Goal: Feedback & Contribution: Contribute content

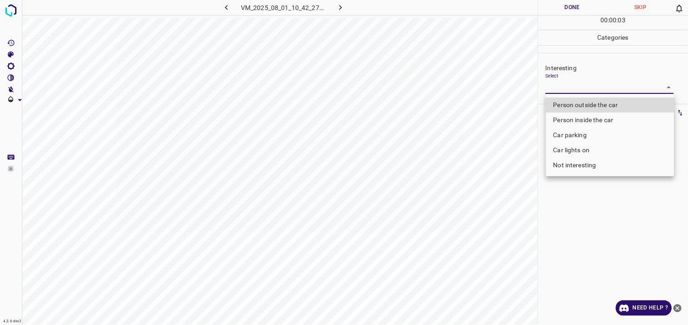
click at [567, 89] on body "4.3.6-dev2 VM_2025_08_01_10_42_27_773_08.gif Done Skip 0 00 : 00 : 03 Categorie…" at bounding box center [344, 162] width 688 height 325
click at [594, 103] on li "Person outside the car" at bounding box center [610, 105] width 128 height 15
type input "Person outside the car"
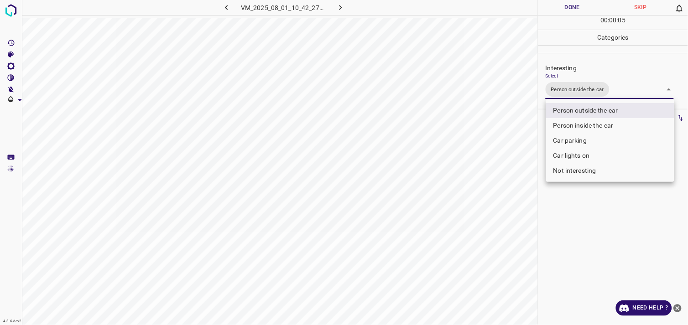
click at [589, 220] on div at bounding box center [344, 162] width 688 height 325
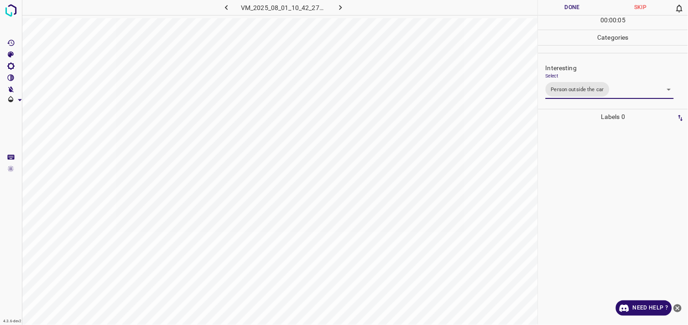
click at [586, 213] on div at bounding box center [613, 225] width 144 height 201
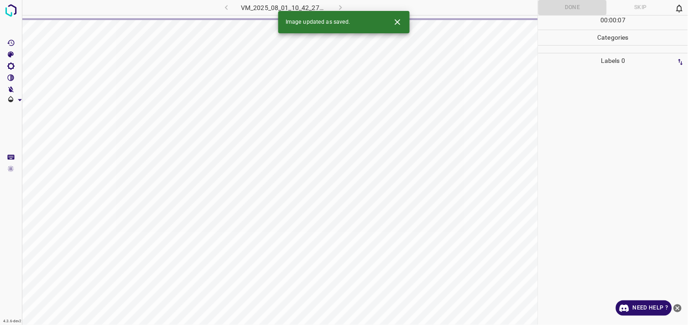
click at [678, 309] on icon "close-help" at bounding box center [678, 309] width 10 height 10
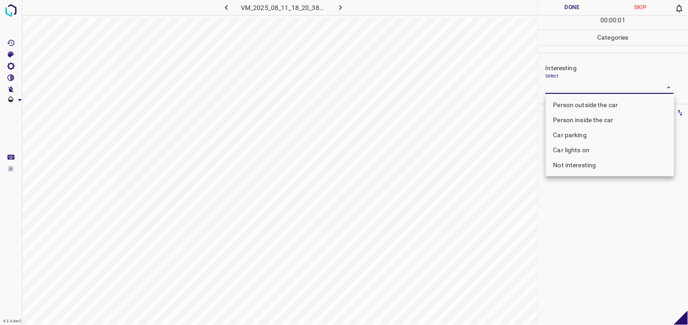
click at [600, 88] on body "4.3.6-dev2 VM_2025_08_11_18_20_38_553_03.gif Done Skip 0 00 : 00 : 01 Categorie…" at bounding box center [344, 162] width 688 height 325
click at [599, 147] on li "Car lights on" at bounding box center [610, 150] width 128 height 15
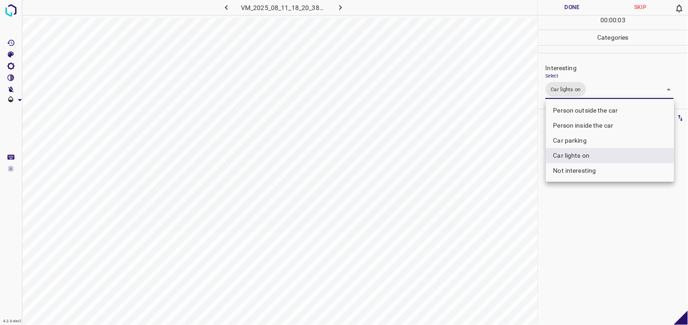
click at [605, 111] on li "Person outside the car" at bounding box center [610, 110] width 128 height 15
type input "Car lights on,Person outside the car"
click at [604, 229] on div at bounding box center [344, 162] width 688 height 325
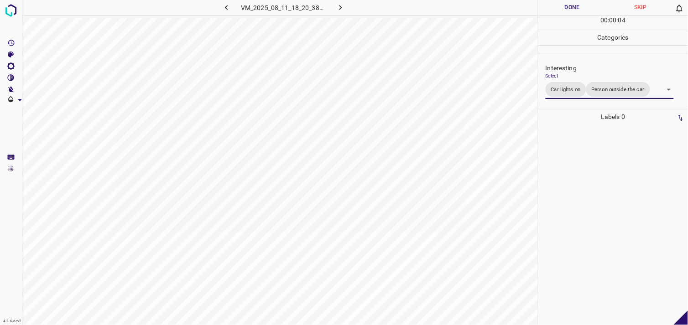
click at [592, 185] on div at bounding box center [613, 225] width 144 height 201
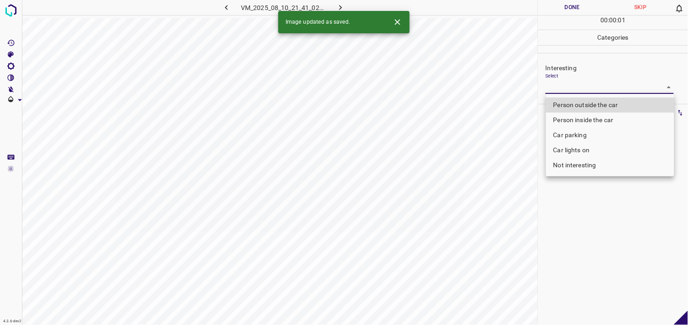
click at [569, 90] on body "4.3.6-dev2 VM_2025_08_10_21_41_02_891_03.gif Done Skip 0 00 : 00 : 01 Categorie…" at bounding box center [344, 162] width 688 height 325
click at [581, 136] on li "Car parking" at bounding box center [610, 135] width 128 height 15
type input "Car parking"
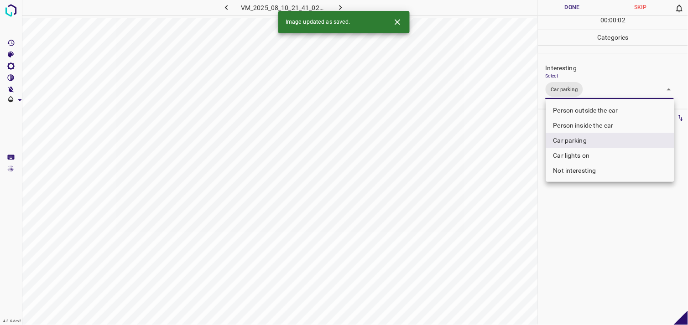
click at [589, 228] on div at bounding box center [344, 162] width 688 height 325
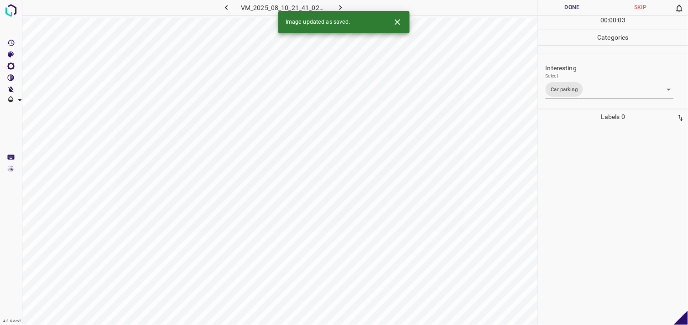
click at [570, 192] on div at bounding box center [613, 225] width 144 height 201
click at [578, 87] on body "4.3.6-dev2 VM_2025_08_11_18_00_52_724_01.gif Done Skip 0 00 : 00 : 05 Categorie…" at bounding box center [344, 162] width 688 height 325
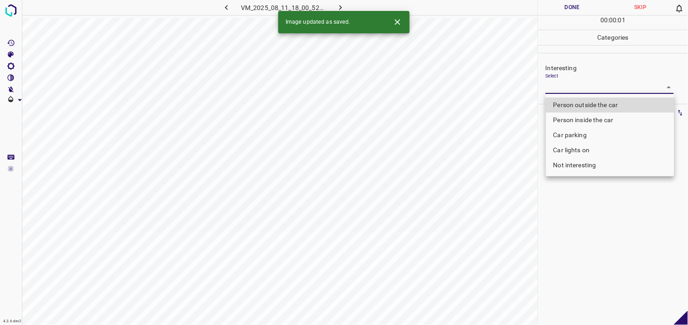
click at [591, 124] on li "Person inside the car" at bounding box center [610, 120] width 128 height 15
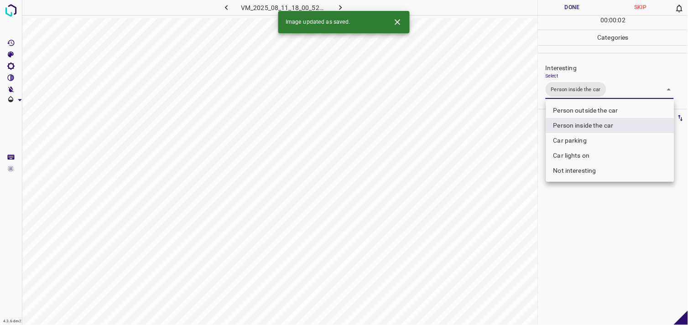
click at [586, 135] on li "Car parking" at bounding box center [610, 140] width 128 height 15
type input "Person inside the car,Car parking"
click at [589, 260] on div at bounding box center [344, 162] width 688 height 325
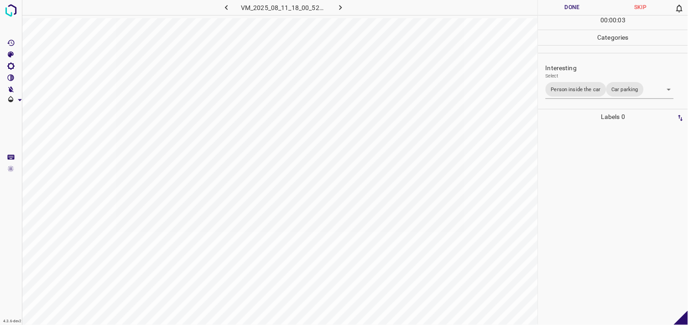
click at [590, 220] on div at bounding box center [613, 225] width 144 height 201
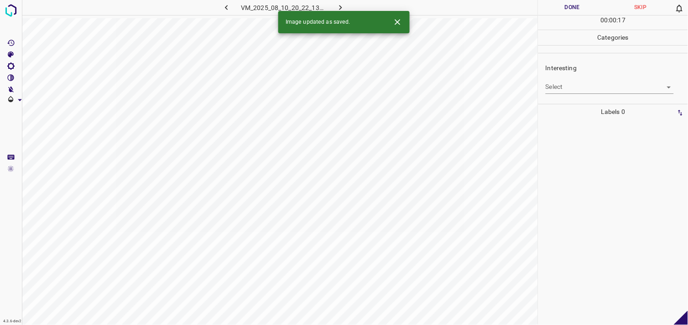
click at [566, 90] on body "4.3.6-dev2 VM_2025_08_10_20_22_13_547_05.gif Done Skip 0 00 : 00 : 17 Categorie…" at bounding box center [344, 162] width 688 height 325
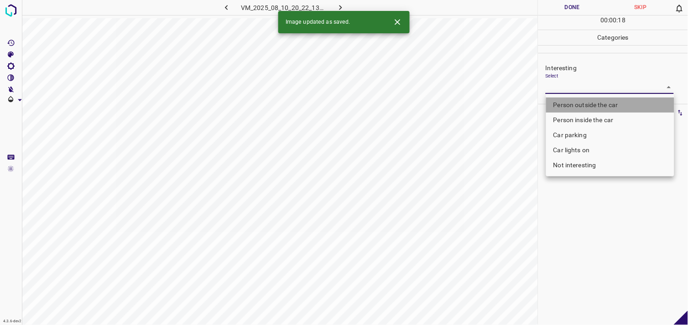
click at [603, 108] on li "Person outside the car" at bounding box center [610, 105] width 128 height 15
type input "Person outside the car"
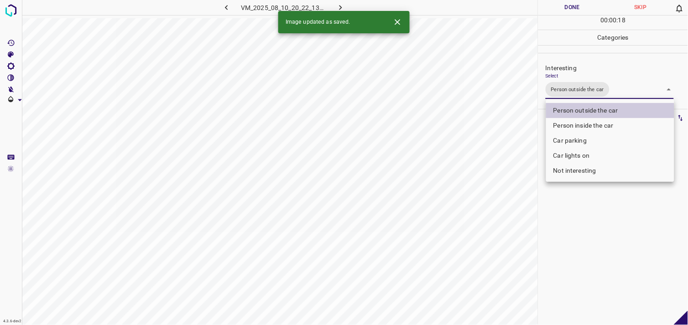
drag, startPoint x: 606, startPoint y: 212, endPoint x: 603, endPoint y: 203, distance: 9.7
click at [606, 209] on div at bounding box center [344, 162] width 688 height 325
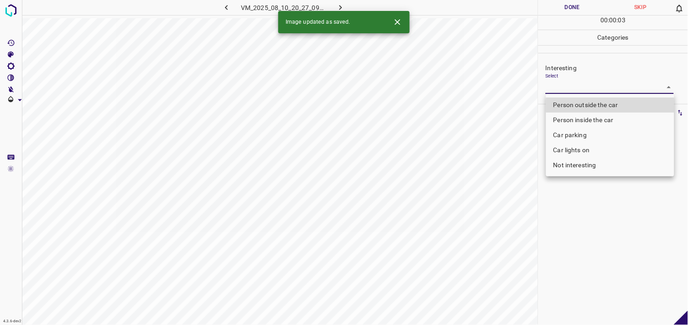
click at [572, 89] on body "4.3.6-dev2 VM_2025_08_10_20_27_09_043_08.gif Done Skip 0 00 : 00 : 03 Categorie…" at bounding box center [344, 162] width 688 height 325
click at [591, 108] on li "Person outside the car" at bounding box center [610, 105] width 128 height 15
type input "Person outside the car"
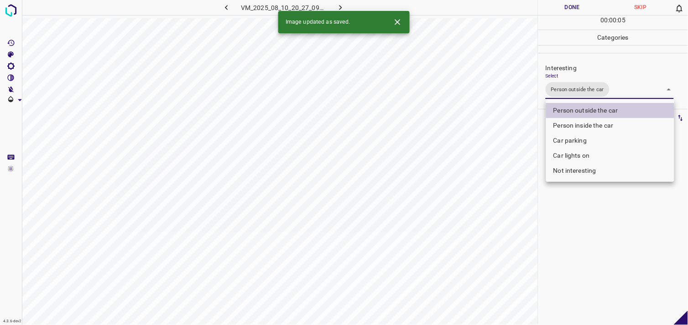
click at [585, 248] on div at bounding box center [344, 162] width 688 height 325
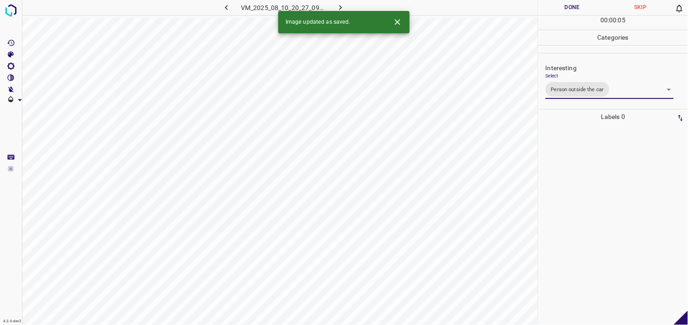
click at [590, 210] on div at bounding box center [613, 225] width 144 height 201
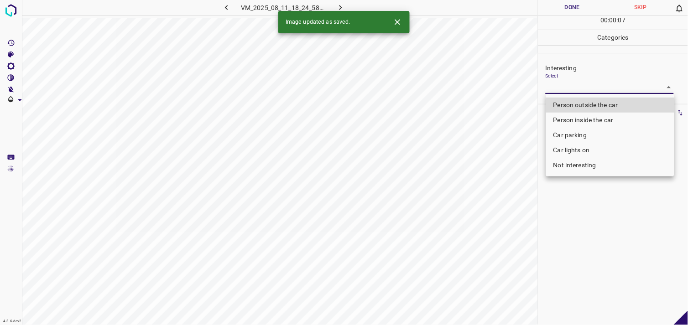
click at [582, 82] on body "4.3.6-dev2 VM_2025_08_11_18_24_58_117_09.gif Done Skip 0 00 : 00 : 07 Categorie…" at bounding box center [344, 162] width 688 height 325
click at [591, 106] on li "Person outside the car" at bounding box center [610, 105] width 128 height 15
type input "Person outside the car"
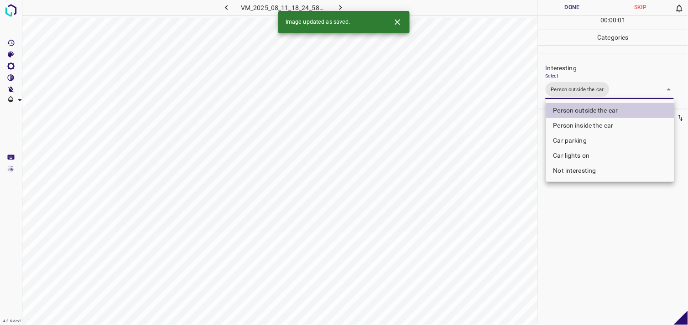
click at [583, 238] on div at bounding box center [344, 162] width 688 height 325
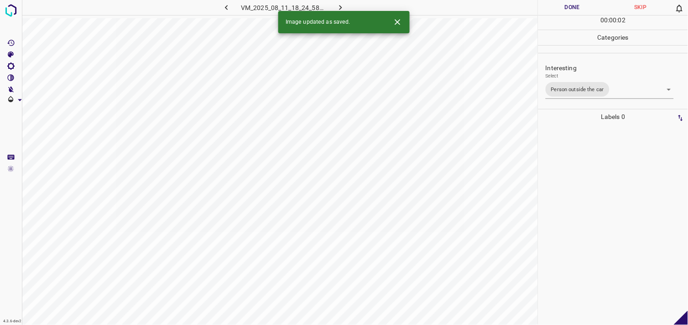
click at [586, 199] on div at bounding box center [613, 225] width 144 height 201
click at [571, 89] on body "4.3.6-dev2 VM_2025_08_11_18_28_50_024_00.gif Done Skip 0 00 : 00 : 03 Categorie…" at bounding box center [344, 162] width 688 height 325
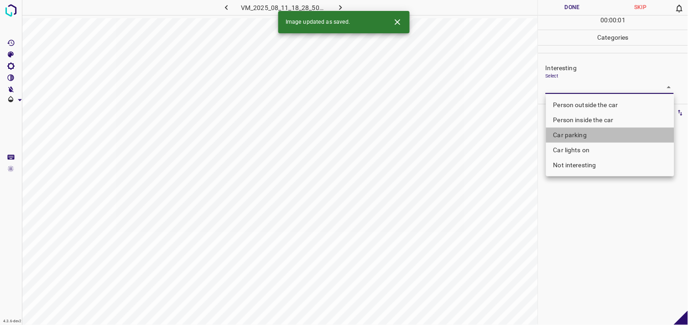
click at [589, 134] on li "Car parking" at bounding box center [610, 135] width 128 height 15
type input "Car parking"
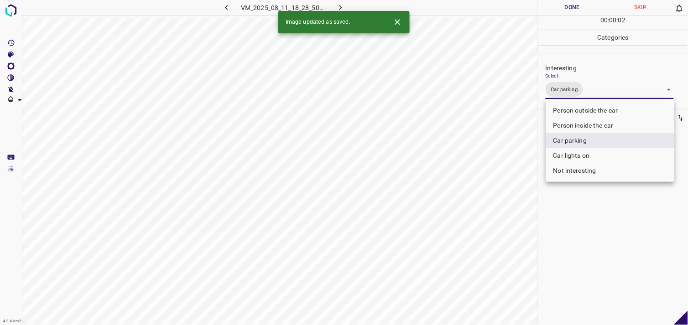
drag, startPoint x: 579, startPoint y: 256, endPoint x: 577, endPoint y: 202, distance: 54.3
click at [579, 252] on div at bounding box center [344, 162] width 688 height 325
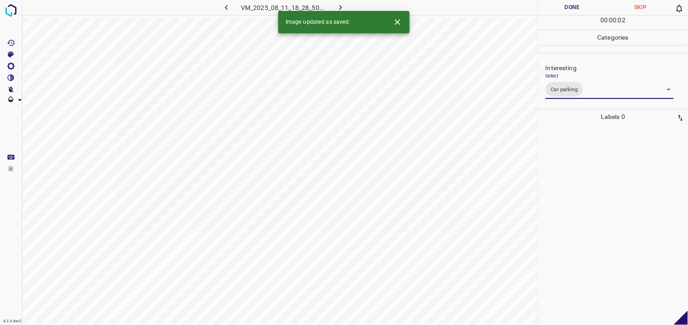
click at [577, 183] on div at bounding box center [613, 225] width 144 height 201
click at [586, 92] on body "4.3.6-dev2 VM_2025_08_11_18_34_59_748_02.gif Done Skip 0 00 : 00 : 04 Categorie…" at bounding box center [344, 162] width 688 height 325
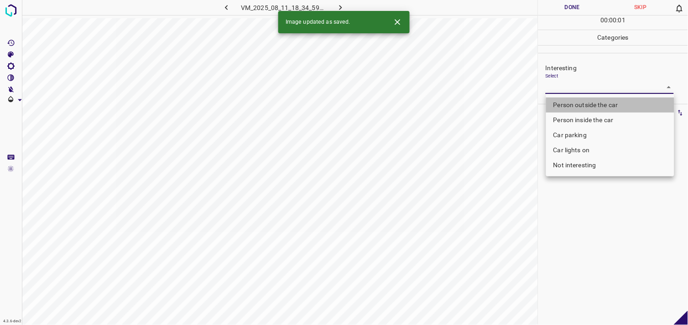
click at [593, 106] on li "Person outside the car" at bounding box center [610, 105] width 128 height 15
type input "Person outside the car"
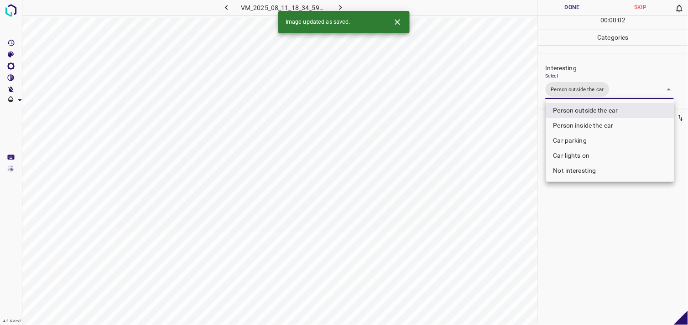
click at [577, 199] on div at bounding box center [344, 162] width 688 height 325
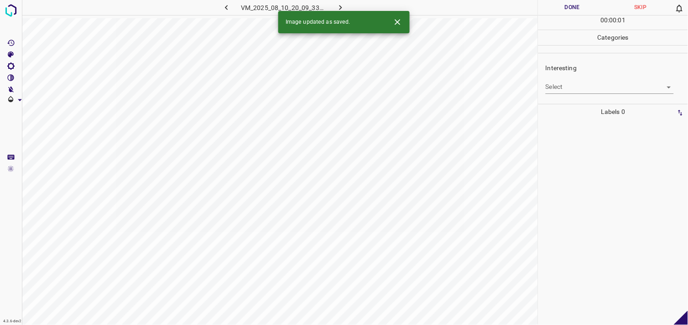
click at [586, 89] on body "4.3.6-dev2 VM_2025_08_10_20_09_33_390_03.gif Done Skip 0 00 : 00 : 01 Categorie…" at bounding box center [344, 162] width 688 height 325
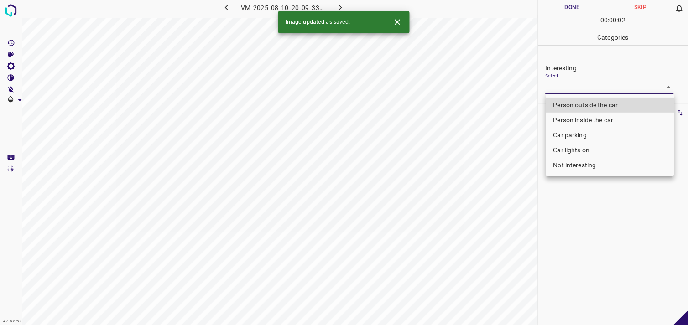
click at [582, 166] on li "Not interesting" at bounding box center [610, 165] width 128 height 15
type input "Not interesting"
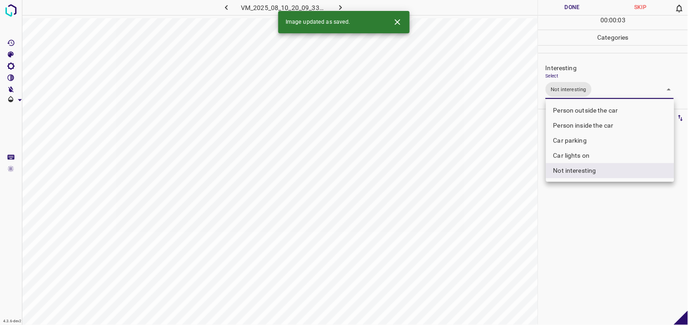
drag, startPoint x: 588, startPoint y: 211, endPoint x: 578, endPoint y: 199, distance: 15.6
click at [587, 211] on div at bounding box center [344, 162] width 688 height 325
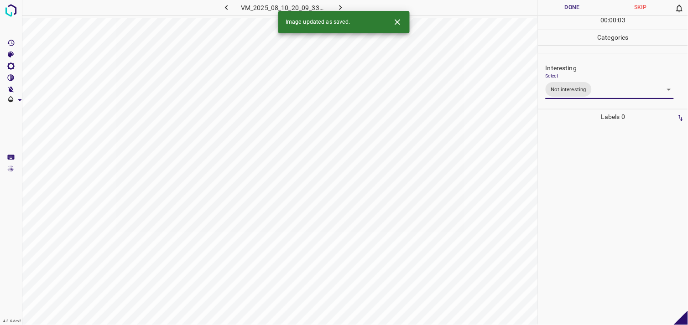
click at [576, 172] on div at bounding box center [613, 225] width 144 height 201
click at [568, 89] on body "4.3.6-dev2 VM_2025_08_10_20_27_09_043_01.gif Done Skip 0 00 : 00 : 05 Categorie…" at bounding box center [344, 162] width 688 height 325
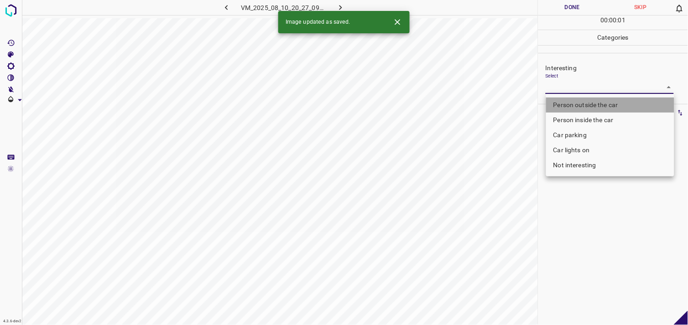
click at [582, 104] on li "Person outside the car" at bounding box center [610, 105] width 128 height 15
type input "Person outside the car"
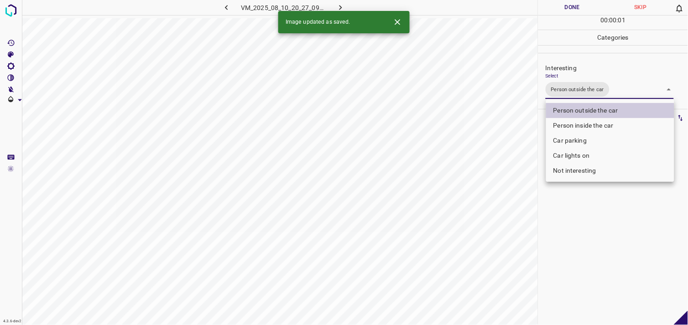
click at [592, 258] on div at bounding box center [344, 162] width 688 height 325
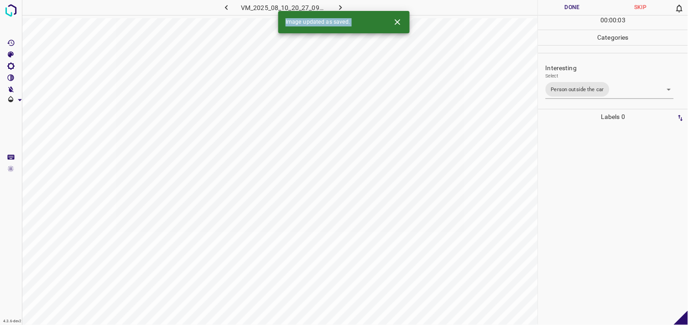
drag, startPoint x: 582, startPoint y: 197, endPoint x: 575, endPoint y: 200, distance: 8.0
click at [575, 200] on div at bounding box center [613, 225] width 144 height 201
click at [567, 94] on div "Interesting Select ​" at bounding box center [614, 78] width 150 height 43
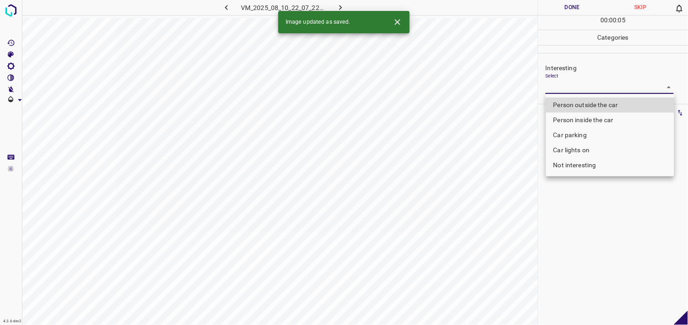
click at [570, 91] on body "4.3.6-dev2 VM_2025_08_10_22_07_22_882_01.gif Done Skip 0 00 : 00 : 05 Categorie…" at bounding box center [344, 162] width 688 height 325
click at [576, 107] on li "Person outside the car" at bounding box center [610, 105] width 128 height 15
type input "Person outside the car"
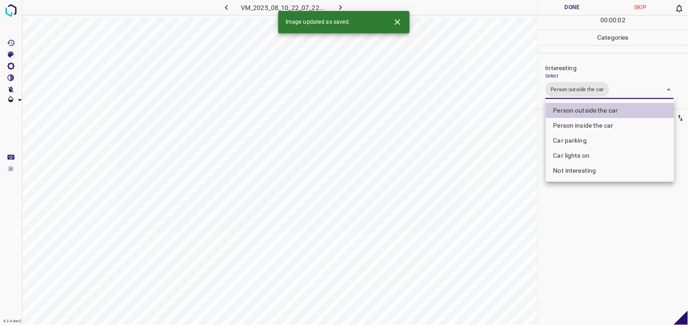
click at [592, 242] on div at bounding box center [344, 162] width 688 height 325
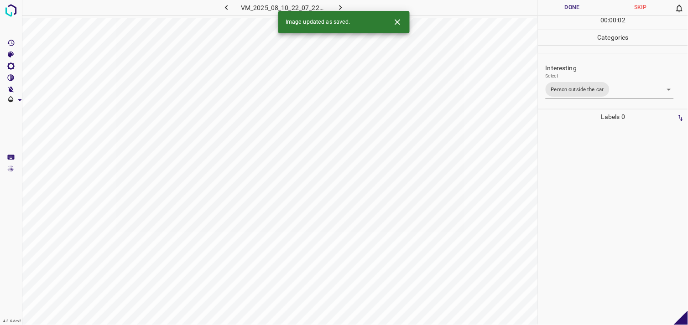
click at [583, 180] on div at bounding box center [613, 225] width 144 height 201
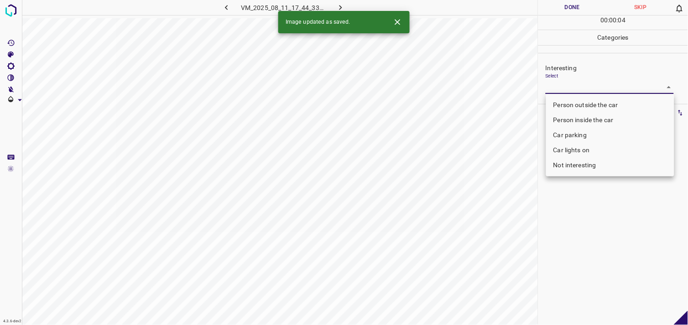
click at [581, 89] on body "4.3.6-dev2 VM_2025_08_11_17_44_33_140_04.gif Done Skip 0 00 : 00 : 04 Categorie…" at bounding box center [344, 162] width 688 height 325
click at [590, 104] on li "Person outside the car" at bounding box center [610, 105] width 128 height 15
type input "Person outside the car"
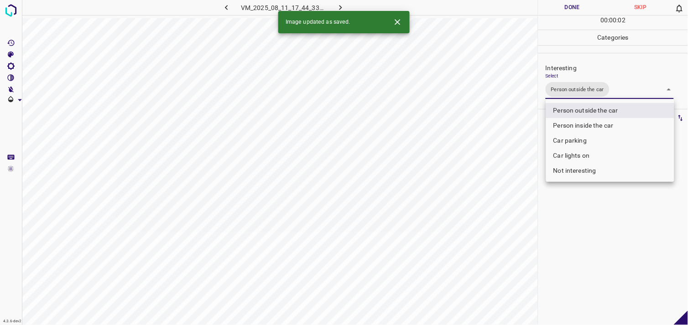
click at [591, 215] on div at bounding box center [344, 162] width 688 height 325
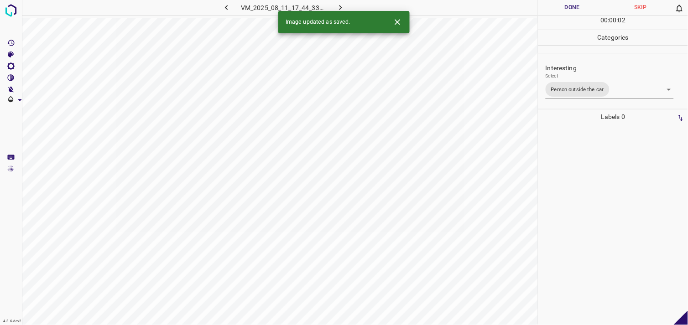
click at [585, 189] on div at bounding box center [613, 225] width 144 height 201
click at [584, 83] on body "4.3.6-dev2 VM_2025_08_11_18_17_20_027_04.gif Done Skip 0 00 : 00 : 01 Categorie…" at bounding box center [344, 162] width 688 height 325
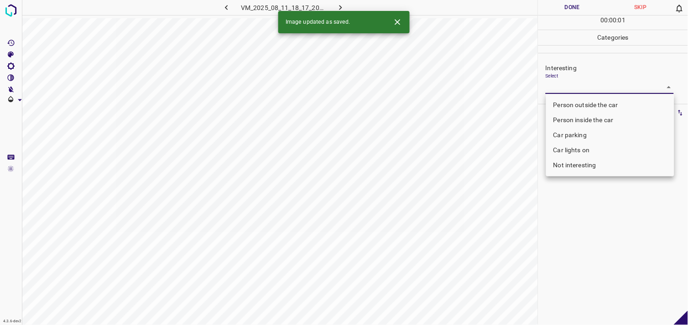
click at [593, 101] on li "Person outside the car" at bounding box center [610, 105] width 128 height 15
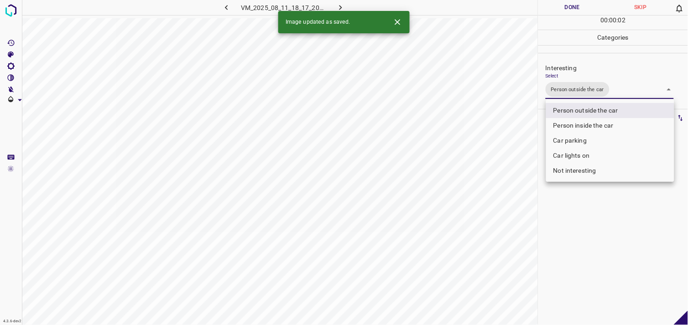
click at [591, 222] on div at bounding box center [344, 162] width 688 height 325
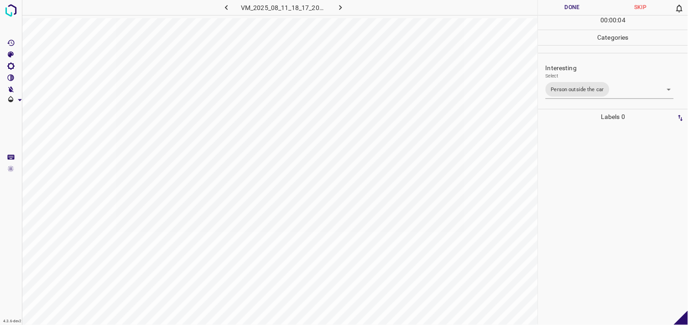
click at [590, 170] on div at bounding box center [613, 225] width 144 height 201
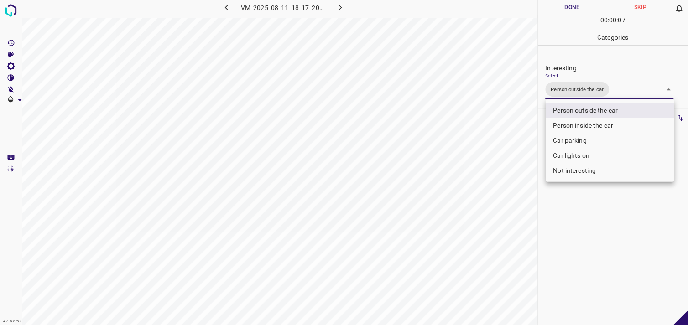
click at [570, 94] on body "4.3.6-dev2 VM_2025_08_11_18_17_20_027_04.gif Done Skip 0 00 : 00 : 07 Categorie…" at bounding box center [344, 162] width 688 height 325
click at [583, 120] on li "Person inside the car" at bounding box center [610, 125] width 128 height 15
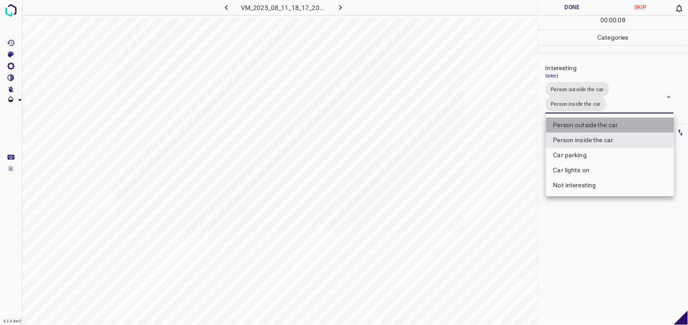
click at [601, 122] on li "Person outside the car" at bounding box center [610, 125] width 128 height 15
type input "Person inside the car"
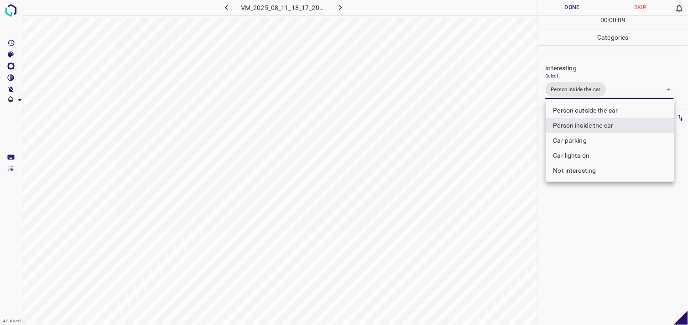
click at [607, 225] on div at bounding box center [344, 162] width 688 height 325
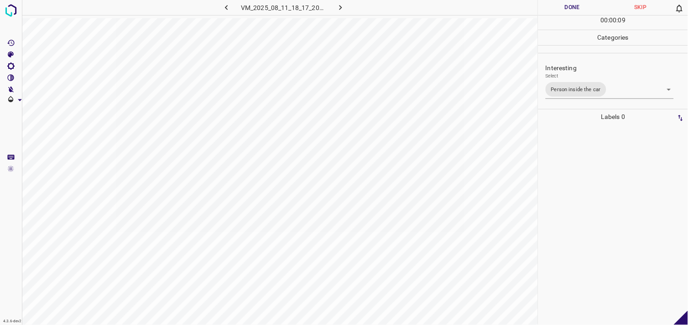
click at [590, 184] on div at bounding box center [613, 225] width 144 height 201
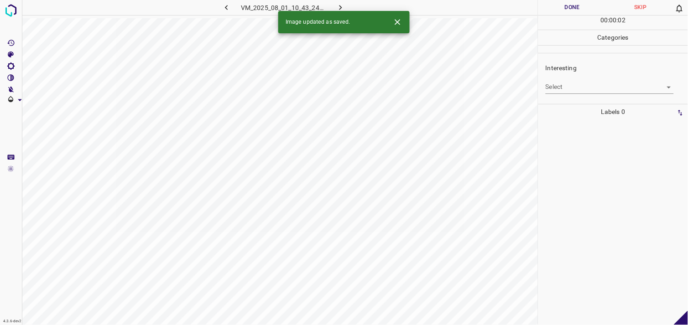
click at [577, 92] on body "4.3.6-dev2 VM_2025_08_01_10_43_24_475_06.gif Done Skip 0 00 : 00 : 02 Categorie…" at bounding box center [344, 162] width 688 height 325
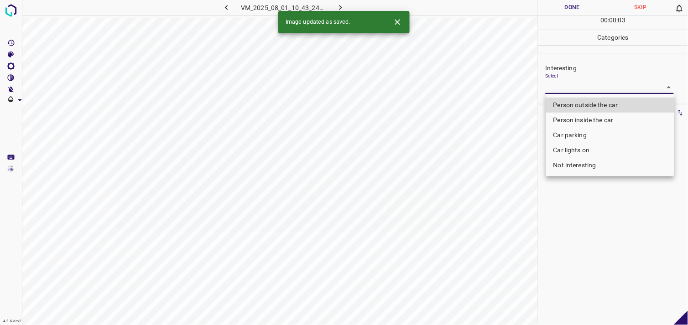
click at [585, 103] on li "Person outside the car" at bounding box center [610, 105] width 128 height 15
type input "Person outside the car"
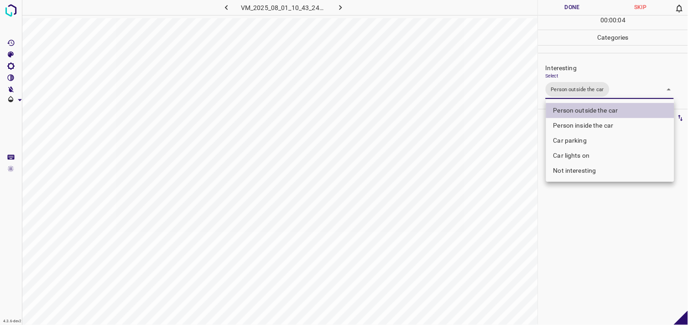
click at [603, 272] on div at bounding box center [344, 162] width 688 height 325
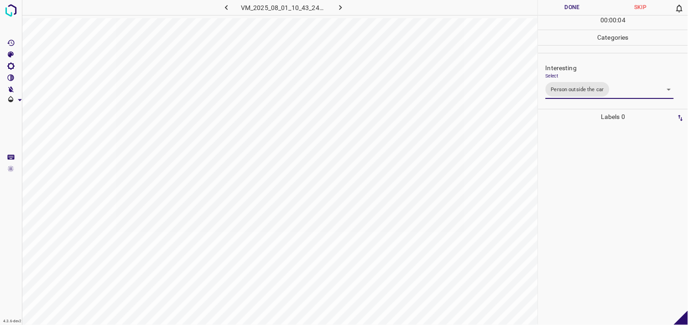
click at [602, 238] on div at bounding box center [613, 225] width 144 height 201
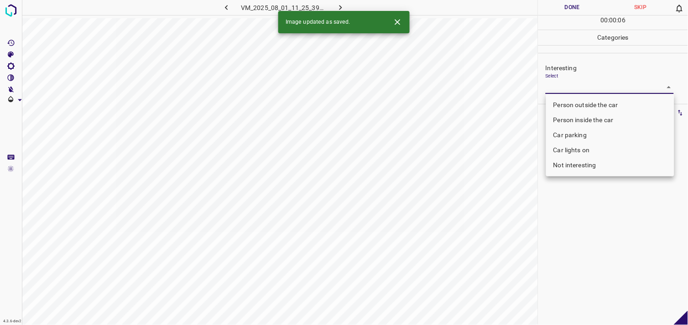
click at [578, 88] on body "4.3.6-dev2 VM_2025_08_01_11_25_39_397_00.gif Done Skip 0 00 : 00 : 06 Categorie…" at bounding box center [344, 162] width 688 height 325
click at [601, 102] on li "Person outside the car" at bounding box center [610, 105] width 128 height 15
type input "Person outside the car"
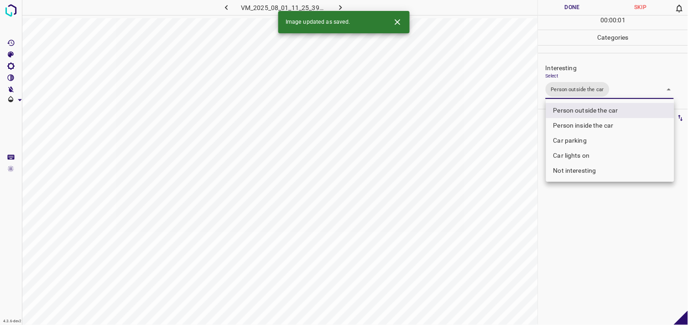
click at [586, 244] on div at bounding box center [344, 162] width 688 height 325
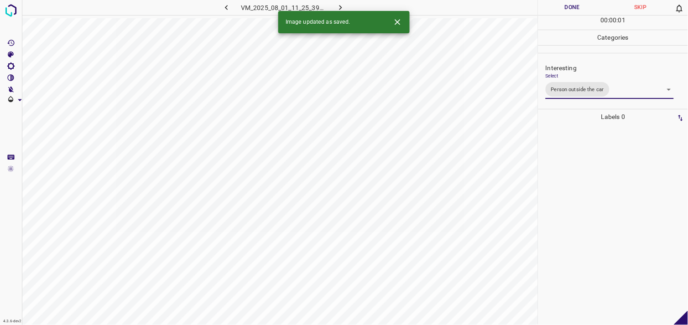
click at [591, 178] on div at bounding box center [613, 225] width 144 height 201
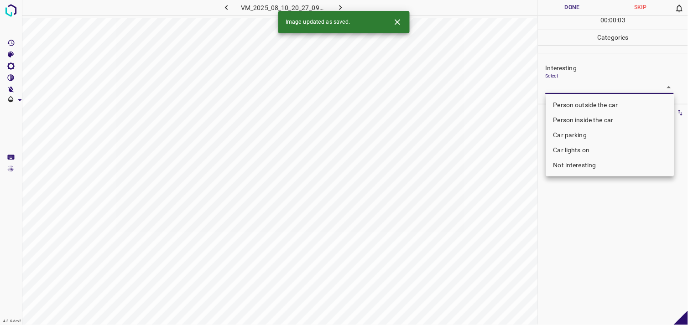
click at [578, 87] on body "4.3.6-dev2 VM_2025_08_10_20_27_09_043_02.gif Done Skip 0 00 : 00 : 03 Categorie…" at bounding box center [344, 162] width 688 height 325
click at [587, 104] on li "Person outside the car" at bounding box center [610, 105] width 128 height 15
type input "Person outside the car"
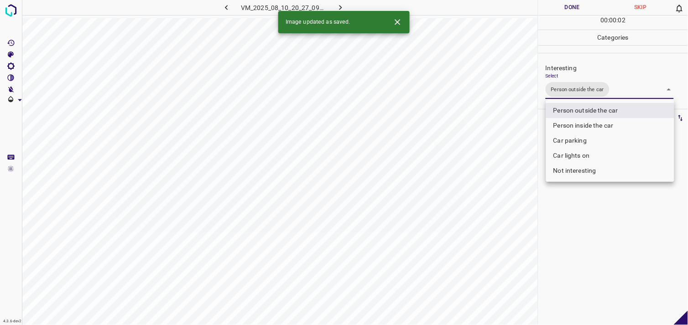
click at [593, 252] on div at bounding box center [344, 162] width 688 height 325
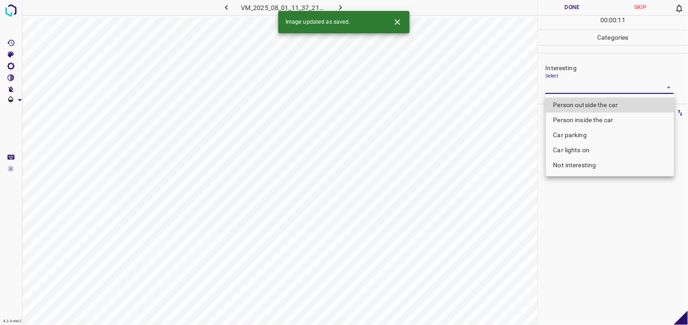
click at [562, 84] on body "4.3.6-dev2 VM_2025_08_01_11_37_21_515_08.gif Done Skip 0 00 : 00 : 11 Categorie…" at bounding box center [344, 162] width 688 height 325
click at [581, 106] on li "Person outside the car" at bounding box center [610, 105] width 128 height 15
type input "Person outside the car"
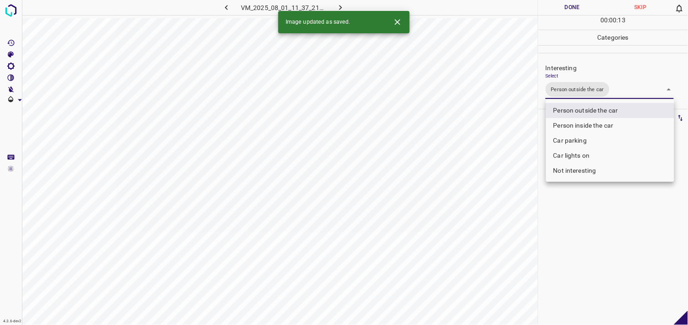
click at [585, 206] on div at bounding box center [344, 162] width 688 height 325
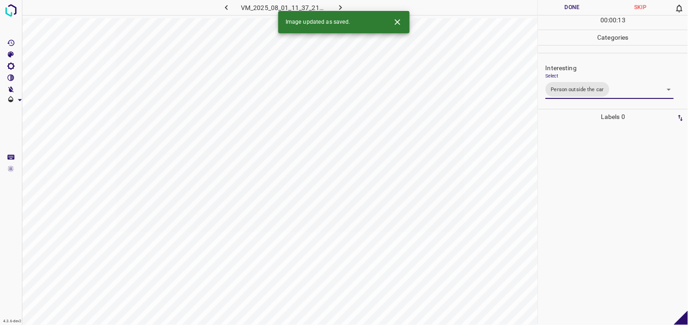
click at [574, 153] on div at bounding box center [613, 225] width 144 height 201
click at [582, 90] on body "4.3.6-dev2 VM_2025_08_10_21_14_36_602_04.gif Done Skip 0 00 : 00 : 16 Categorie…" at bounding box center [344, 162] width 688 height 325
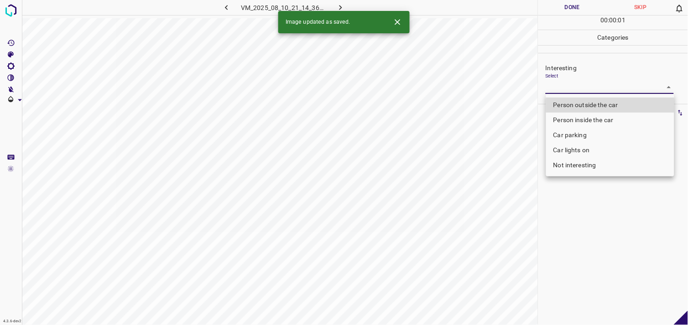
click at [593, 104] on li "Person outside the car" at bounding box center [610, 105] width 128 height 15
type input "Person outside the car"
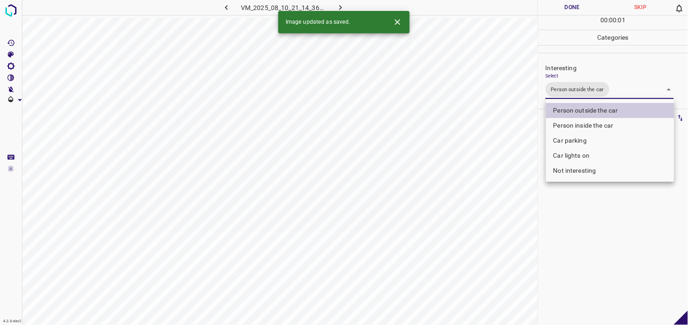
click at [595, 220] on div at bounding box center [344, 162] width 688 height 325
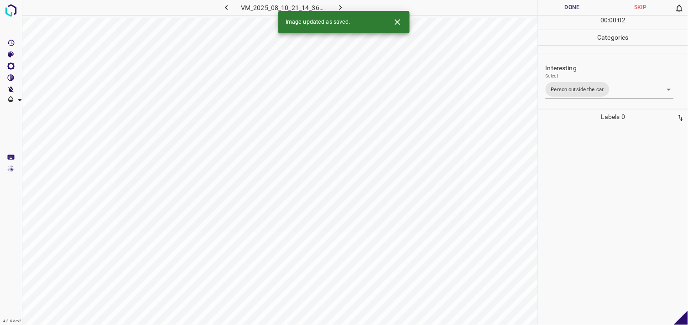
click at [591, 204] on div at bounding box center [613, 225] width 144 height 201
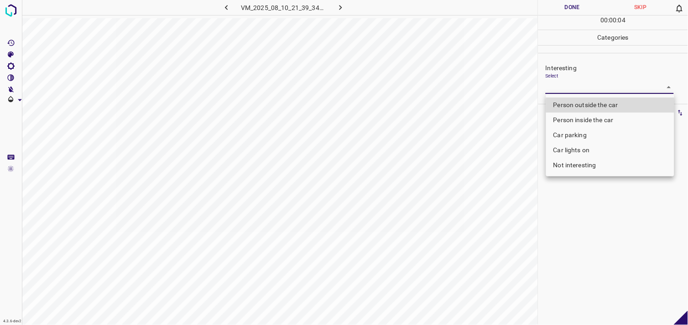
click at [590, 91] on body "4.3.6-dev2 VM_2025_08_10_21_39_34_118_07.gif Done Skip 0 00 : 00 : 04 Categorie…" at bounding box center [344, 162] width 688 height 325
click at [590, 103] on li "Person outside the car" at bounding box center [610, 105] width 128 height 15
type input "Person outside the car"
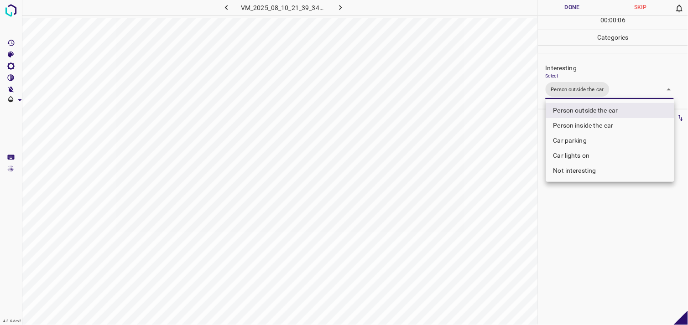
click at [594, 239] on div at bounding box center [344, 162] width 688 height 325
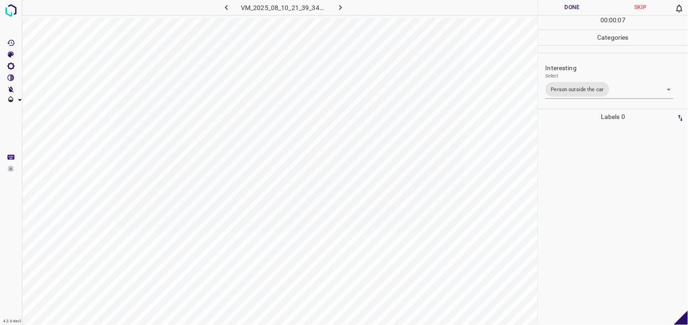
click at [599, 194] on div at bounding box center [613, 225] width 144 height 201
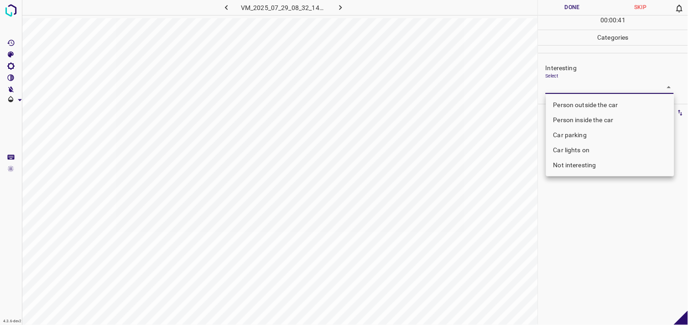
click at [567, 84] on body "4.3.6-dev2 VM_2025_07_29_08_32_14_917_00.gif Done Skip 0 00 : 00 : 41 Categorie…" at bounding box center [344, 162] width 688 height 325
click at [585, 166] on li "Not interesting" at bounding box center [610, 165] width 128 height 15
type input "Not interesting"
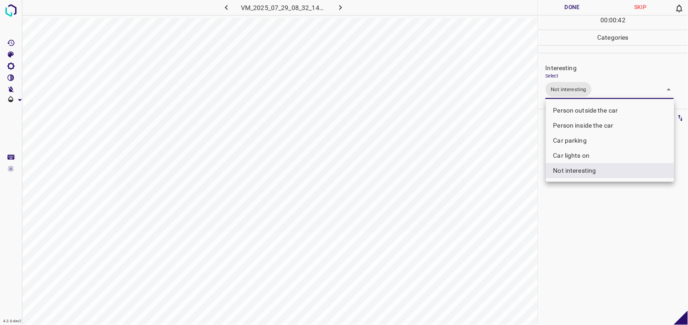
click at [589, 209] on div at bounding box center [344, 162] width 688 height 325
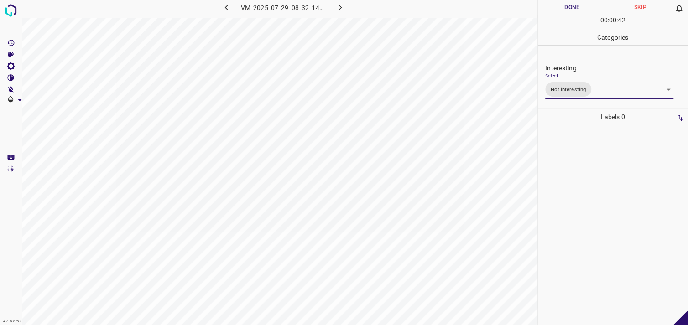
click at [582, 192] on div at bounding box center [613, 225] width 144 height 201
click at [579, 90] on body "4.3.6-dev2 VM_2025_08_10_21_53_39_042_01.gif Done Skip 0 00 : 00 : 01 Categorie…" at bounding box center [344, 162] width 688 height 325
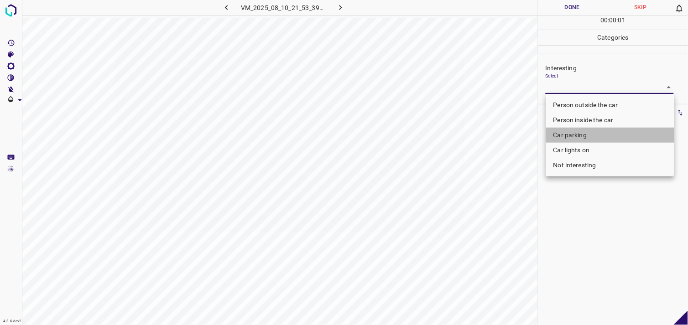
click at [579, 134] on li "Car parking" at bounding box center [610, 135] width 128 height 15
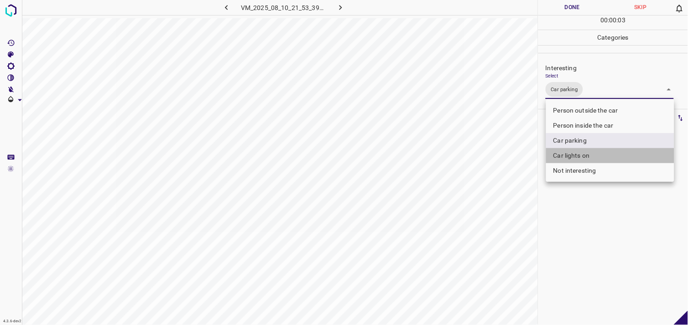
click at [583, 156] on li "Car lights on" at bounding box center [610, 155] width 128 height 15
type input "Car parking,Car lights on"
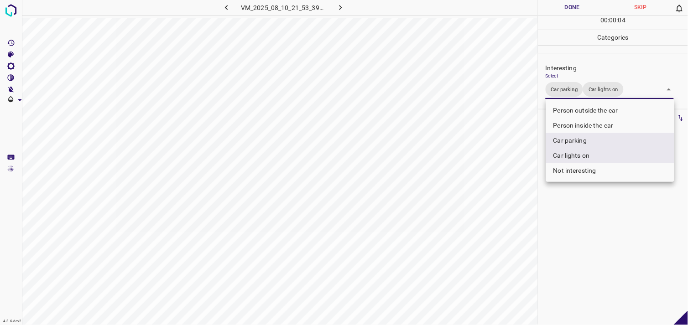
drag, startPoint x: 590, startPoint y: 199, endPoint x: 587, endPoint y: 192, distance: 8.2
click at [591, 199] on div at bounding box center [344, 162] width 688 height 325
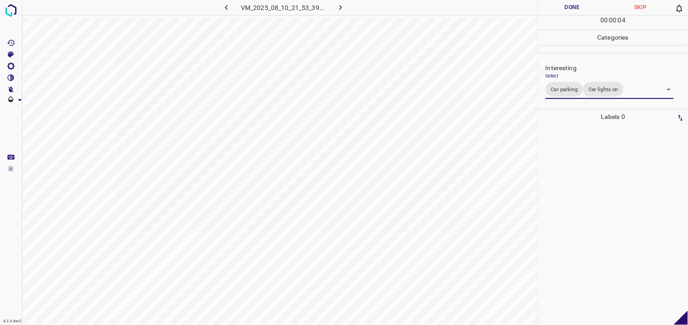
click at [582, 172] on div at bounding box center [613, 225] width 144 height 201
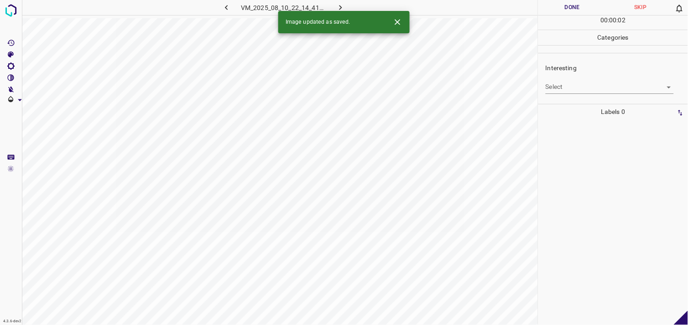
click at [576, 84] on body "4.3.6-dev2 VM_2025_08_10_22_14_41_551_03.gif Done Skip 0 00 : 00 : 02 Categorie…" at bounding box center [344, 162] width 688 height 325
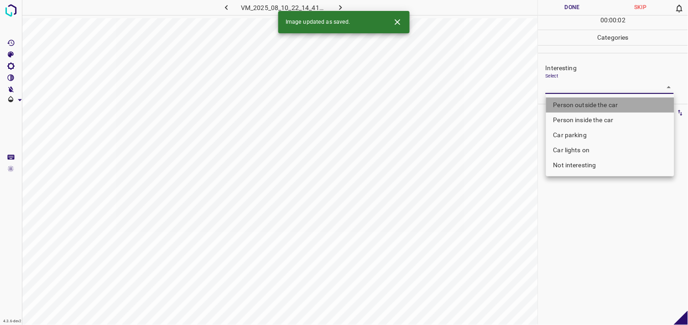
click at [583, 103] on li "Person outside the car" at bounding box center [610, 105] width 128 height 15
type input "Person outside the car"
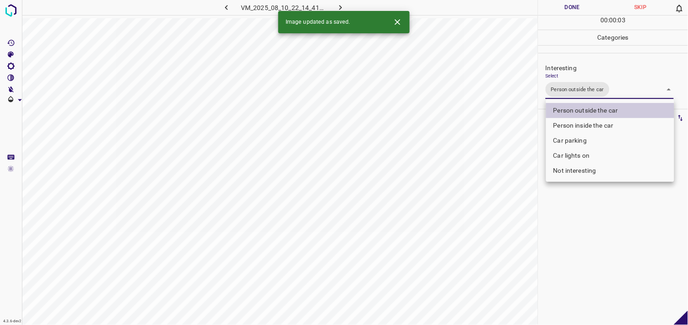
click at [592, 246] on div at bounding box center [344, 162] width 688 height 325
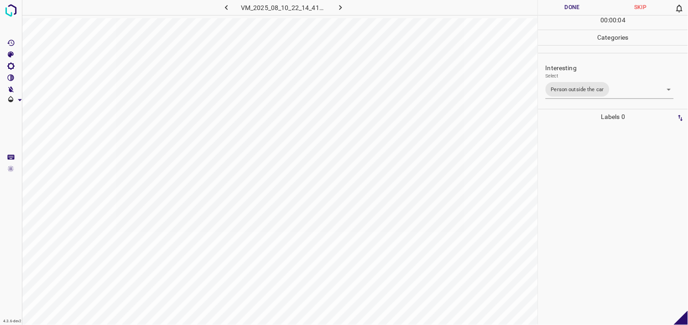
click at [589, 215] on div at bounding box center [613, 225] width 144 height 201
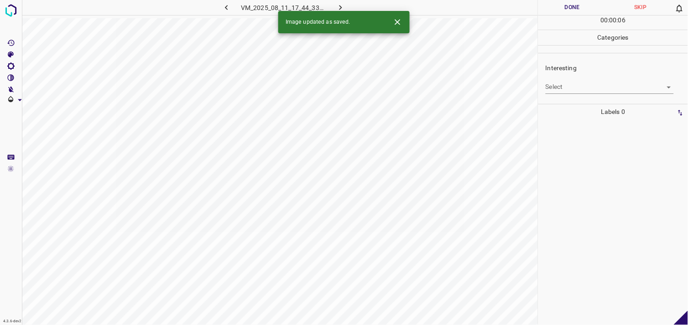
click at [571, 88] on body "4.3.6-dev2 VM_2025_08_11_17_44_33_140_02.gif Done Skip 0 00 : 00 : 06 Categorie…" at bounding box center [344, 162] width 688 height 325
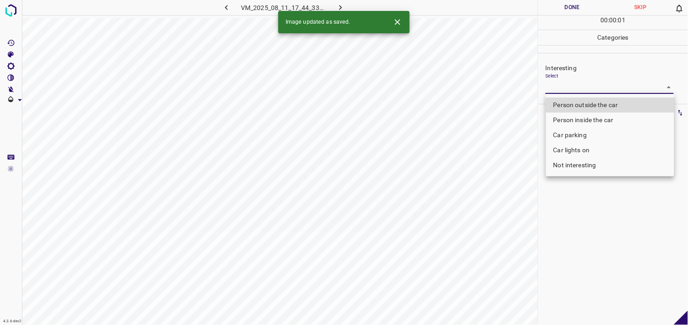
click at [590, 105] on li "Person outside the car" at bounding box center [610, 105] width 128 height 15
type input "Person outside the car"
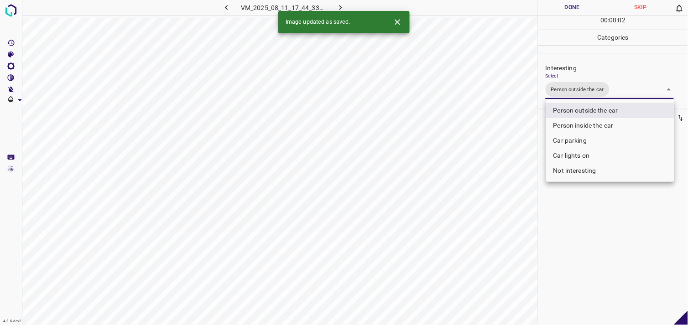
click at [607, 216] on div at bounding box center [344, 162] width 688 height 325
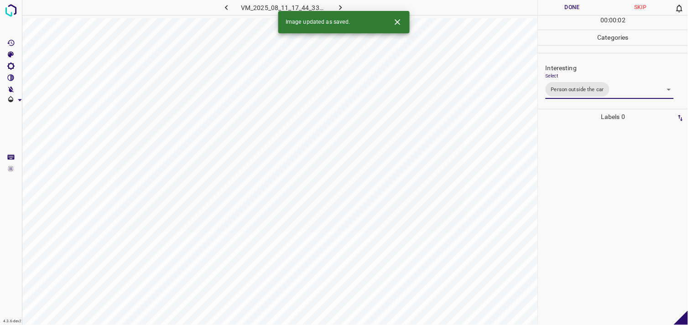
click at [603, 188] on div at bounding box center [613, 225] width 144 height 201
click at [581, 88] on body "4.3.6-dev2 VM_2025_08_11_18_07_29_786_07.gif Done Skip 0 00 : 00 : 02 Categorie…" at bounding box center [344, 162] width 688 height 325
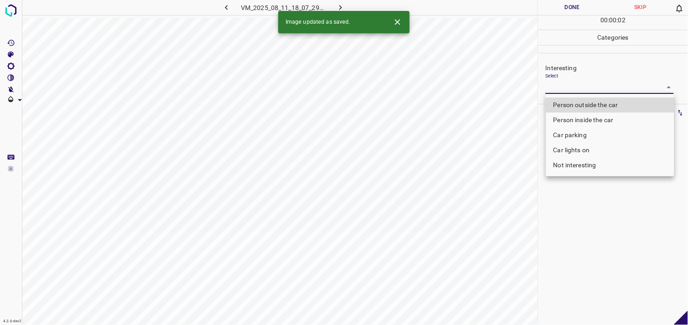
click at [589, 105] on li "Person outside the car" at bounding box center [610, 105] width 128 height 15
type input "Person outside the car"
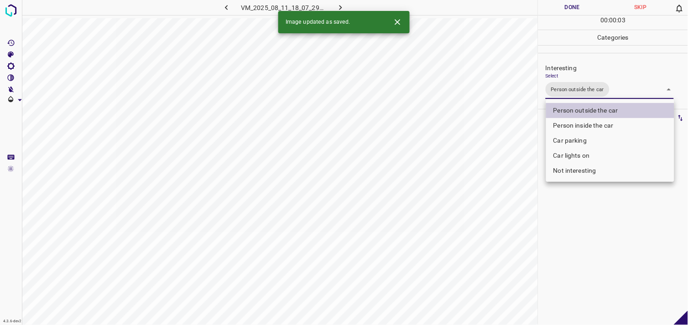
click at [612, 213] on div at bounding box center [344, 162] width 688 height 325
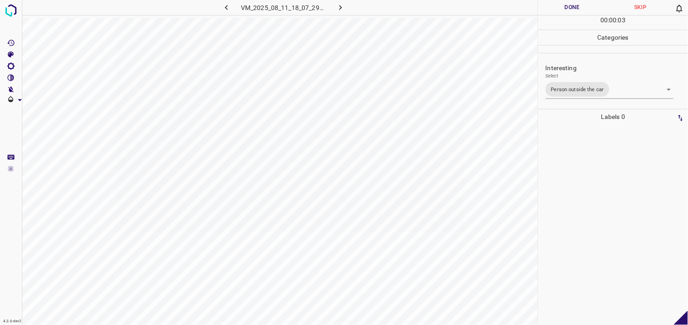
click at [600, 195] on div at bounding box center [613, 225] width 144 height 201
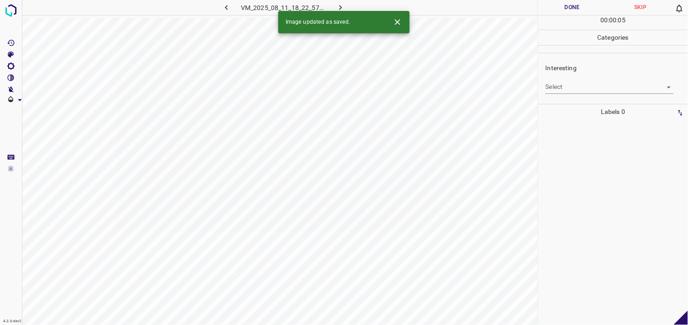
click at [558, 87] on body "4.3.6-dev2 VM_2025_08_11_18_22_57_152_00.gif Done Skip 0 00 : 00 : 05 Categorie…" at bounding box center [344, 162] width 688 height 325
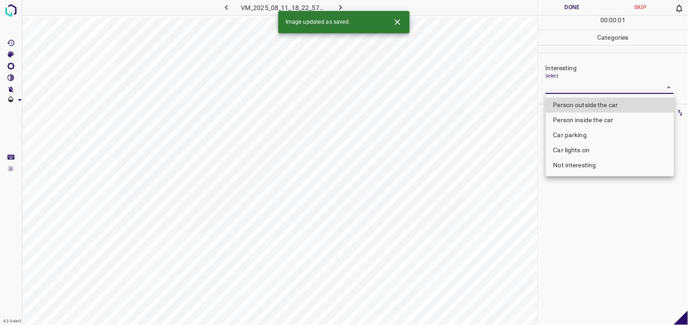
click at [579, 104] on li "Person outside the car" at bounding box center [610, 105] width 128 height 15
type input "Person outside the car"
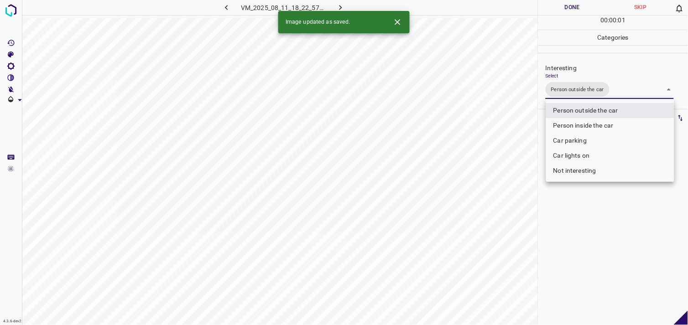
click at [595, 210] on div at bounding box center [344, 162] width 688 height 325
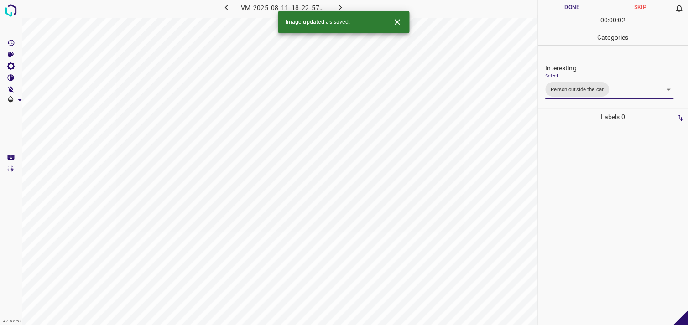
click at [591, 176] on div at bounding box center [613, 225] width 144 height 201
click at [578, 90] on body "4.3.6-dev2 VM_2025_08_11_18_20_38_553_01.gif Done Skip 0 00 : 00 : 04 Categorie…" at bounding box center [344, 162] width 688 height 325
click at [582, 89] on body "4.3.6-dev2 VM_2025_08_11_18_20_38_553_01.gif Done Skip 0 00 : 00 : 01 Categorie…" at bounding box center [344, 162] width 688 height 325
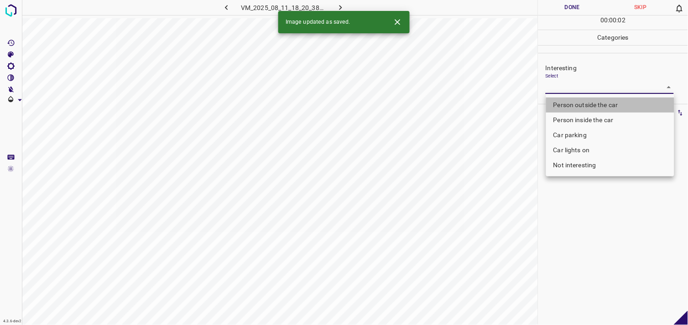
click at [589, 106] on li "Person outside the car" at bounding box center [610, 105] width 128 height 15
type input "Person outside the car"
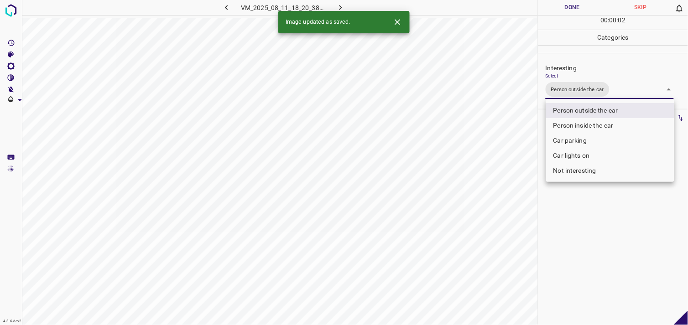
click at [607, 230] on div at bounding box center [344, 162] width 688 height 325
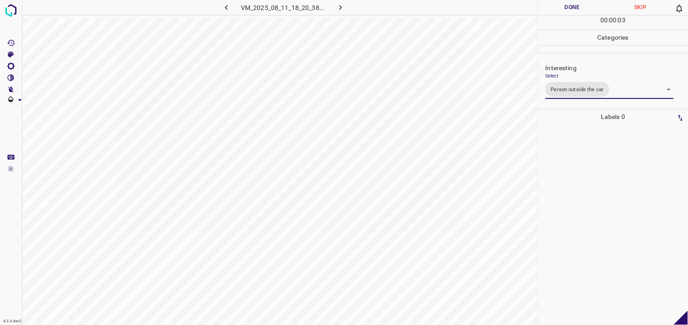
click at [598, 189] on div at bounding box center [613, 225] width 144 height 201
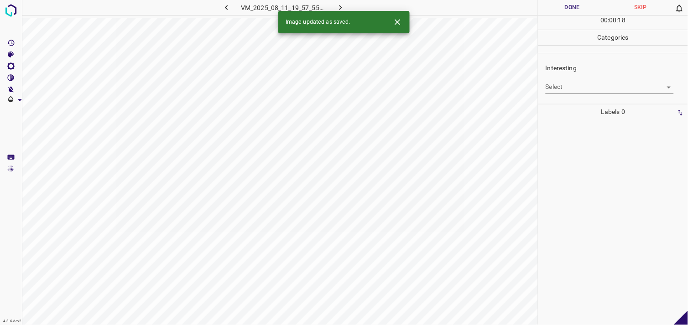
click at [563, 86] on body "4.3.6-dev2 VM_2025_08_11_19_57_55_461_02.gif Done Skip 0 00 : 00 : 18 Categorie…" at bounding box center [344, 162] width 688 height 325
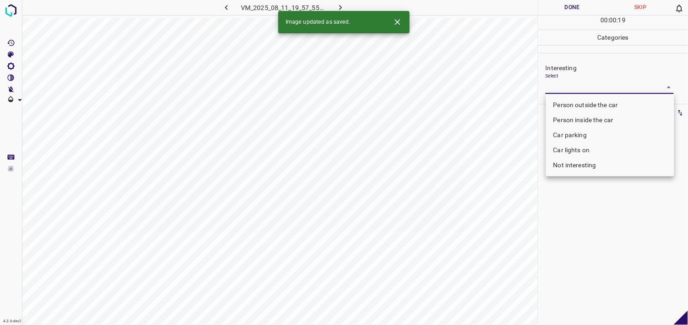
click at [584, 120] on li "Person inside the car" at bounding box center [610, 120] width 128 height 15
type input "Person inside the car"
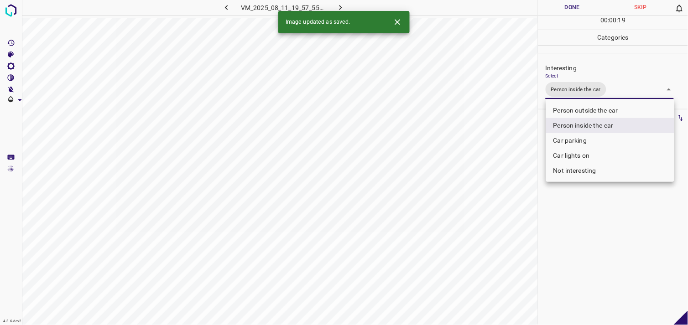
click at [592, 198] on div at bounding box center [344, 162] width 688 height 325
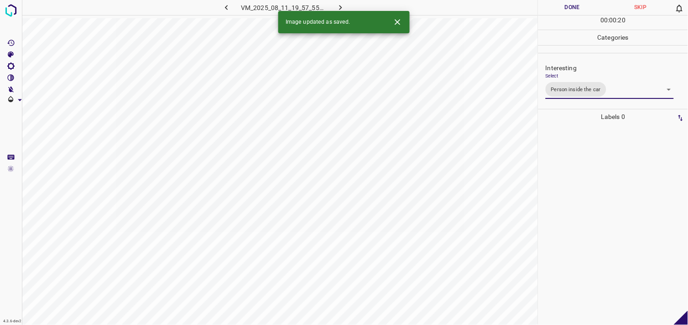
click at [585, 174] on div at bounding box center [613, 225] width 144 height 201
click at [591, 90] on body "4.3.6-dev2 VM_2025_08_11_20_01_39_428_00.gif Done Skip 0 00 : 00 : 01 Categorie…" at bounding box center [344, 162] width 688 height 325
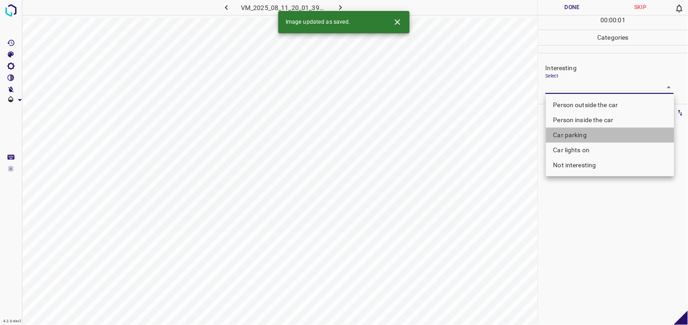
click at [586, 134] on li "Car parking" at bounding box center [610, 135] width 128 height 15
type input "Car parking"
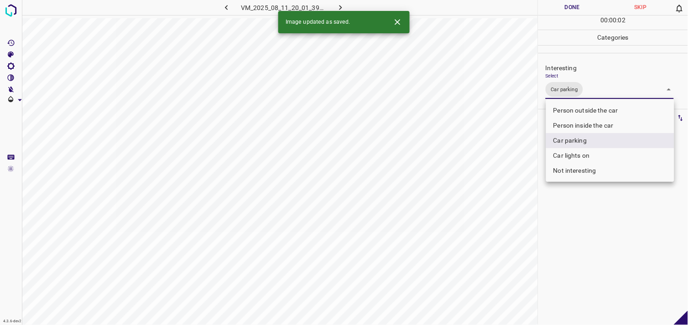
click at [595, 220] on div at bounding box center [344, 162] width 688 height 325
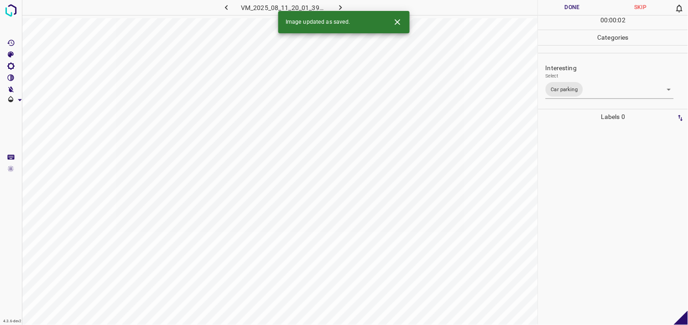
click at [589, 178] on div at bounding box center [613, 225] width 144 height 201
click at [577, 87] on body "4.3.6-dev2 VM_2025_08_11_19_57_55_461_12.gif Done Skip 0 00 : 00 : 04 Categorie…" at bounding box center [344, 162] width 688 height 325
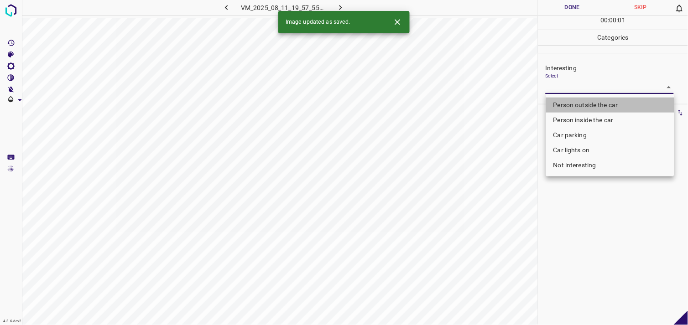
click at [595, 104] on li "Person outside the car" at bounding box center [610, 105] width 128 height 15
type input "Person outside the car"
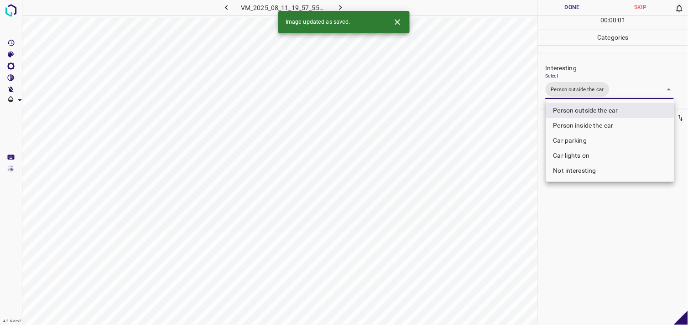
click at [597, 222] on div at bounding box center [344, 162] width 688 height 325
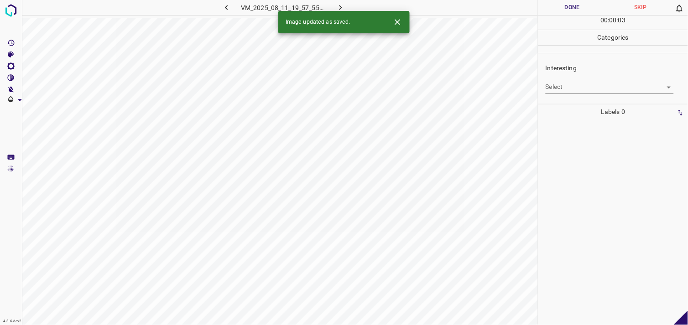
click at [580, 90] on body "4.3.6-dev2 VM_2025_08_11_19_57_55_461_04.gif Done Skip 0 00 : 00 : 03 Categorie…" at bounding box center [344, 162] width 688 height 325
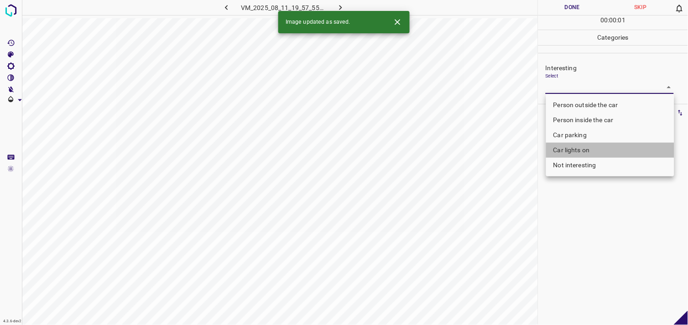
click at [576, 149] on li "Car lights on" at bounding box center [610, 150] width 128 height 15
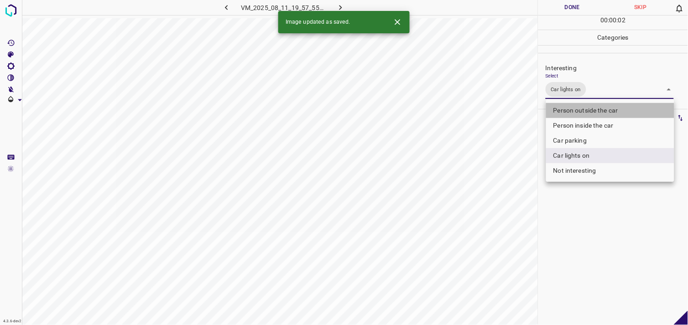
click at [592, 107] on li "Person outside the car" at bounding box center [610, 110] width 128 height 15
type input "Car lights on,Person outside the car"
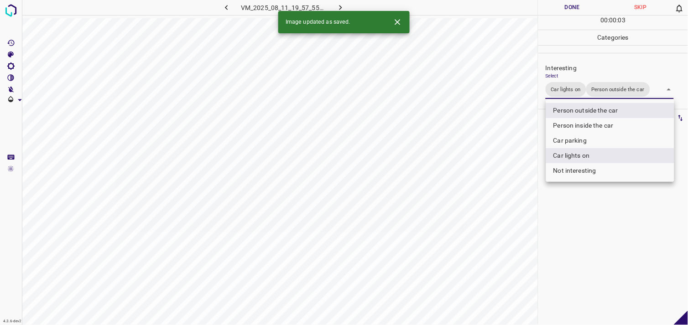
click at [601, 212] on div at bounding box center [344, 162] width 688 height 325
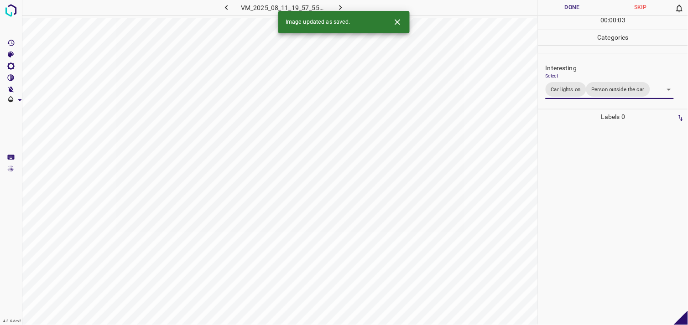
click at [587, 181] on div at bounding box center [613, 225] width 144 height 201
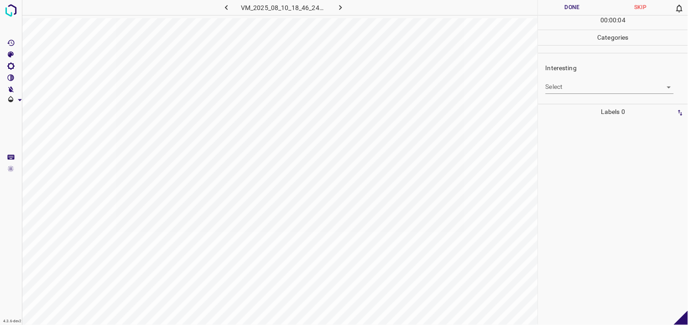
click at [604, 90] on body "4.3.6-dev2 VM_2025_08_10_18_46_24_586_08.gif Done Skip 0 00 : 00 : 04 Categorie…" at bounding box center [344, 162] width 688 height 325
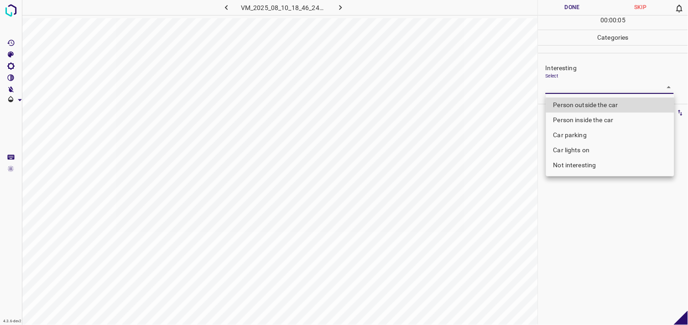
click at [604, 103] on li "Person outside the car" at bounding box center [610, 105] width 128 height 15
type input "Person outside the car"
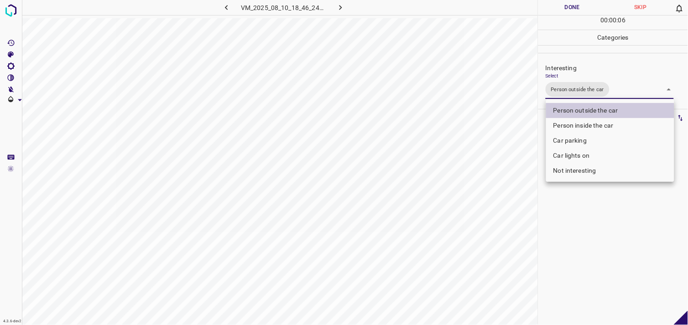
click at [597, 219] on div at bounding box center [344, 162] width 688 height 325
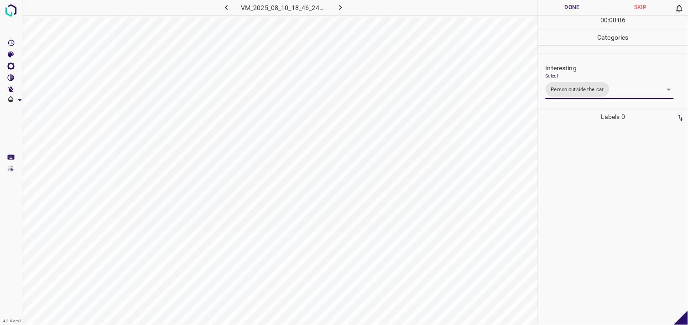
click at [599, 182] on div at bounding box center [613, 225] width 144 height 201
click at [7, 10] on img at bounding box center [11, 10] width 16 height 16
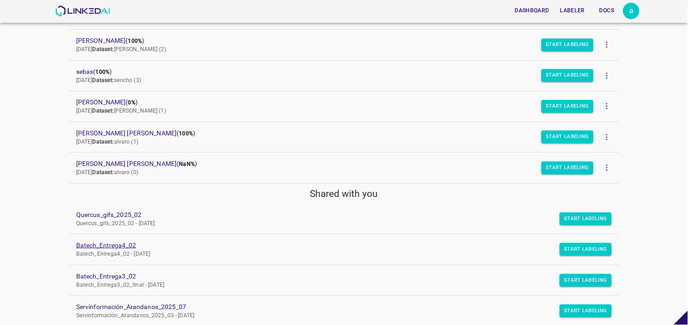
scroll to position [155, 0]
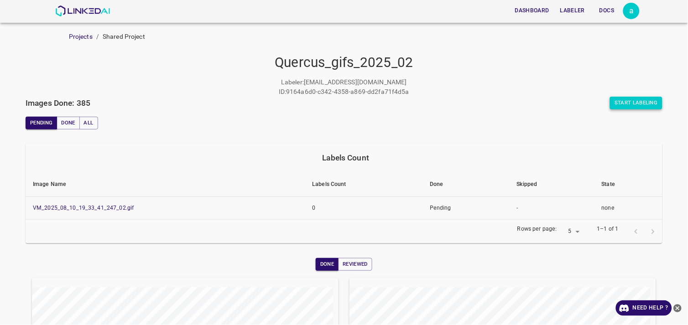
click at [633, 105] on button "Start Labeling" at bounding box center [636, 103] width 52 height 13
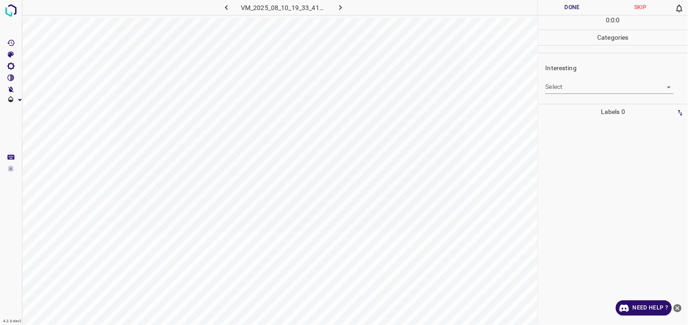
click at [573, 90] on body "4.3.6-dev2 VM_2025_08_10_19_33_41_247_02.gif Done Skip 0 0 : 0 : 0 Categories I…" at bounding box center [344, 162] width 688 height 325
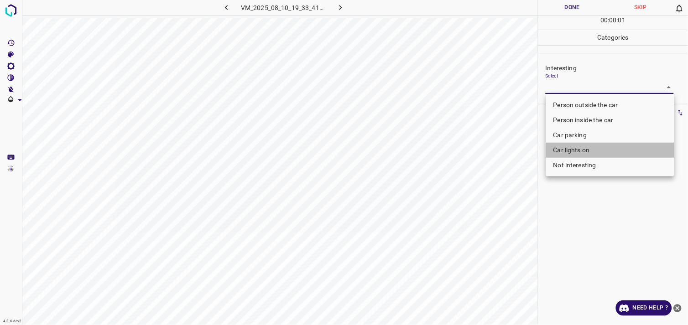
click at [578, 149] on li "Car lights on" at bounding box center [610, 150] width 128 height 15
type input "Car lights on"
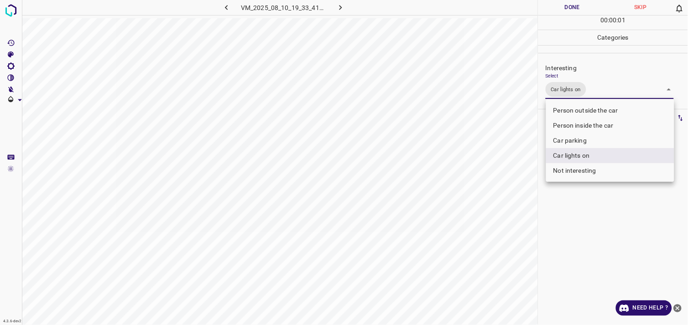
click at [581, 212] on div at bounding box center [344, 162] width 688 height 325
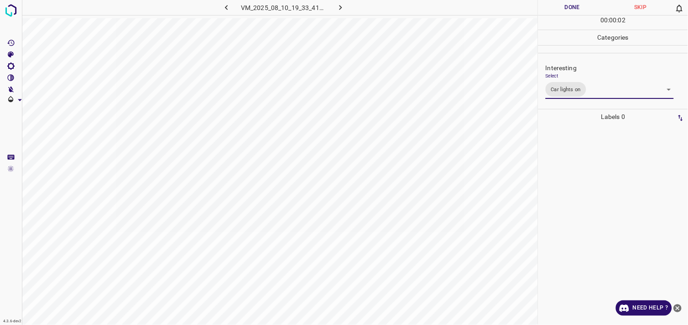
click at [573, 167] on div at bounding box center [613, 225] width 144 height 201
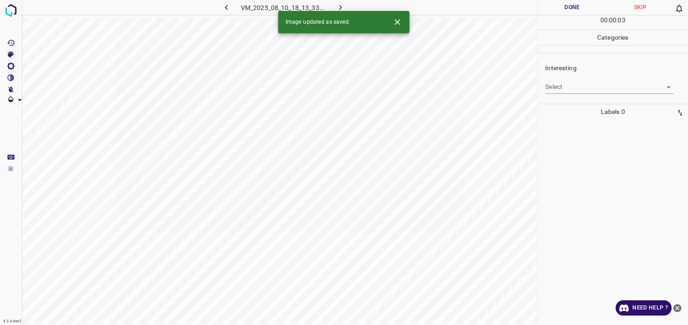
click at [576, 89] on body "4.3.6-dev2 VM_2025_08_10_18_13_33_344_09.gif Done Skip 0 00 : 00 : 03 Categorie…" at bounding box center [344, 162] width 688 height 325
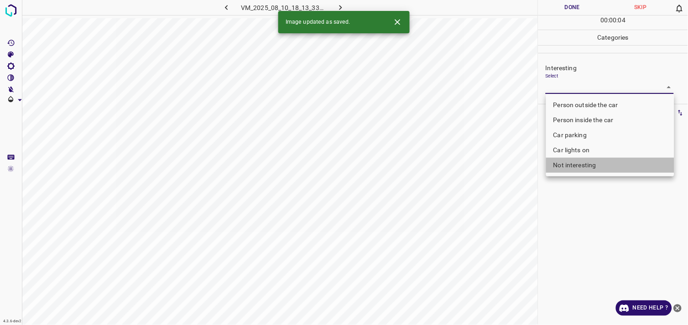
click at [591, 171] on li "Not interesting" at bounding box center [610, 165] width 128 height 15
type input "Not interesting"
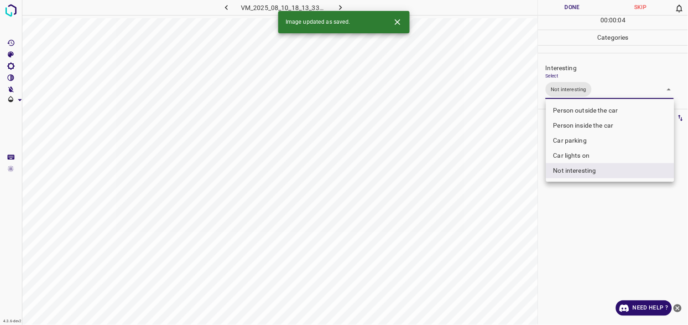
click at [600, 211] on div at bounding box center [344, 162] width 688 height 325
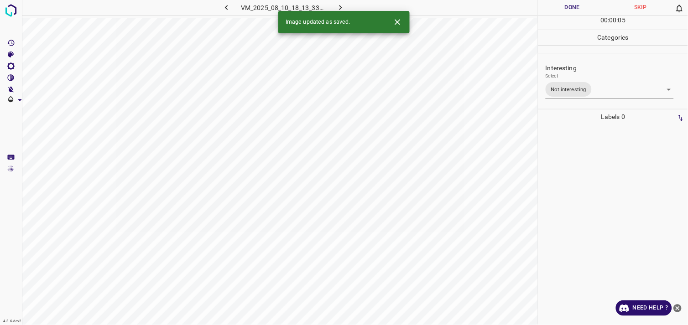
click at [594, 168] on div at bounding box center [613, 225] width 144 height 201
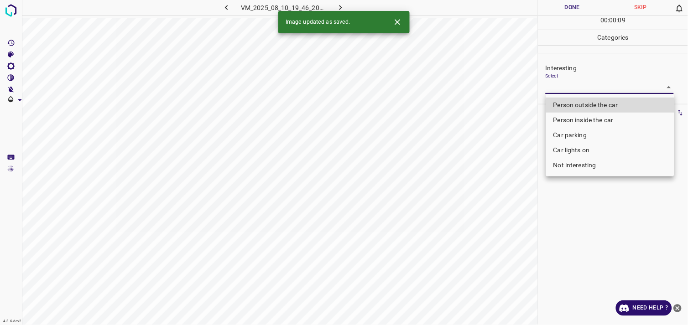
click at [583, 87] on body "4.3.6-dev2 VM_2025_08_10_19_46_20_538_00.gif Done Skip 0 00 : 00 : 09 Categorie…" at bounding box center [344, 162] width 688 height 325
click at [581, 138] on li "Car parking" at bounding box center [610, 135] width 128 height 15
type input "Car parking"
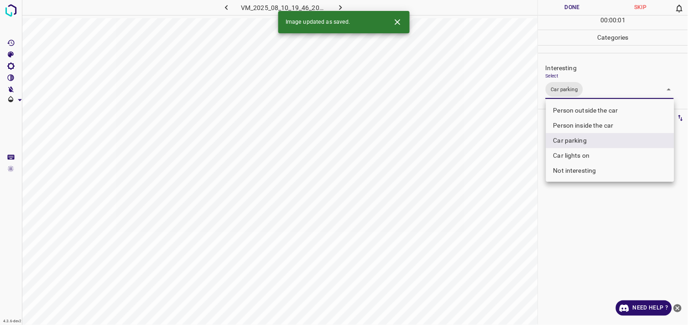
click at [577, 198] on div at bounding box center [344, 162] width 688 height 325
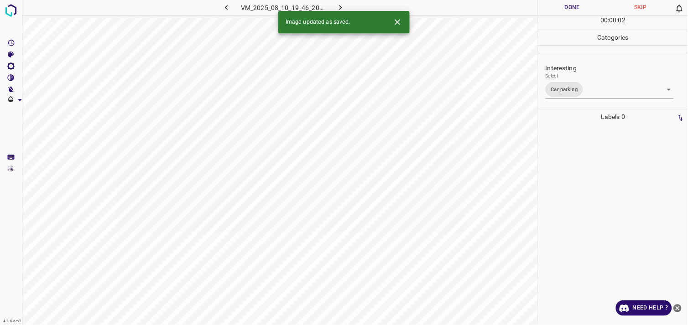
click at [576, 168] on div at bounding box center [613, 225] width 144 height 201
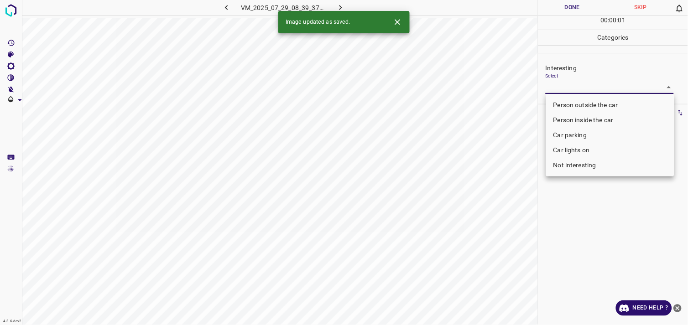
click at [595, 90] on body "4.3.6-dev2 VM_2025_07_29_08_39_37_257_05.gif Done Skip 0 00 : 00 : 01 Categorie…" at bounding box center [344, 162] width 688 height 325
click at [600, 166] on li "Not interesting" at bounding box center [610, 165] width 128 height 15
type input "Not interesting"
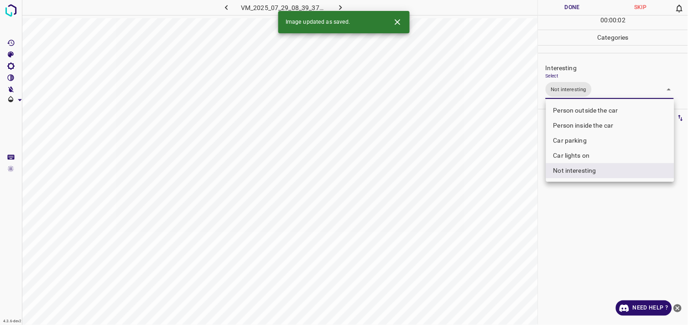
click at [599, 219] on div at bounding box center [344, 162] width 688 height 325
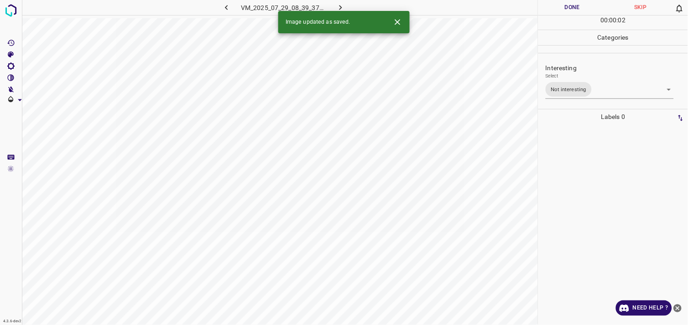
click at [599, 185] on div at bounding box center [613, 225] width 144 height 201
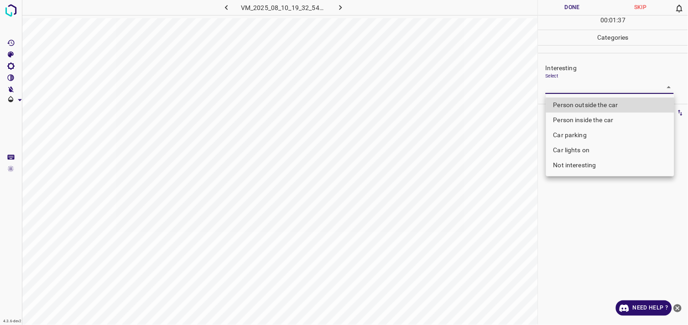
click at [554, 85] on body "4.3.6-dev2 VM_2025_08_10_19_32_54_116_01.gif Done Skip 0 00 : 01 : 37 Categorie…" at bounding box center [344, 162] width 688 height 325
click at [602, 163] on li "Not interesting" at bounding box center [610, 165] width 128 height 15
type input "Not interesting"
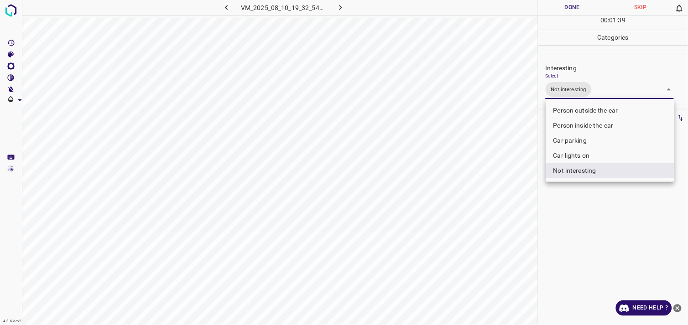
click at [582, 199] on div at bounding box center [344, 162] width 688 height 325
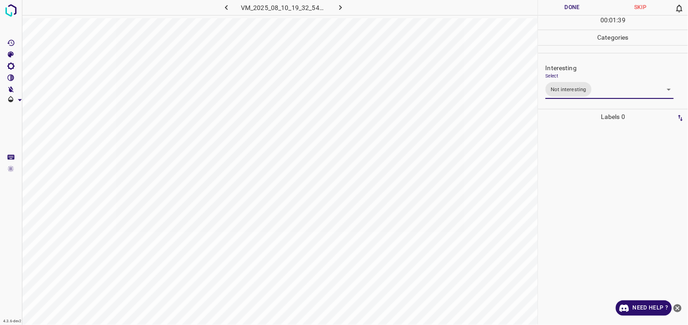
click at [578, 176] on div at bounding box center [613, 225] width 144 height 201
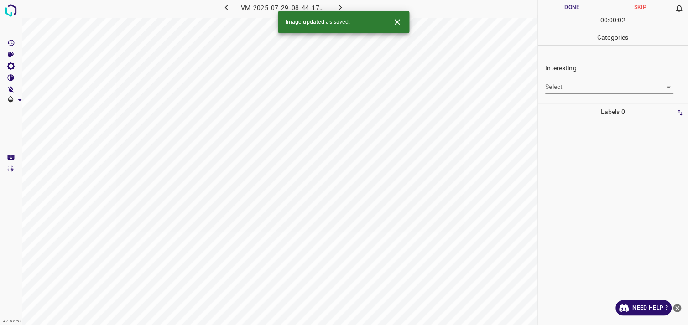
click at [563, 92] on body "4.3.6-dev2 VM_2025_07_29_08_44_17_389_01.gif Done Skip 0 00 : 00 : 02 Categorie…" at bounding box center [344, 162] width 688 height 325
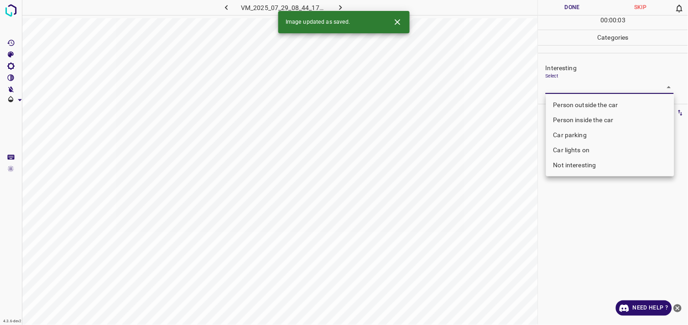
click at [591, 93] on body "4.3.6-dev2 VM_2025_07_29_08_44_17_389_01.gif Done Skip 0 00 : 00 : 03 Categorie…" at bounding box center [344, 162] width 688 height 325
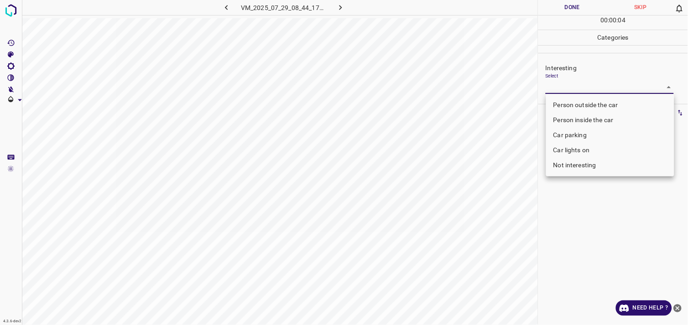
click at [591, 102] on li "Person outside the car" at bounding box center [610, 105] width 128 height 15
click at [591, 102] on ul "Person outside the car Person inside the car Car parking Car lights on Not inte…" at bounding box center [610, 135] width 128 height 83
type input "Person outside the car"
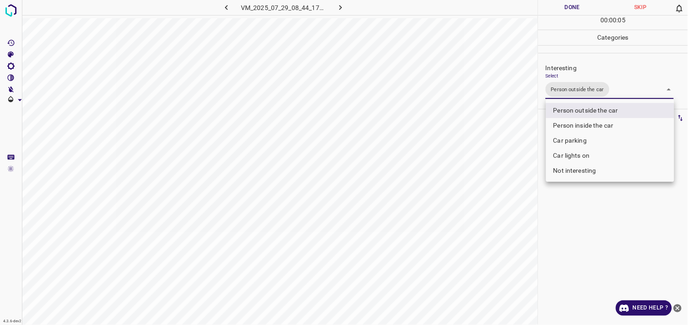
click at [597, 230] on div at bounding box center [344, 162] width 688 height 325
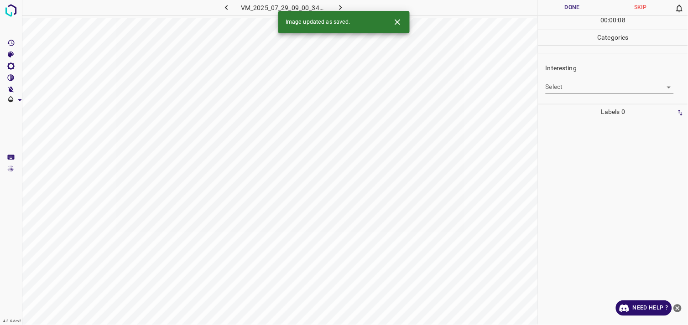
click at [604, 88] on body "4.3.6-dev2 VM_2025_07_29_09_00_34_856_00.gif Done Skip 0 00 : 00 : 08 Categorie…" at bounding box center [344, 162] width 688 height 325
click at [592, 92] on body "4.3.6-dev2 VM_2025_07_29_09_00_34_856_00.gif Done Skip 0 00 : 00 : 01 Categorie…" at bounding box center [344, 162] width 688 height 325
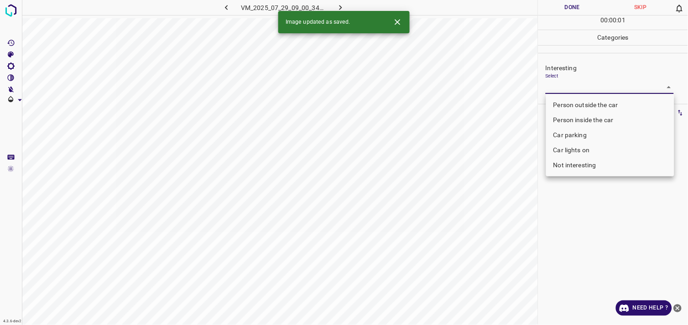
click at [580, 134] on li "Car parking" at bounding box center [610, 135] width 128 height 15
type input "Car parking"
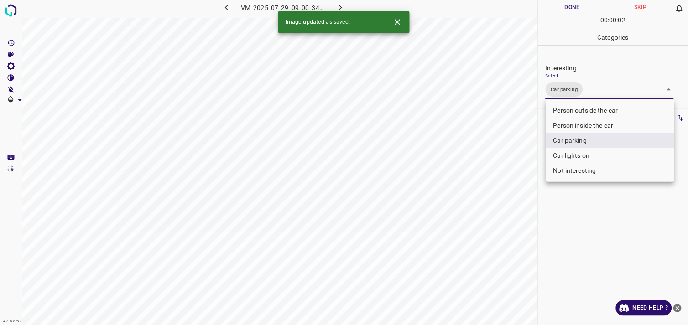
click at [603, 211] on div at bounding box center [344, 162] width 688 height 325
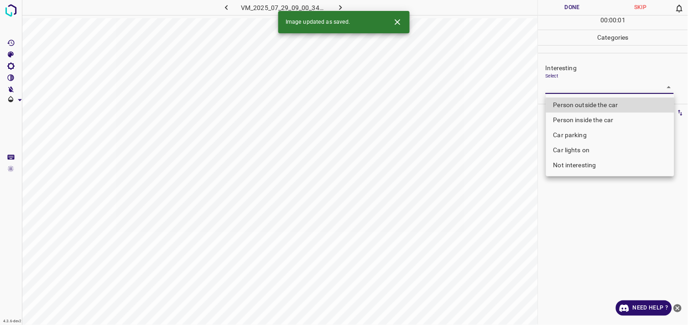
click at [576, 92] on body "4.3.6-dev2 VM_2025_07_29_09_00_34_856_01.gif Done Skip 0 00 : 00 : 01 Categorie…" at bounding box center [344, 162] width 688 height 325
click at [576, 92] on div at bounding box center [344, 162] width 688 height 325
click at [571, 80] on body "4.3.6-dev2 VM_2025_07_29_09_00_34_856_01.gif Done Skip 0 00 : 00 : 01 Categorie…" at bounding box center [344, 162] width 688 height 325
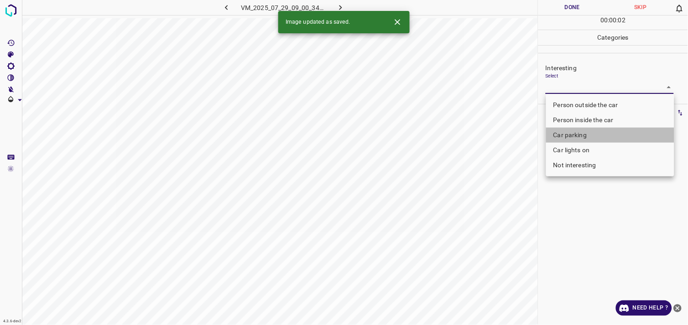
click at [583, 140] on li "Car parking" at bounding box center [610, 135] width 128 height 15
click at [589, 226] on div at bounding box center [344, 162] width 688 height 325
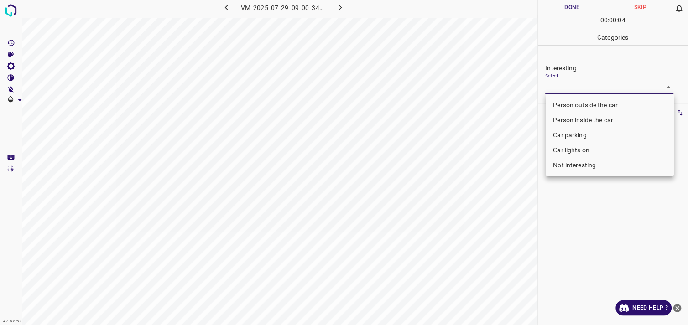
click at [564, 84] on body "4.3.6-dev2 VM_2025_07_29_09_00_34_856_01.gif Done Skip 0 00 : 00 : 04 Categorie…" at bounding box center [344, 162] width 688 height 325
click at [566, 131] on li "Car parking" at bounding box center [610, 135] width 128 height 15
type input "Car parking"
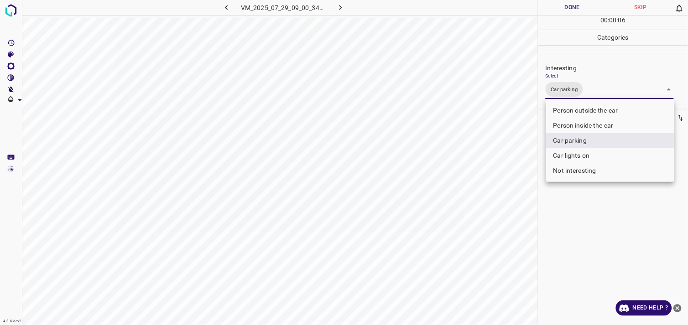
click at [606, 215] on div at bounding box center [344, 162] width 688 height 325
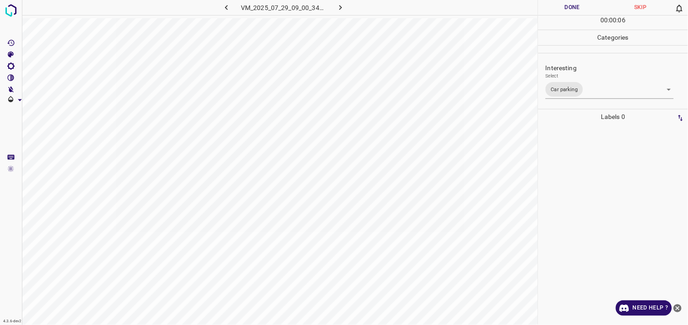
click at [597, 194] on div at bounding box center [613, 225] width 144 height 201
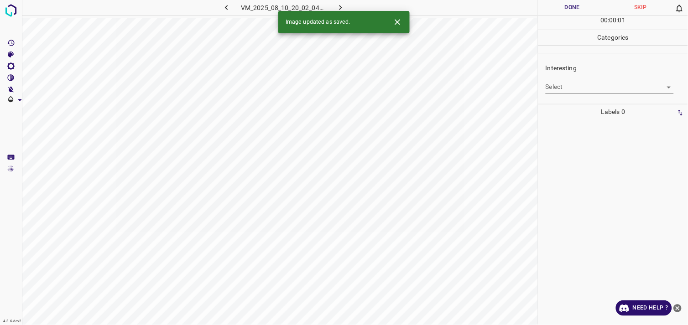
click at [583, 87] on body "4.3.6-dev2 VM_2025_08_10_20_02_04_796_00.gif Done Skip 0 00 : 00 : 01 Categorie…" at bounding box center [344, 162] width 688 height 325
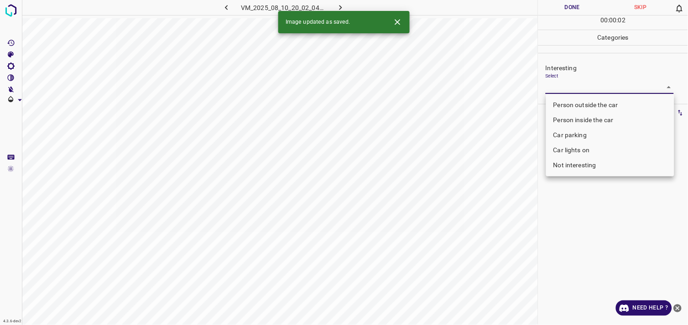
click at [598, 93] on body "4.3.6-dev2 VM_2025_08_10_20_02_04_796_00.gif Done Skip 0 00 : 00 : 02 Categorie…" at bounding box center [344, 162] width 688 height 325
click at [597, 102] on li "Person outside the car" at bounding box center [610, 105] width 128 height 15
type input "Person outside the car"
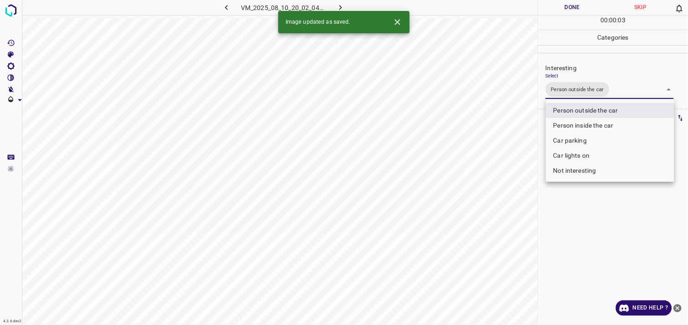
click at [597, 215] on div at bounding box center [344, 162] width 688 height 325
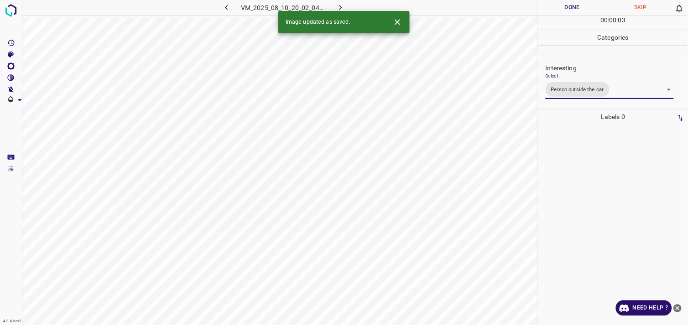
click at [595, 180] on div at bounding box center [613, 225] width 144 height 201
click at [583, 87] on body "4.3.6-dev2 VM_2025_07_29_08_33_20_636_00.gif Done Skip 0 00 : 00 : 05 Categorie…" at bounding box center [344, 162] width 688 height 325
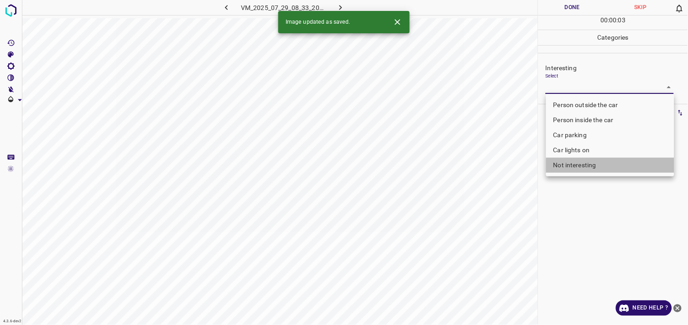
click at [581, 167] on li "Not interesting" at bounding box center [610, 165] width 128 height 15
type input "Not interesting"
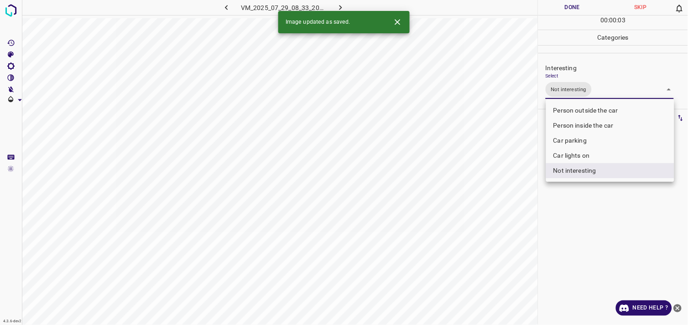
click at [576, 215] on div at bounding box center [344, 162] width 688 height 325
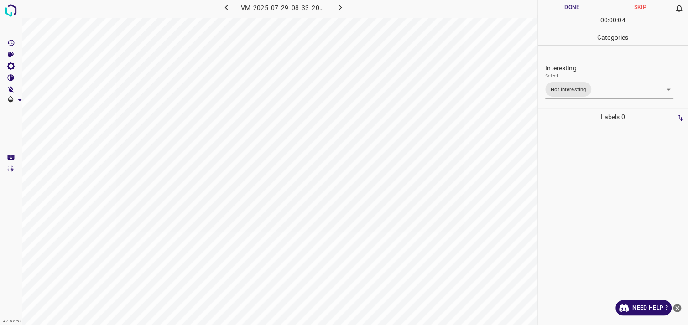
click at [557, 151] on div at bounding box center [613, 225] width 144 height 201
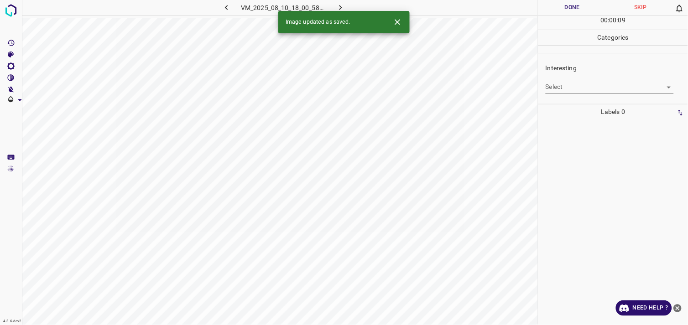
click at [580, 89] on body "4.3.6-dev2 VM_2025_08_10_18_00_58_469_08.gif Done Skip 0 00 : 00 : 09 Categorie…" at bounding box center [344, 162] width 688 height 325
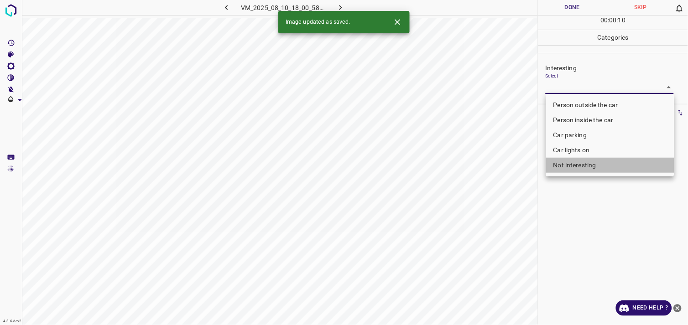
click at [583, 165] on li "Not interesting" at bounding box center [610, 165] width 128 height 15
type input "Not interesting"
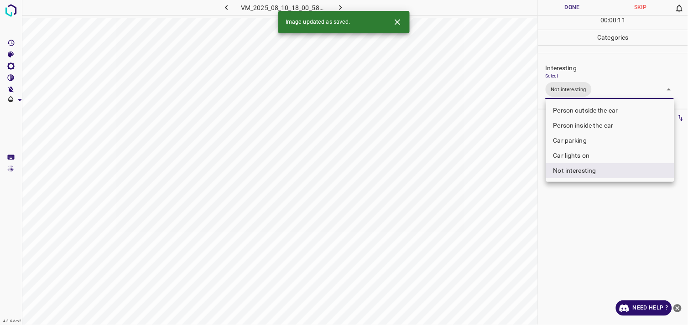
click at [594, 220] on div at bounding box center [344, 162] width 688 height 325
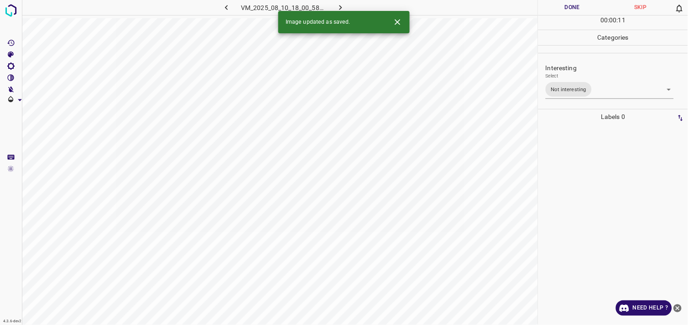
click at [591, 164] on div at bounding box center [613, 225] width 144 height 201
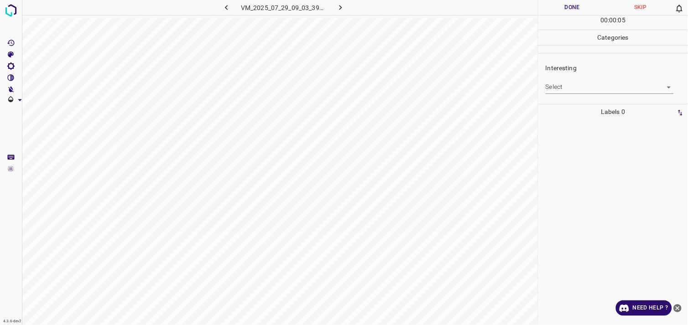
click at [586, 89] on body "4.3.6-dev2 VM_2025_07_29_09_03_39_631_00.gif Done Skip 0 00 : 00 : 05 Categorie…" at bounding box center [344, 162] width 688 height 325
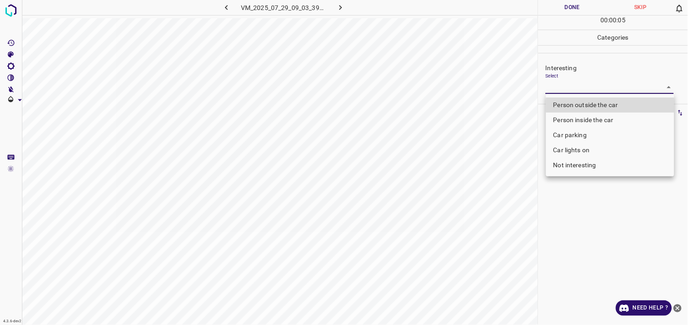
click at [590, 165] on li "Not interesting" at bounding box center [610, 165] width 128 height 15
type input "Not interesting"
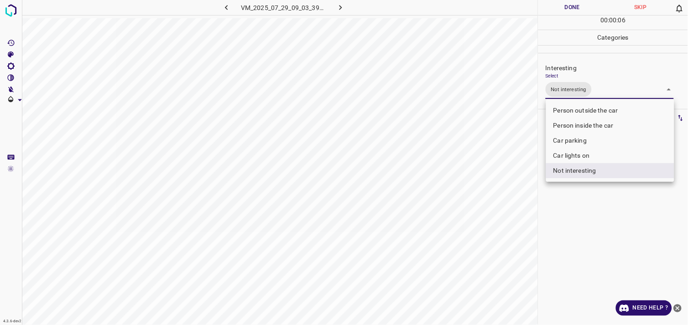
click at [595, 213] on div at bounding box center [344, 162] width 688 height 325
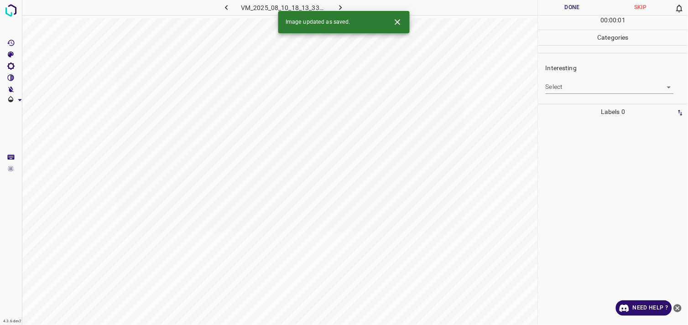
click at [582, 89] on body "4.3.6-dev2 VM_2025_08_10_18_13_33_344_08.gif Done Skip 0 00 : 00 : 01 Categorie…" at bounding box center [344, 162] width 688 height 325
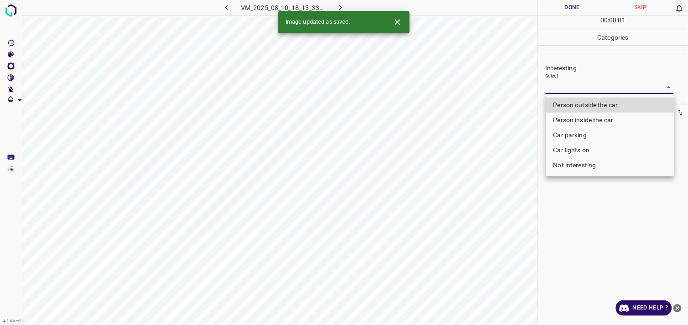
click at [577, 166] on li "Not interesting" at bounding box center [610, 165] width 128 height 15
type input "Not interesting"
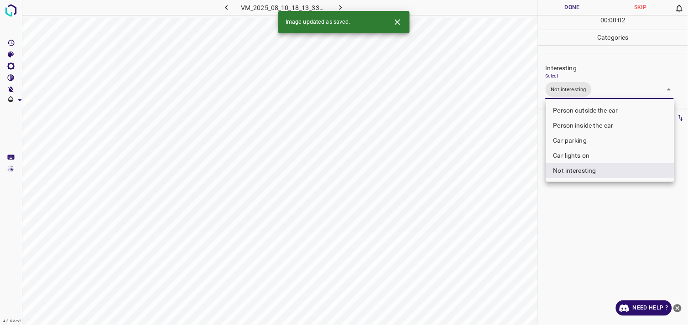
click at [586, 215] on div at bounding box center [344, 162] width 688 height 325
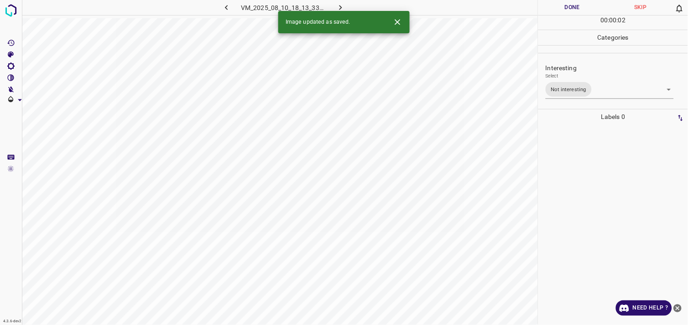
click at [582, 181] on div at bounding box center [613, 225] width 144 height 201
click at [576, 88] on body "4.3.6-dev2 VM_2025_07_29_08_44_17_389_02.gif Done Skip 0 00 : 00 : 04 Categorie…" at bounding box center [344, 162] width 688 height 325
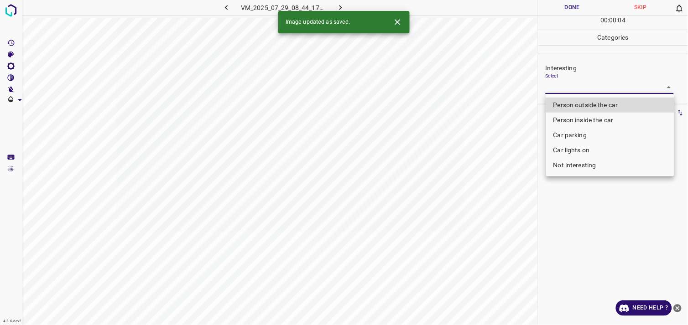
click at [583, 103] on li "Person outside the car" at bounding box center [610, 105] width 128 height 15
type input "Person outside the car"
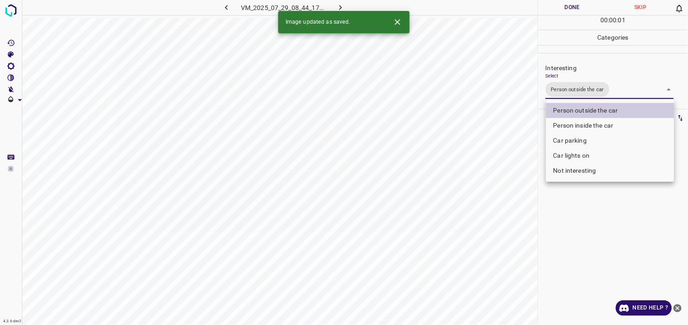
click at [592, 210] on div at bounding box center [344, 162] width 688 height 325
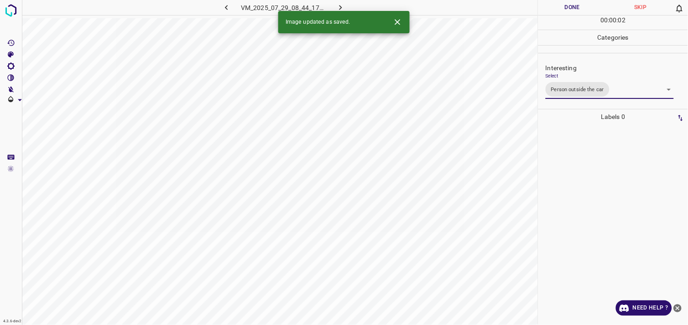
click at [590, 204] on div at bounding box center [613, 225] width 144 height 201
click at [580, 90] on body "4.3.6-dev2 VM_2025_08_10_19_23_23_459_03.gif Done Skip 0 00 : 00 : 18 Categorie…" at bounding box center [344, 162] width 688 height 325
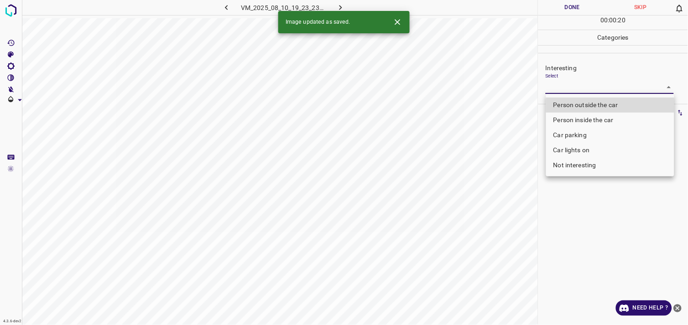
click at [587, 106] on li "Person outside the car" at bounding box center [610, 105] width 128 height 15
type input "Person outside the car"
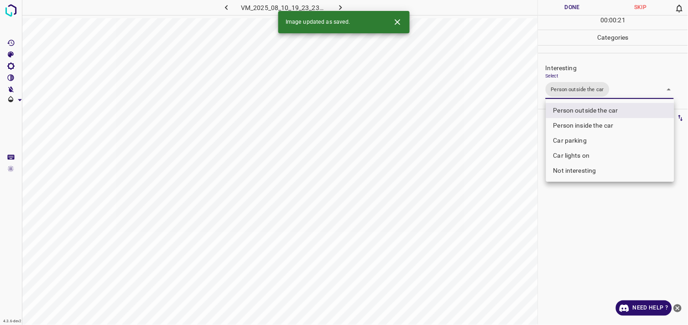
click at [597, 207] on div at bounding box center [344, 162] width 688 height 325
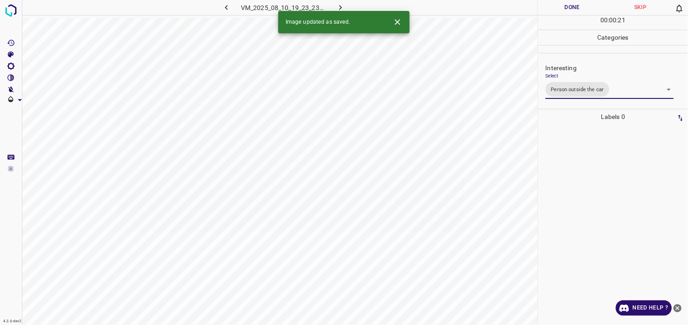
click at [595, 187] on div at bounding box center [613, 225] width 144 height 201
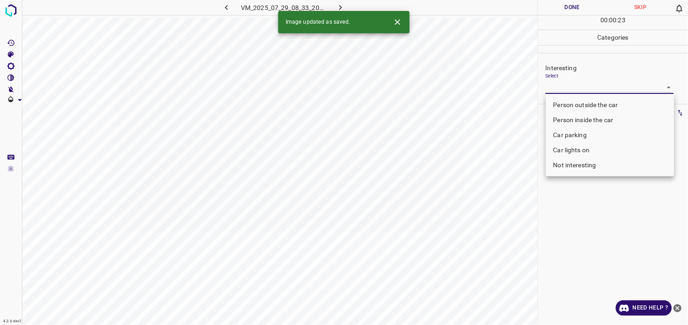
click at [583, 88] on body "4.3.6-dev2 VM_2025_07_29_08_33_20_636_09.gif Done Skip 0 00 : 00 : 23 Categorie…" at bounding box center [344, 162] width 688 height 325
click at [591, 101] on li "Person outside the car" at bounding box center [610, 105] width 128 height 15
type input "Person outside the car"
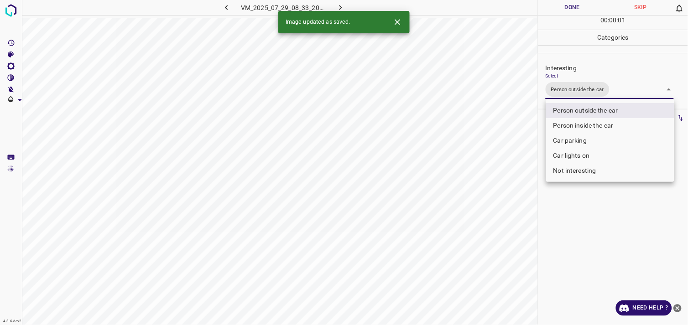
click at [590, 236] on div at bounding box center [344, 162] width 688 height 325
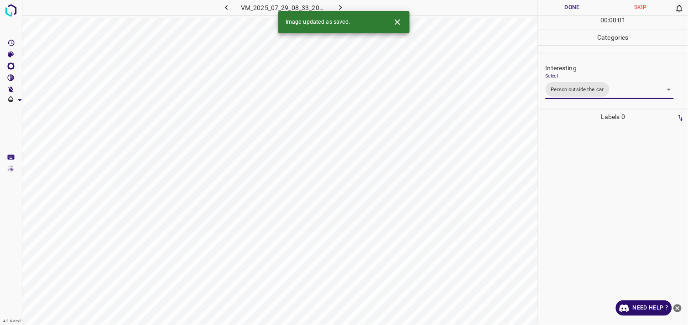
click at [597, 190] on div at bounding box center [613, 225] width 144 height 201
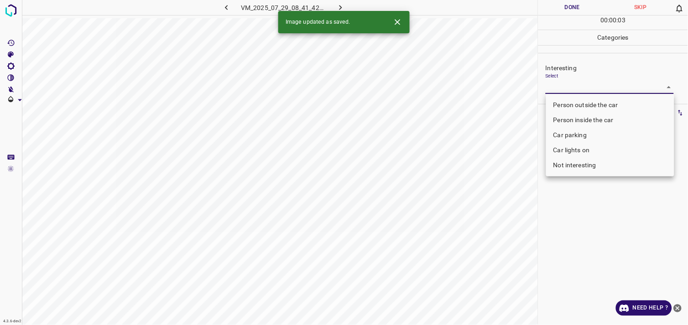
click at [583, 89] on body "4.3.6-dev2 VM_2025_07_29_08_41_42_786_00.gif Done Skip 0 00 : 00 : 03 Categorie…" at bounding box center [344, 162] width 688 height 325
click at [583, 99] on li "Person outside the car" at bounding box center [610, 105] width 128 height 15
type input "Person outside the car"
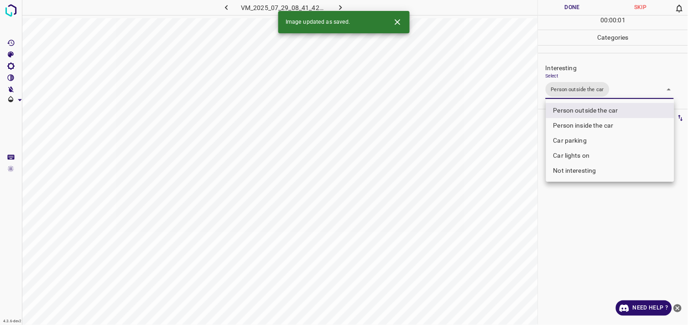
click at [595, 212] on div at bounding box center [344, 162] width 688 height 325
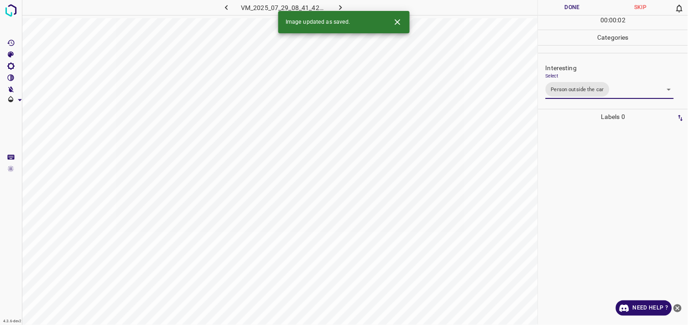
click at [591, 193] on div at bounding box center [613, 225] width 144 height 201
click at [572, 85] on body "4.3.6-dev2 VM_2025_08_10_19_46_20_538_08.gif Done Skip 0 00 : 00 : 01 Categorie…" at bounding box center [344, 162] width 688 height 325
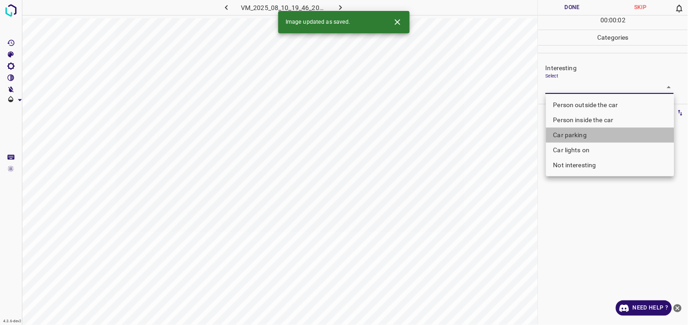
click at [589, 134] on li "Car parking" at bounding box center [610, 135] width 128 height 15
type input "Car parking"
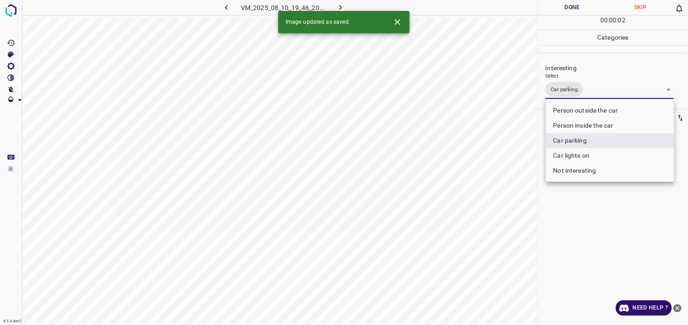
click at [586, 220] on div at bounding box center [344, 162] width 688 height 325
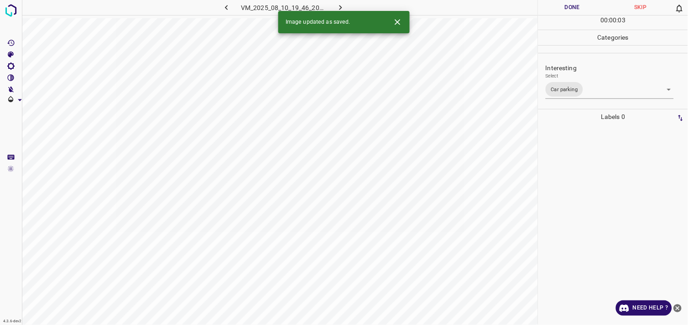
click at [586, 207] on div at bounding box center [613, 225] width 144 height 201
click at [578, 81] on body "4.3.6-dev2 VM_2025_08_10_20_48_54_570_06.gif Done Skip 0 00 : 00 : 05 Categorie…" at bounding box center [344, 162] width 688 height 325
click at [575, 85] on body "4.3.6-dev2 VM_2025_08_10_20_48_54_570_06.gif Done Skip 0 00 : 00 : 06 Categorie…" at bounding box center [344, 162] width 688 height 325
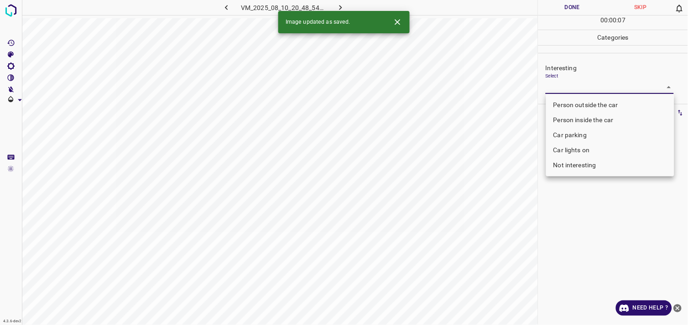
click at [584, 162] on li "Not interesting" at bounding box center [610, 165] width 128 height 15
click at [584, 158] on li "Car lights on" at bounding box center [610, 150] width 128 height 15
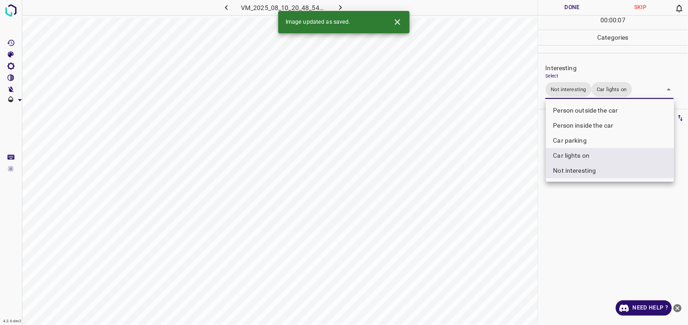
click at [603, 198] on div at bounding box center [344, 162] width 688 height 325
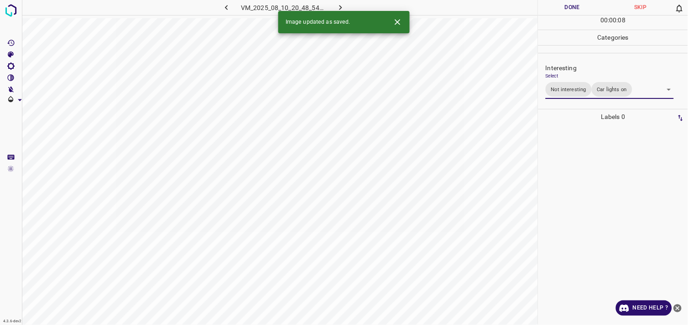
click at [605, 175] on div at bounding box center [613, 225] width 144 height 201
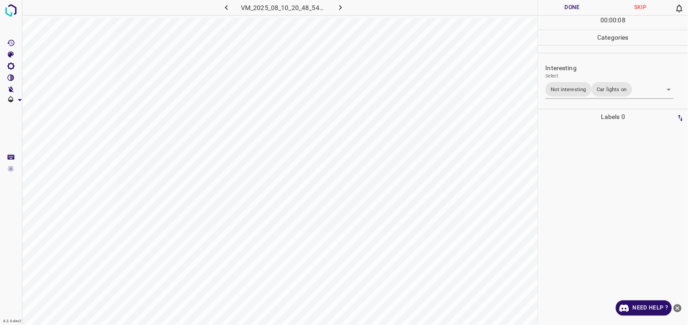
click at [597, 91] on body "4.3.6-dev2 VM_2025_08_10_20_48_54_570_06.gif Done Skip 0 00 : 00 : 08 Categorie…" at bounding box center [344, 162] width 688 height 325
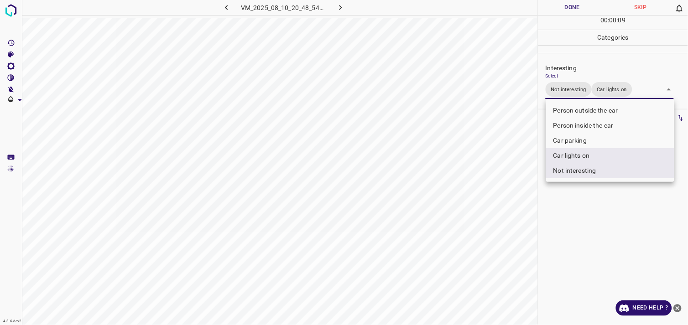
click at [589, 151] on li "Car lights on" at bounding box center [610, 155] width 128 height 15
type input "Not interesting"
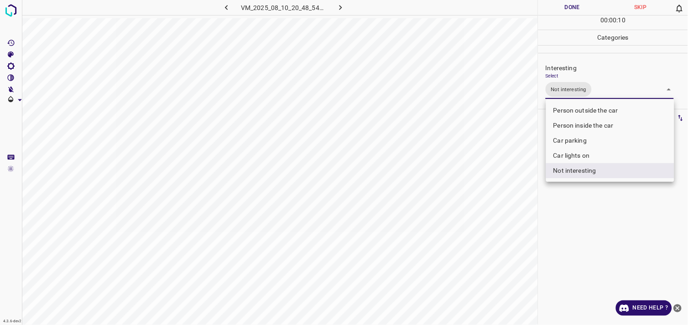
click at [585, 211] on div at bounding box center [344, 162] width 688 height 325
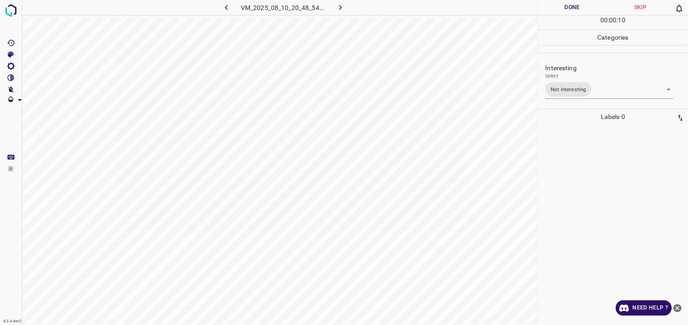
click at [587, 182] on div at bounding box center [613, 225] width 144 height 201
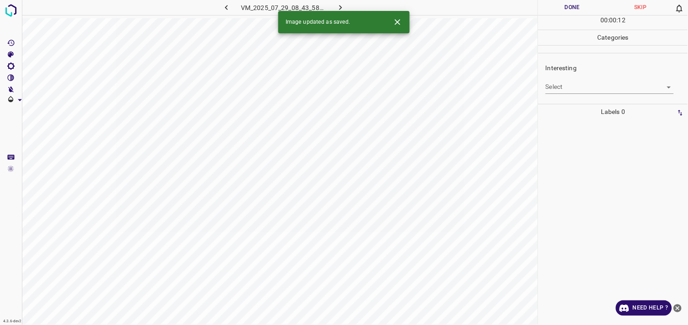
click at [566, 86] on body "4.3.6-dev2 VM_2025_07_29_08_43_58_393_02.gif Done Skip 0 00 : 00 : 12 Categorie…" at bounding box center [344, 162] width 688 height 325
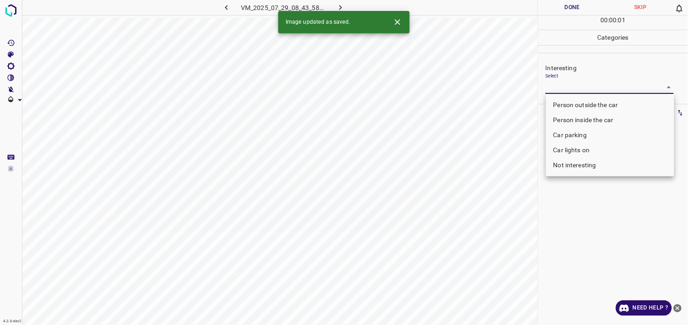
click at [580, 89] on body "4.3.6-dev2 VM_2025_07_29_08_43_58_393_02.gif Done Skip 0 00 : 00 : 01 Categorie…" at bounding box center [344, 162] width 688 height 325
click at [583, 99] on li "Person outside the car" at bounding box center [610, 105] width 128 height 15
type input "Person outside the car"
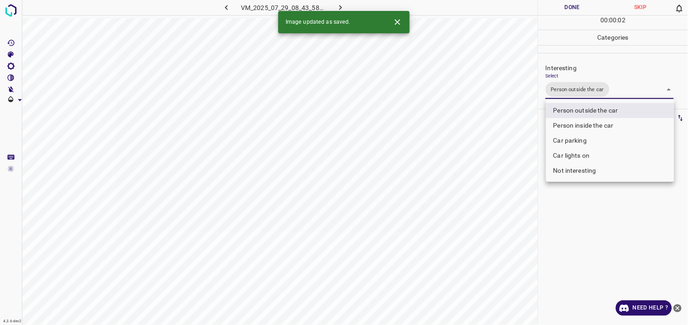
click at [599, 204] on div at bounding box center [344, 162] width 688 height 325
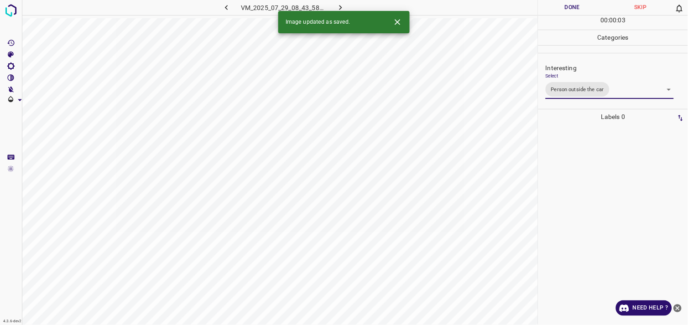
click at [597, 193] on div at bounding box center [613, 225] width 144 height 201
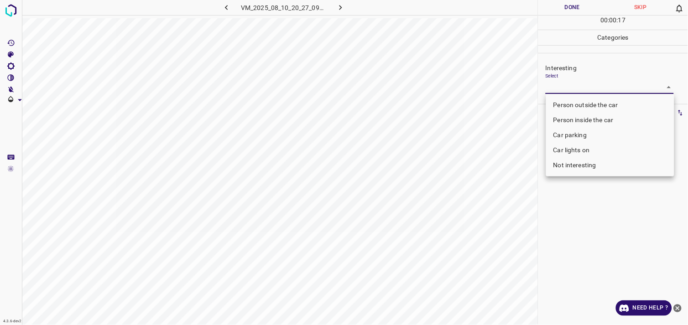
click at [574, 85] on body "4.3.6-dev2 VM_2025_08_10_20_27_09_043_07.gif Done Skip 0 00 : 00 : 17 Categorie…" at bounding box center [344, 162] width 688 height 325
click at [585, 102] on li "Person outside the car" at bounding box center [610, 105] width 128 height 15
type input "Person outside the car"
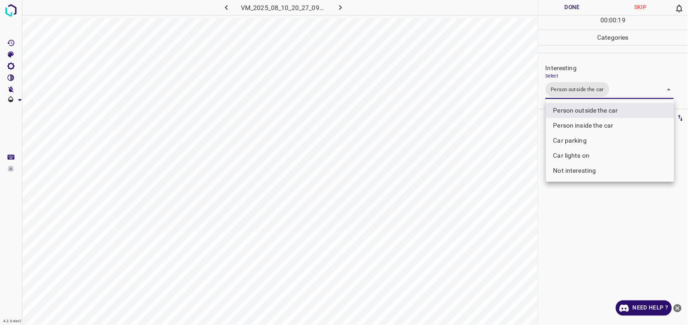
click at [586, 244] on div at bounding box center [344, 162] width 688 height 325
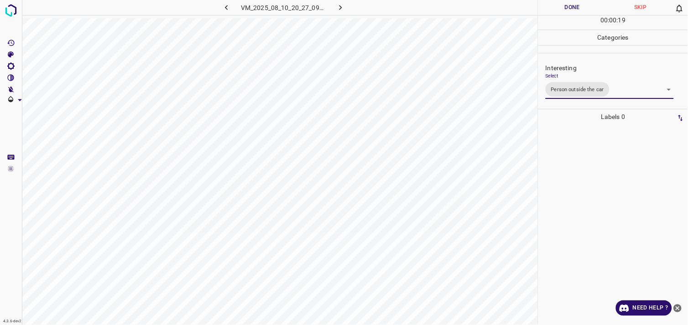
click at [586, 210] on div at bounding box center [613, 225] width 144 height 201
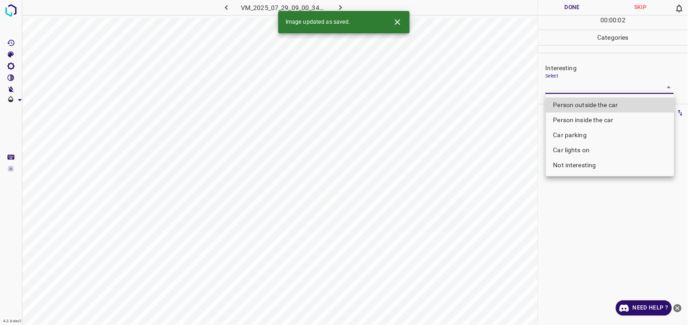
click at [582, 90] on body "4.3.6-dev2 VM_2025_07_29_09_00_34_856_09.gif Done Skip 0 00 : 00 : 02 Categorie…" at bounding box center [344, 162] width 688 height 325
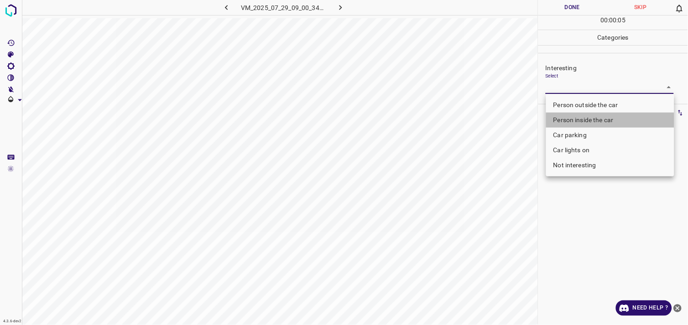
click at [598, 122] on li "Person inside the car" at bounding box center [610, 120] width 128 height 15
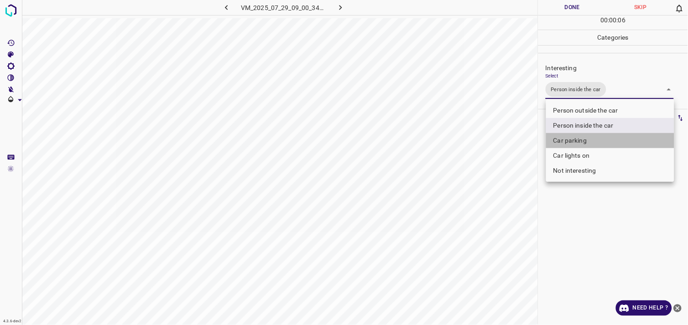
click at [590, 143] on li "Car parking" at bounding box center [610, 140] width 128 height 15
type input "Person inside the car,Car parking"
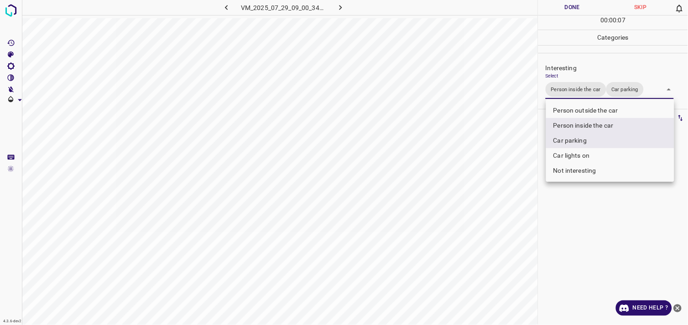
click at [599, 217] on div at bounding box center [344, 162] width 688 height 325
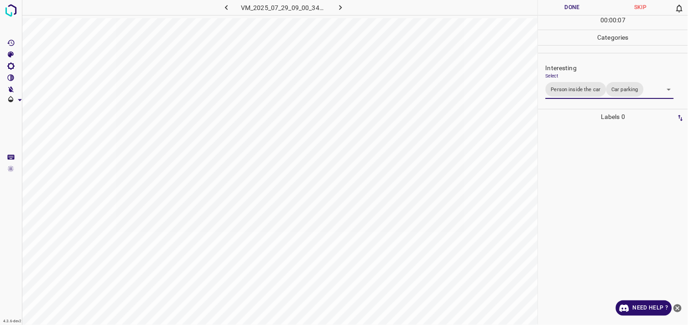
click at [589, 199] on div at bounding box center [613, 225] width 144 height 201
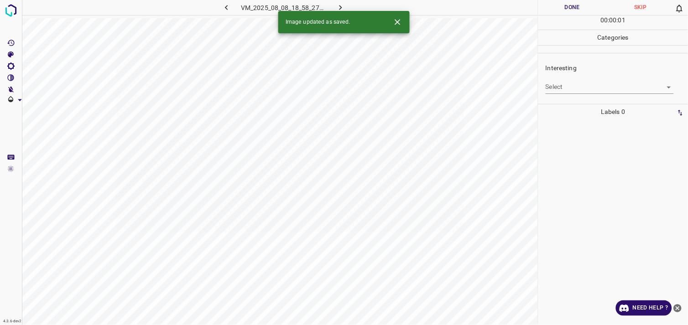
click at [573, 85] on body "4.3.6-dev2 VM_2025_08_08_18_58_27_707_02.gif Done Skip 0 00 : 00 : 01 Categorie…" at bounding box center [344, 162] width 688 height 325
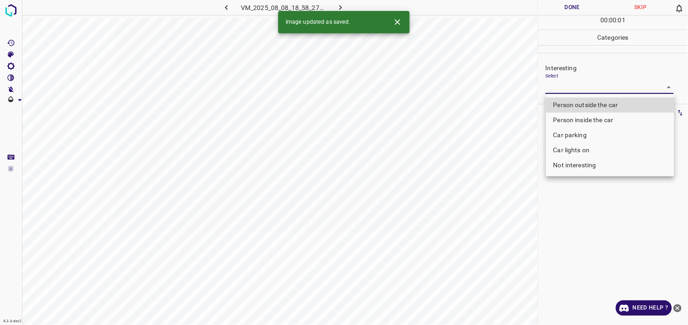
click at [583, 135] on li "Car parking" at bounding box center [610, 135] width 128 height 15
type input "Car parking"
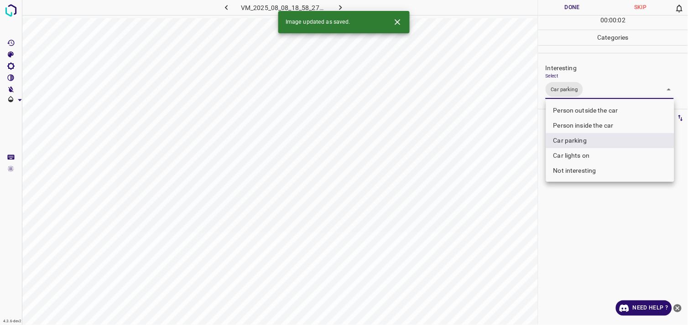
click at [586, 216] on div at bounding box center [344, 162] width 688 height 325
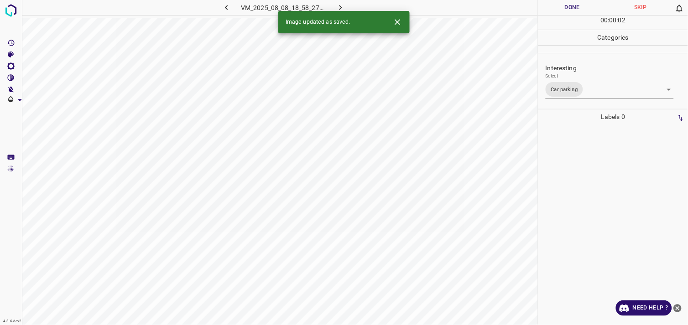
click at [590, 185] on div at bounding box center [613, 225] width 144 height 201
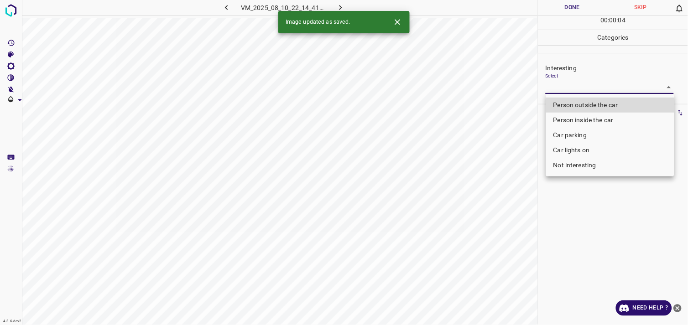
click at [580, 90] on body "4.3.6-dev2 VM_2025_08_10_22_14_41_551_01.gif Done Skip 0 00 : 00 : 04 Categorie…" at bounding box center [344, 162] width 688 height 325
click at [591, 106] on li "Person outside the car" at bounding box center [610, 105] width 128 height 15
type input "Person outside the car"
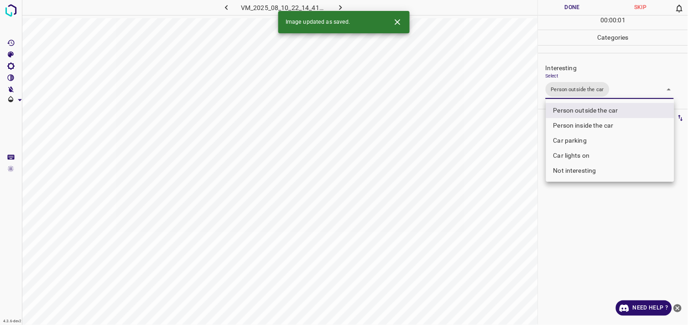
click at [585, 226] on div at bounding box center [344, 162] width 688 height 325
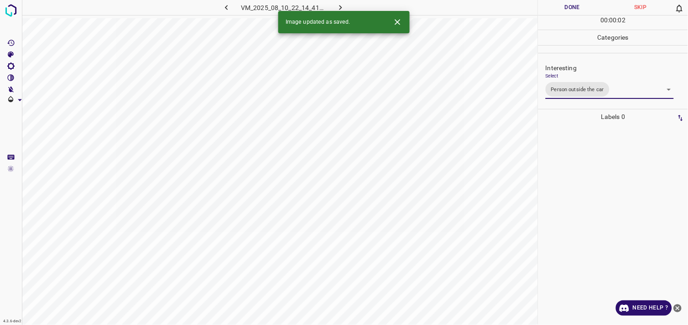
click at [587, 212] on div at bounding box center [613, 225] width 144 height 201
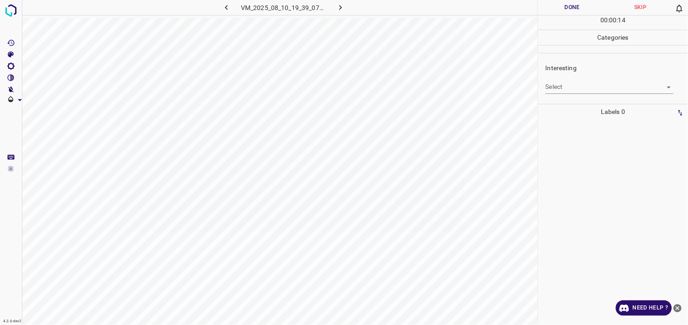
click at [581, 80] on body "4.3.6-dev2 VM_2025_08_10_19_39_07_583_01.gif Done Skip 0 00 : 00 : 14 Categorie…" at bounding box center [344, 162] width 688 height 325
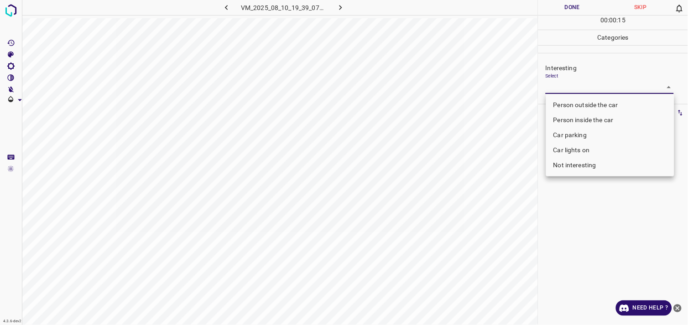
click at [576, 87] on body "4.3.6-dev2 VM_2025_08_10_19_39_07_583_01.gif Done Skip 0 00 : 00 : 15 Categorie…" at bounding box center [344, 162] width 688 height 325
click at [587, 120] on li "Person inside the car" at bounding box center [610, 120] width 128 height 15
type input "Person inside the car"
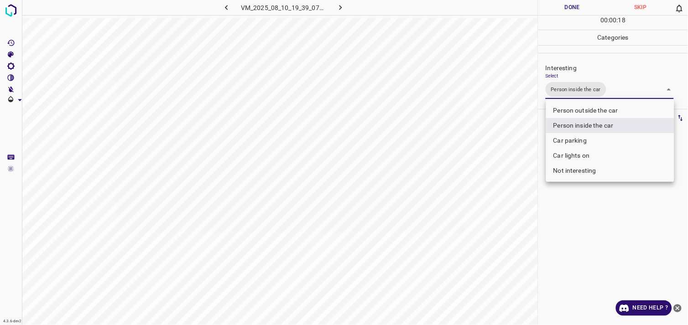
click at [587, 235] on div at bounding box center [344, 162] width 688 height 325
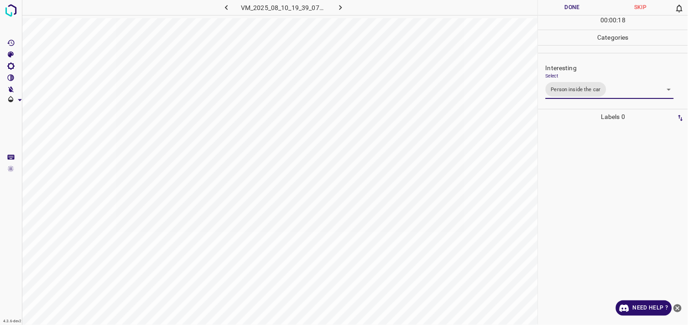
click at [573, 196] on div at bounding box center [613, 225] width 144 height 201
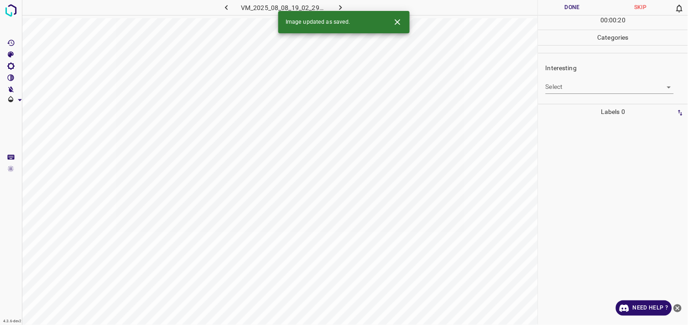
click at [551, 88] on body "4.3.6-dev2 VM_2025_08_08_19_02_29_392_10.gif Done Skip 0 00 : 00 : 20 Categorie…" at bounding box center [344, 162] width 688 height 325
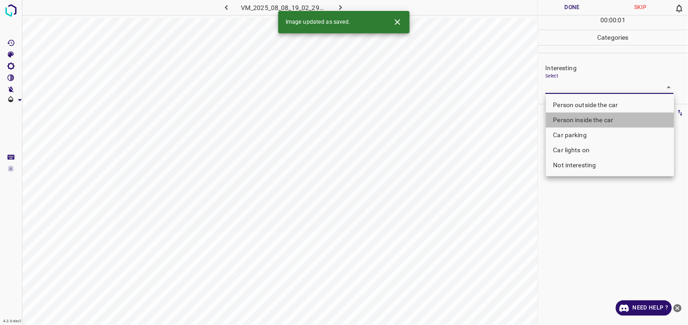
click at [576, 117] on li "Person inside the car" at bounding box center [610, 120] width 128 height 15
type input "Person inside the car"
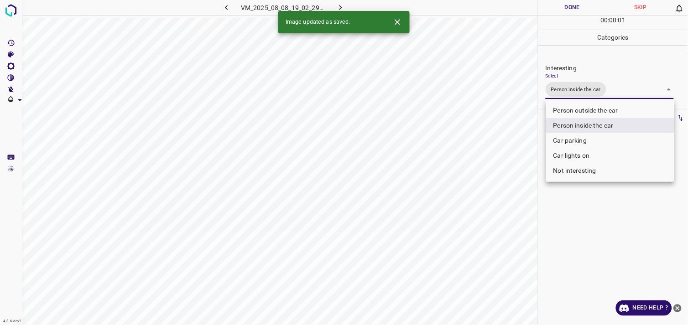
click at [594, 229] on div at bounding box center [344, 162] width 688 height 325
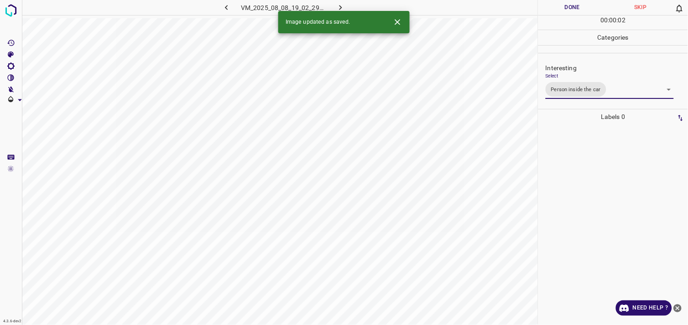
click at [602, 197] on div at bounding box center [613, 225] width 144 height 201
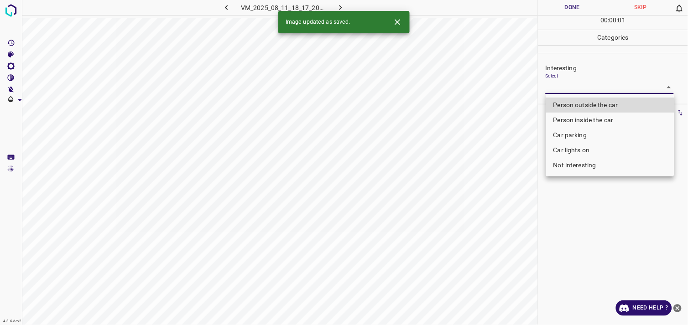
click at [586, 84] on body "4.3.6-dev2 VM_2025_08_11_18_17_20_027_05.gif Done Skip 0 00 : 00 : 01 Categorie…" at bounding box center [344, 162] width 688 height 325
click at [587, 119] on li "Person inside the car" at bounding box center [610, 120] width 128 height 15
type input "Person inside the car"
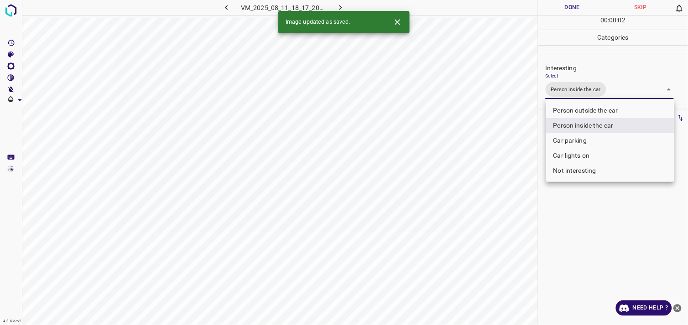
click at [604, 215] on div at bounding box center [344, 162] width 688 height 325
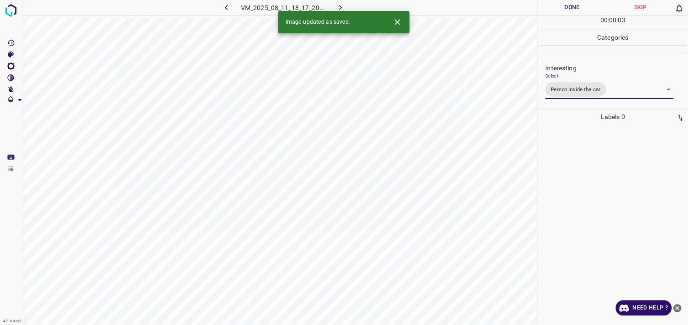
click at [604, 202] on div at bounding box center [613, 225] width 144 height 201
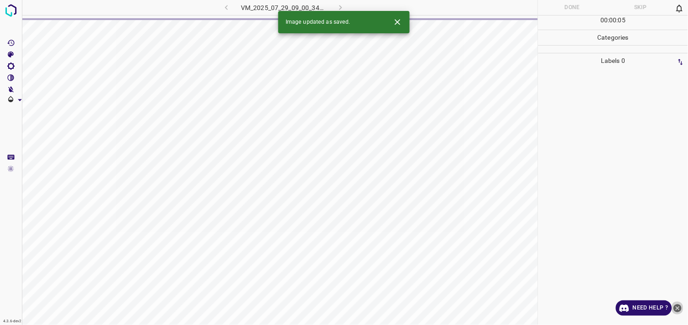
click at [678, 307] on icon "close-help" at bounding box center [678, 308] width 8 height 8
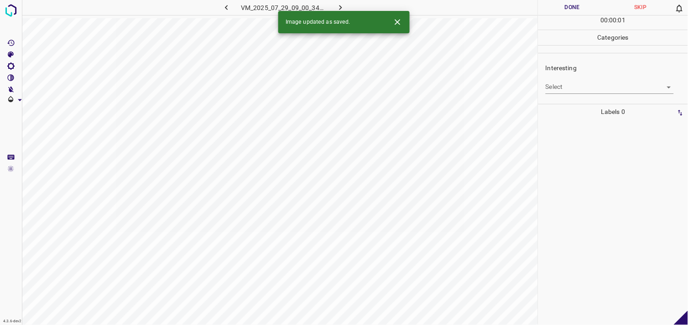
click at [602, 89] on body "4.3.6-dev2 VM_2025_07_29_09_00_34_856_11.gif Done Skip 0 00 : 00 : 01 Categorie…" at bounding box center [344, 162] width 688 height 325
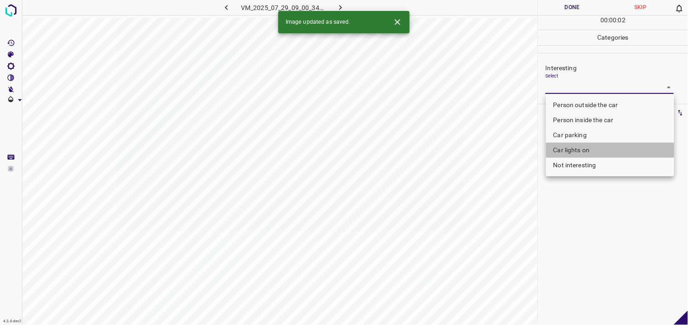
click at [592, 145] on li "Car lights on" at bounding box center [610, 150] width 128 height 15
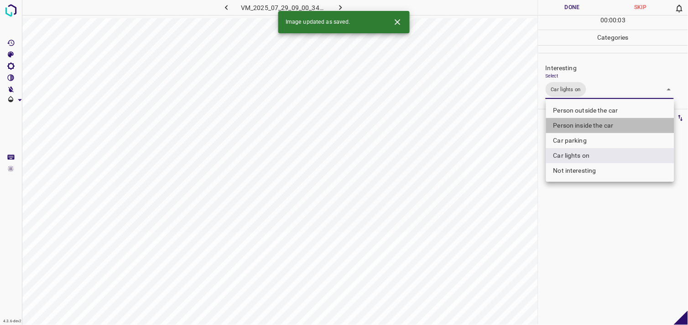
click at [596, 126] on li "Person inside the car" at bounding box center [610, 125] width 128 height 15
type input "Car lights on,Person inside the car"
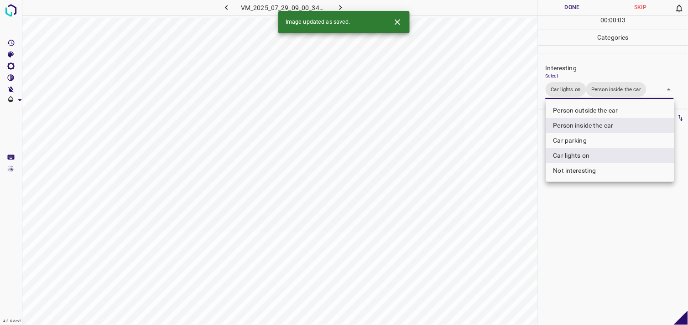
click at [598, 219] on div at bounding box center [344, 162] width 688 height 325
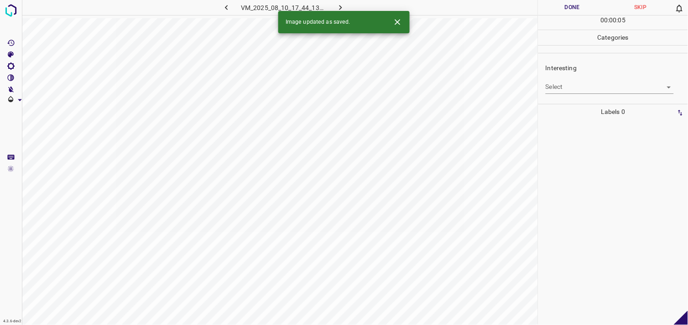
click at [603, 89] on body "4.3.6-dev2 VM_2025_08_10_17_44_13_411_00.gif Done Skip 0 00 : 00 : 05 Categorie…" at bounding box center [344, 162] width 688 height 325
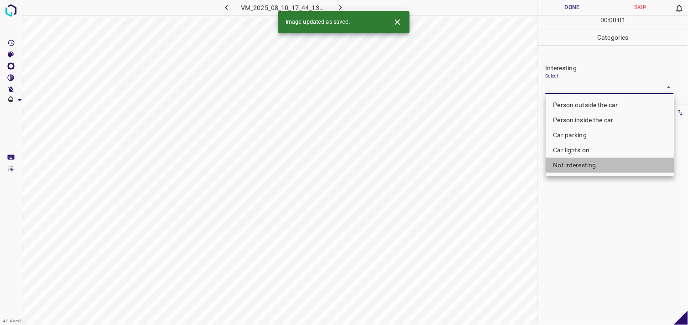
click at [596, 167] on li "Not interesting" at bounding box center [610, 165] width 128 height 15
type input "Not interesting"
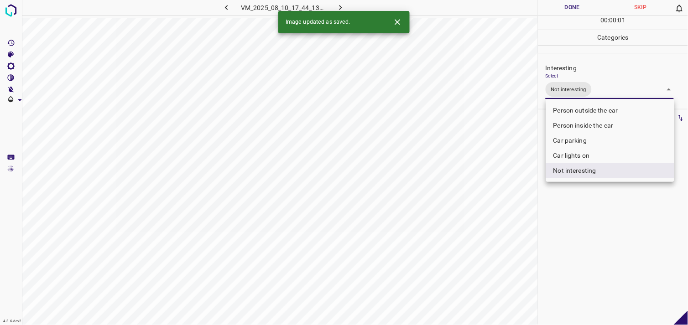
click at [601, 239] on div at bounding box center [344, 162] width 688 height 325
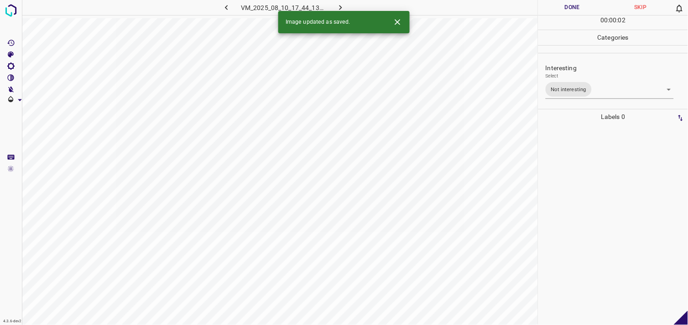
click at [601, 199] on div at bounding box center [613, 225] width 144 height 201
click at [567, 85] on body "4.3.6-dev2 VM_2025_08_08_19_05_19_650_01.gif Done Skip 0 00 : 00 : 04 Categorie…" at bounding box center [344, 162] width 688 height 325
click at [586, 91] on body "4.3.6-dev2 VM_2025_08_08_19_05_19_650_01.gif Done Skip 0 00 : 00 : 01 Categorie…" at bounding box center [344, 162] width 688 height 325
click at [563, 87] on body "4.3.6-dev2 VM_2025_08_08_19_05_19_650_01.gif Done Skip 0 00 : 00 : 02 Categorie…" at bounding box center [344, 162] width 688 height 325
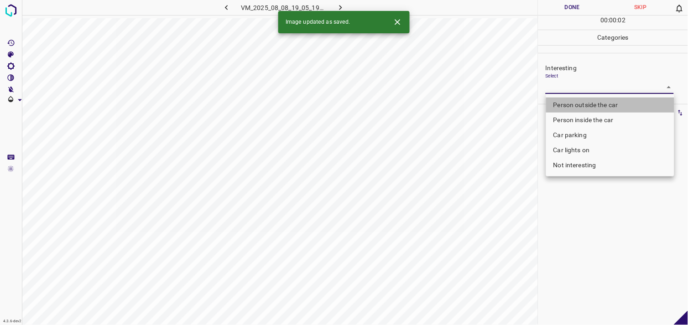
click at [576, 105] on li "Person outside the car" at bounding box center [610, 105] width 128 height 15
type input "Person outside the car"
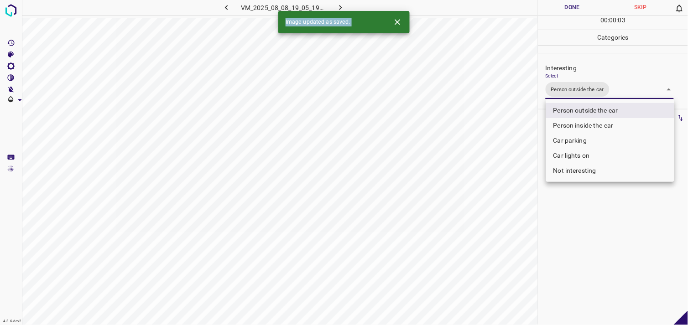
click at [623, 75] on div at bounding box center [344, 162] width 688 height 325
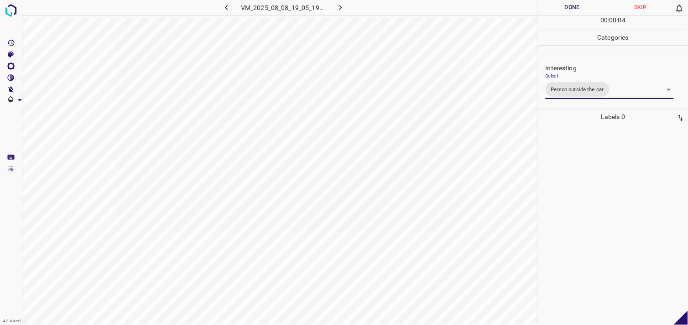
click at [613, 163] on div at bounding box center [613, 225] width 144 height 201
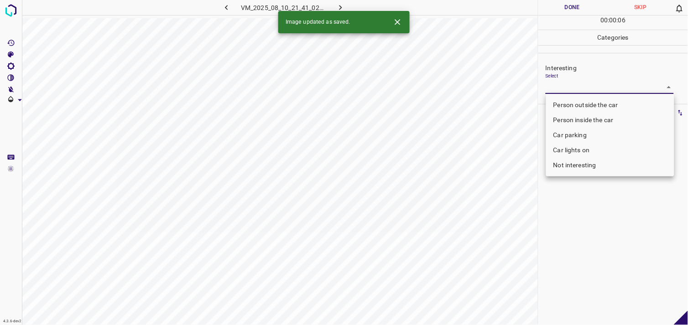
click at [598, 92] on body "4.3.6-dev2 VM_2025_08_10_21_41_02_891_01.gif Done Skip 0 00 : 00 : 06 Categorie…" at bounding box center [344, 162] width 688 height 325
click at [601, 137] on li "Car parking" at bounding box center [610, 135] width 128 height 15
click at [602, 131] on li "Car parking" at bounding box center [610, 135] width 128 height 15
click at [602, 128] on li "Person inside the car" at bounding box center [610, 120] width 128 height 15
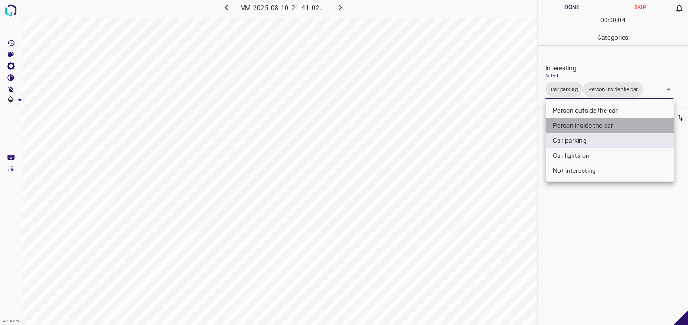
click at [594, 125] on li "Person inside the car" at bounding box center [610, 125] width 128 height 15
type input "Car parking"
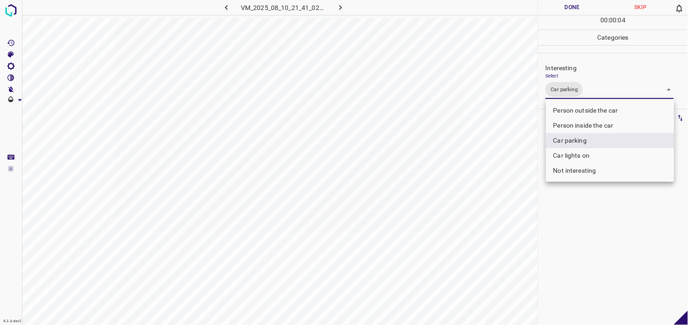
click at [600, 186] on div at bounding box center [344, 162] width 688 height 325
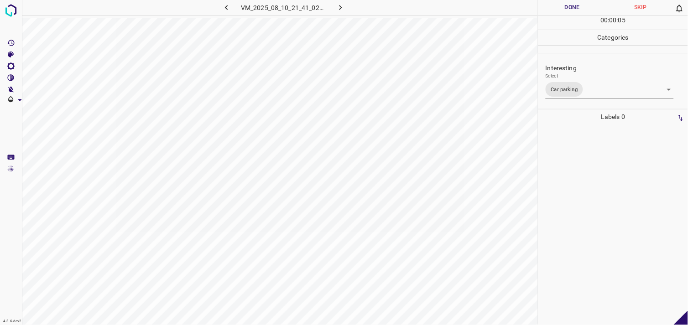
click at [597, 162] on div at bounding box center [613, 225] width 144 height 201
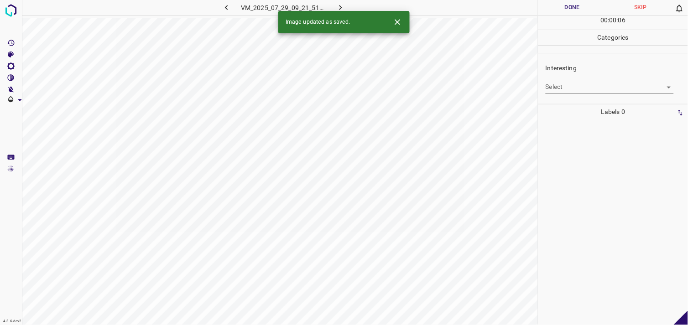
click at [572, 89] on body "4.3.6-dev2 VM_2025_07_29_09_21_51_415_01.gif Done Skip 0 00 : 00 : 06 Categorie…" at bounding box center [344, 162] width 688 height 325
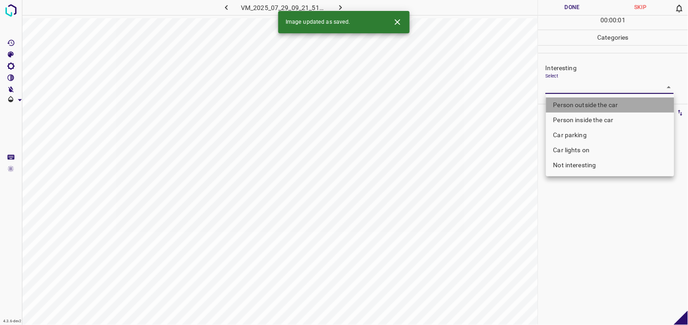
click at [589, 104] on li "Person outside the car" at bounding box center [610, 105] width 128 height 15
type input "Person outside the car"
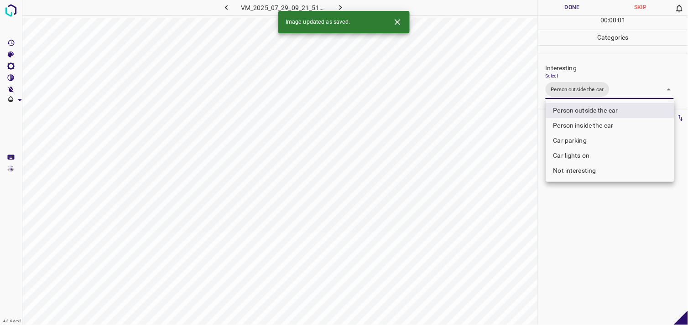
click at [612, 256] on div at bounding box center [344, 162] width 688 height 325
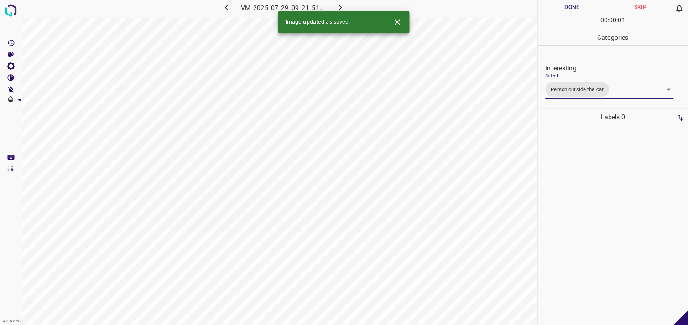
click at [611, 207] on div at bounding box center [613, 225] width 144 height 201
click at [566, 88] on body "4.3.6-dev2 VM_2025_08_10_18_00_58_469_03.gif Done Skip 0 00 : 00 : 01 Categorie…" at bounding box center [344, 162] width 688 height 325
click at [587, 88] on body "4.3.6-dev2 VM_2025_08_10_18_00_58_469_03.gif Done Skip 0 00 : 00 : 02 Categorie…" at bounding box center [344, 162] width 688 height 325
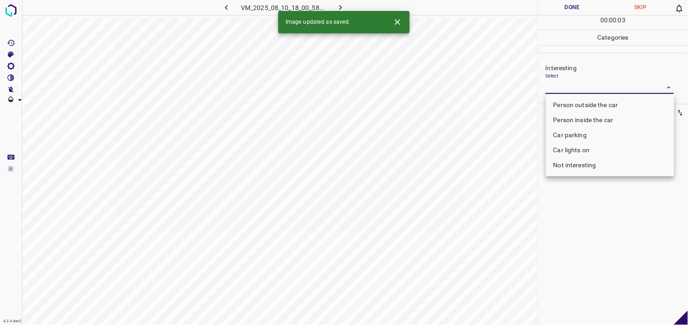
click at [587, 99] on li "Person outside the car" at bounding box center [610, 105] width 128 height 15
type input "Person outside the car"
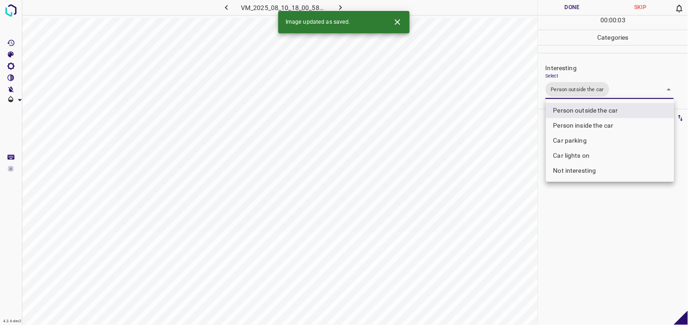
click at [607, 210] on div at bounding box center [344, 162] width 688 height 325
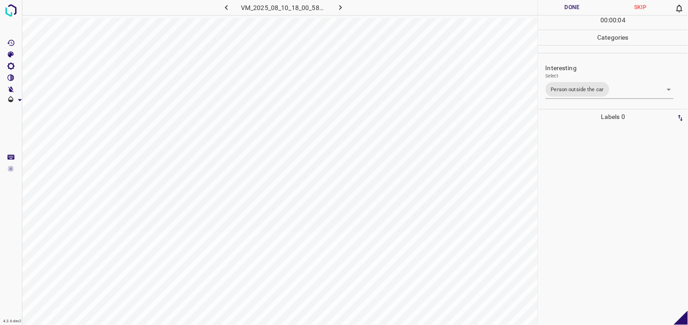
click at [606, 182] on div at bounding box center [613, 225] width 144 height 201
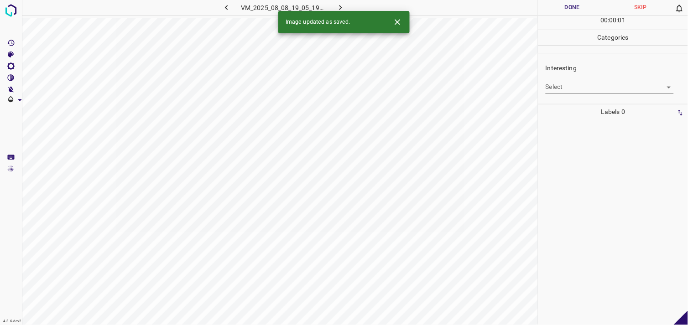
click at [575, 92] on body "4.3.6-dev2 VM_2025_08_08_19_05_19_650_10.gif Done Skip 0 00 : 00 : 01 Categorie…" at bounding box center [344, 162] width 688 height 325
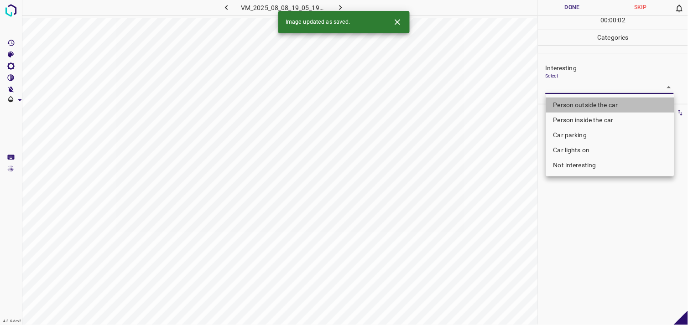
click at [576, 106] on li "Person outside the car" at bounding box center [610, 105] width 128 height 15
type input "Person outside the car"
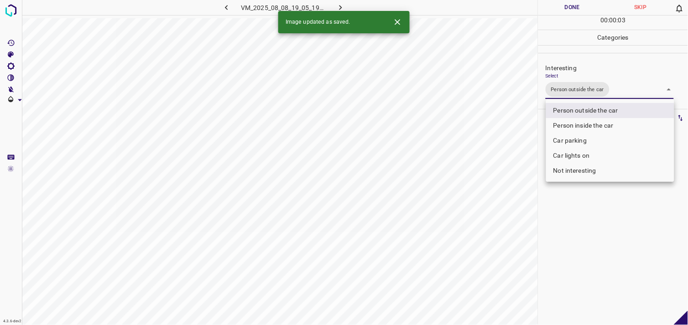
click at [591, 213] on div at bounding box center [344, 162] width 688 height 325
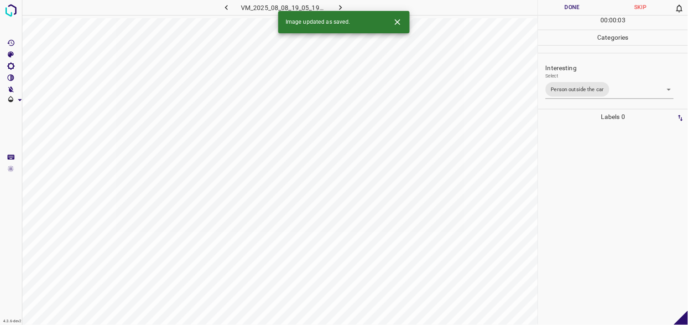
click at [589, 191] on div at bounding box center [613, 225] width 144 height 201
click at [562, 88] on body "4.3.6-dev2 VM_2025_07_29_08_49_10_713_03.gif Done Skip 0 00 : 00 : 01 Categorie…" at bounding box center [344, 162] width 688 height 325
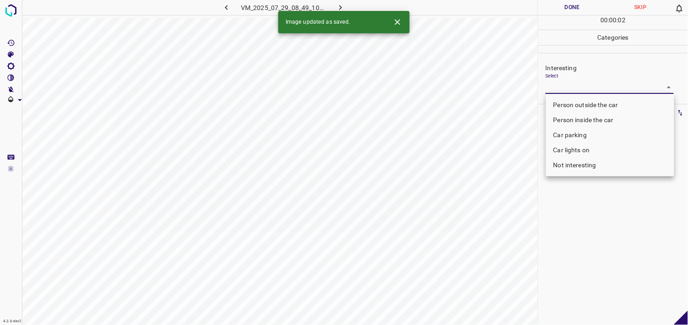
click at [590, 101] on li "Person outside the car" at bounding box center [610, 105] width 128 height 15
type input "Person outside the car"
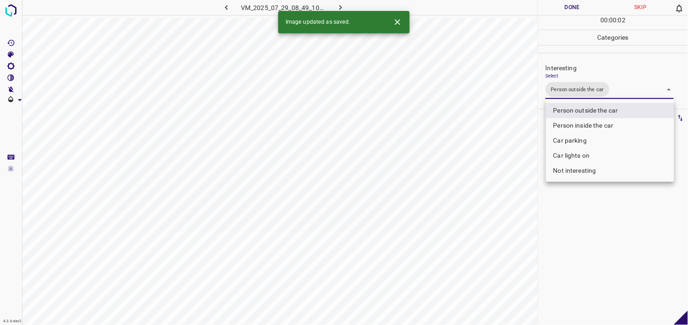
click at [587, 212] on div at bounding box center [344, 162] width 688 height 325
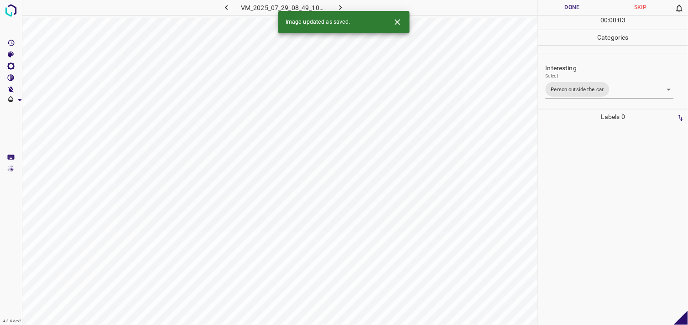
click at [586, 194] on div at bounding box center [613, 225] width 144 height 201
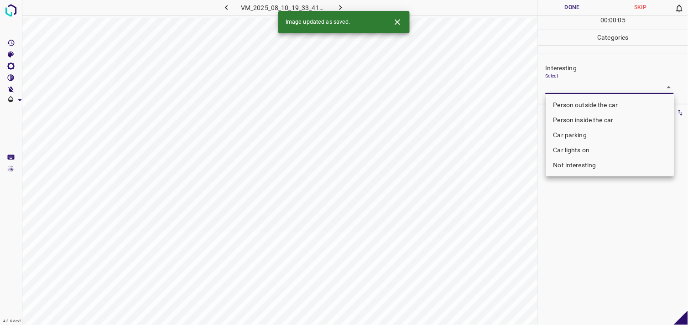
click at [566, 89] on body "4.3.6-dev2 VM_2025_08_10_19_33_41_247_01.gif Done Skip 0 00 : 00 : 05 Categorie…" at bounding box center [344, 162] width 688 height 325
click at [566, 89] on div at bounding box center [344, 162] width 688 height 325
click at [585, 93] on body "4.3.6-dev2 VM_2025_08_10_19_33_41_247_01.gif Done Skip 0 00 : 00 : 01 Categorie…" at bounding box center [344, 162] width 688 height 325
click at [592, 152] on li "Car lights on" at bounding box center [610, 150] width 128 height 15
type input "Car lights on"
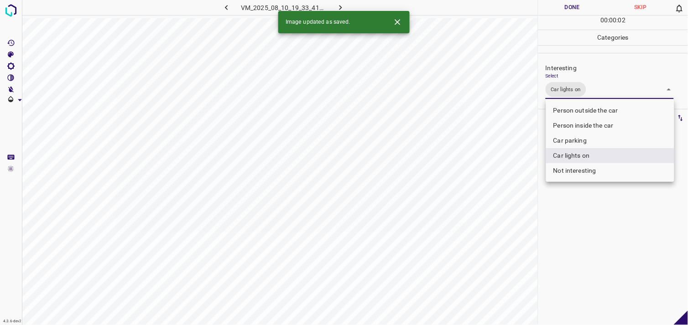
click at [575, 233] on div at bounding box center [344, 162] width 688 height 325
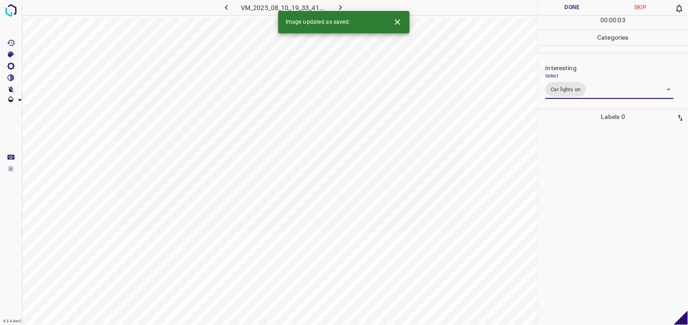
click at [587, 190] on div at bounding box center [613, 225] width 144 height 201
click at [568, 81] on body "4.3.6-dev2 VM_2025_08_08_19_38_02_135_12.gif Done Skip 0 00 : 00 : 01 Categorie…" at bounding box center [344, 162] width 688 height 325
click at [582, 84] on body "4.3.6-dev2 VM_2025_08_08_19_38_02_135_12.gif Done Skip 0 00 : 00 : 02 Categorie…" at bounding box center [344, 162] width 688 height 325
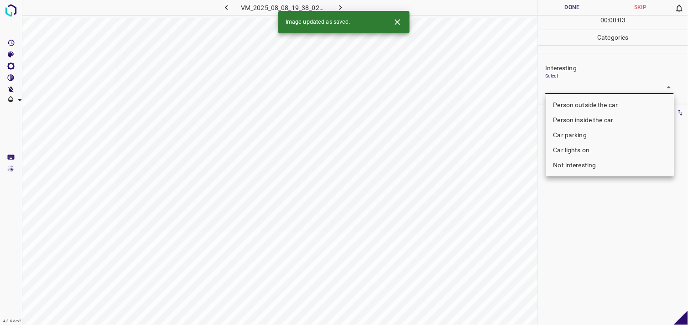
click at [589, 116] on li "Person inside the car" at bounding box center [610, 120] width 128 height 15
type input "Person inside the car"
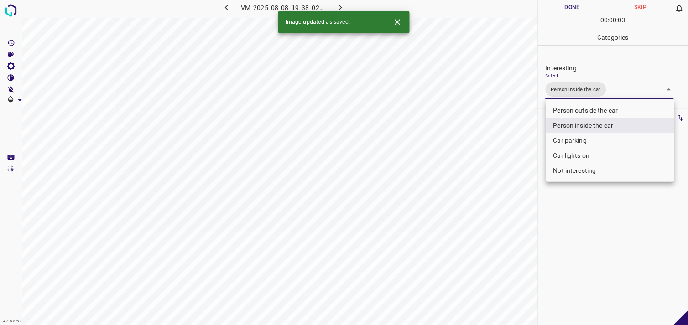
drag, startPoint x: 597, startPoint y: 210, endPoint x: 599, endPoint y: 199, distance: 10.7
click at [598, 210] on div at bounding box center [344, 162] width 688 height 325
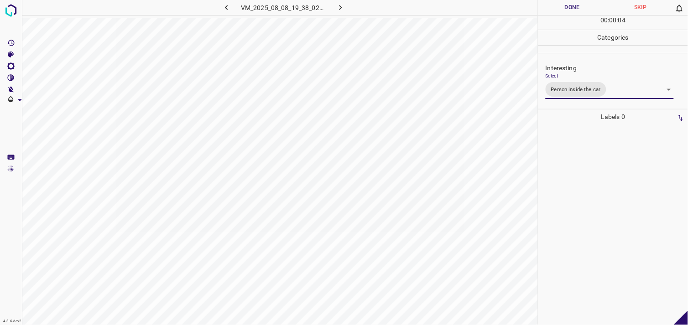
click at [587, 165] on div at bounding box center [613, 225] width 144 height 201
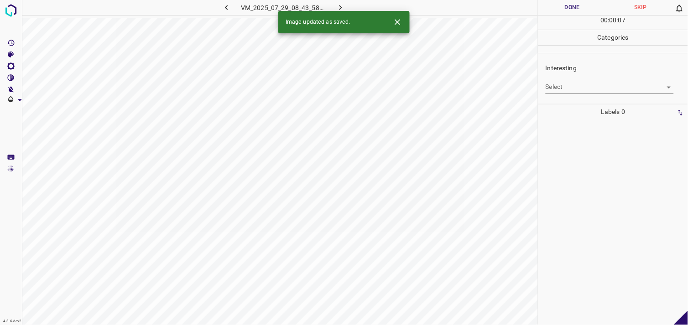
click at [569, 82] on body "4.3.6-dev2 VM_2025_07_29_08_43_58_393_03.gif Done Skip 0 00 : 00 : 07 Categorie…" at bounding box center [344, 162] width 688 height 325
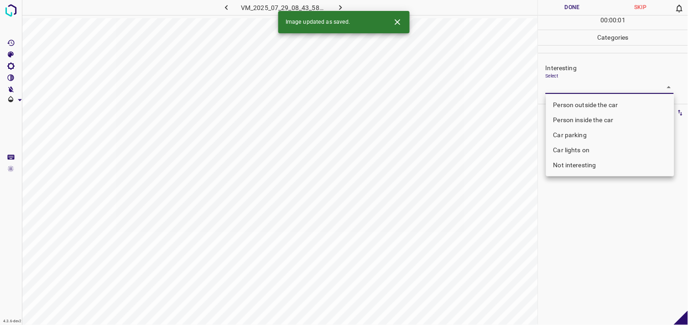
click at [581, 102] on li "Person outside the car" at bounding box center [610, 105] width 128 height 15
type input "Person outside the car"
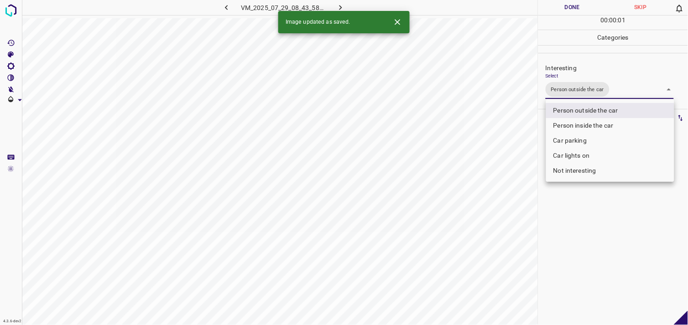
click at [601, 218] on div at bounding box center [344, 162] width 688 height 325
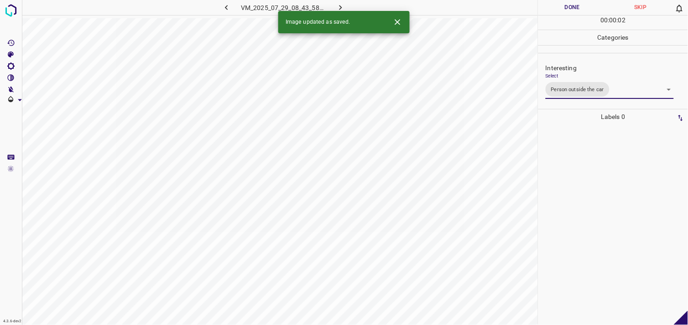
click at [580, 147] on div at bounding box center [613, 225] width 144 height 201
click at [590, 83] on body "4.3.6-dev2 VM_2025_08_11_18_15_04_061_00.gif Done Skip 0 00 : 00 : 10 Categorie…" at bounding box center [344, 162] width 688 height 325
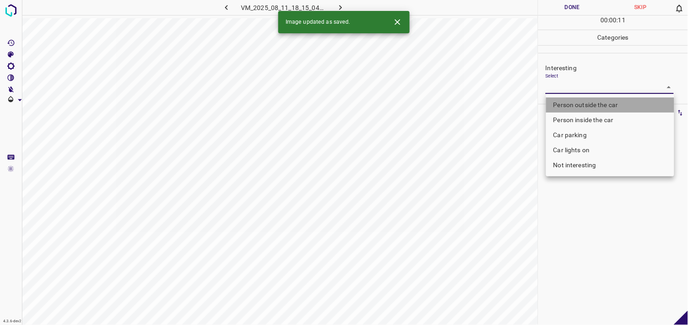
click at [595, 104] on li "Person outside the car" at bounding box center [610, 105] width 128 height 15
type input "Person outside the car"
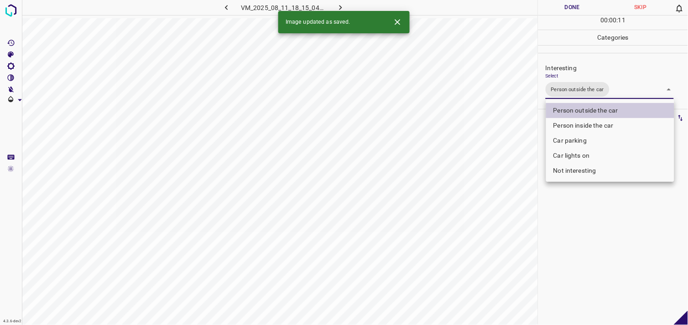
click at [564, 257] on div at bounding box center [344, 162] width 688 height 325
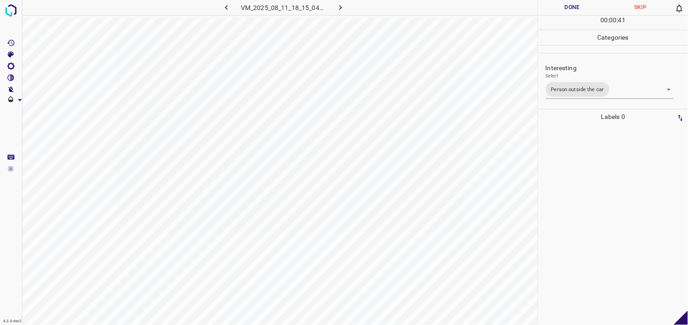
click at [567, 129] on ul at bounding box center [611, 128] width 140 height 7
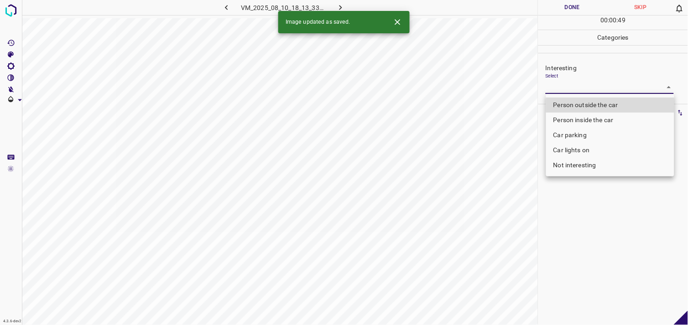
click at [568, 85] on body "4.3.6-dev2 VM_2025_08_10_18_13_33_344_00.gif Done Skip 0 00 : 00 : 49 Categorie…" at bounding box center [344, 162] width 688 height 325
click at [577, 103] on li "Person outside the car" at bounding box center [610, 105] width 128 height 15
type input "Person outside the car"
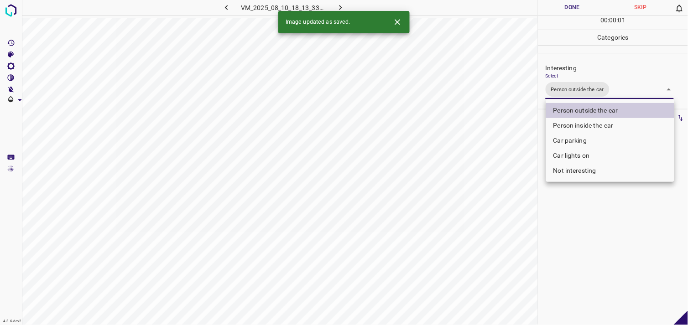
click at [567, 260] on div at bounding box center [344, 162] width 688 height 325
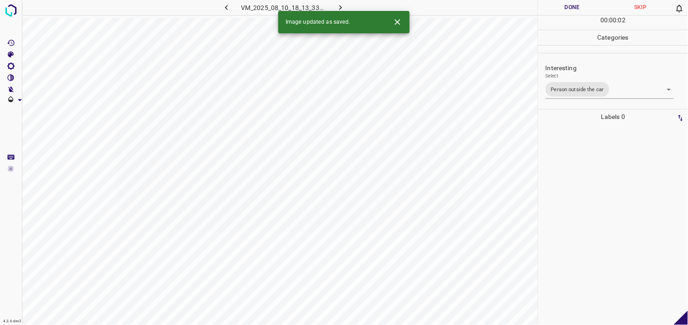
click at [563, 217] on div at bounding box center [613, 225] width 144 height 201
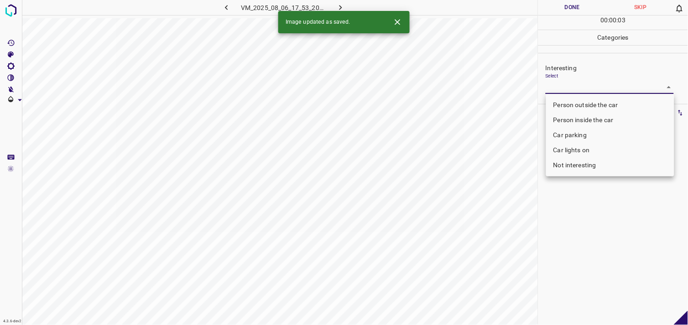
click at [569, 92] on body "4.3.6-dev2 VM_2025_08_06_17_53_20_165_01.gif Done Skip 0 00 : 00 : 03 Categorie…" at bounding box center [344, 162] width 688 height 325
click at [564, 106] on li "Person outside the car" at bounding box center [610, 105] width 128 height 15
type input "Person outside the car"
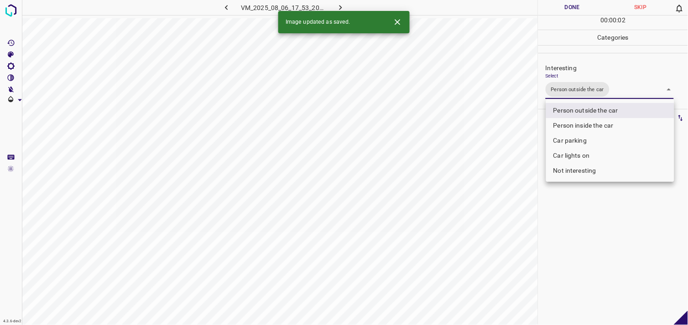
click at [571, 233] on div at bounding box center [344, 162] width 688 height 325
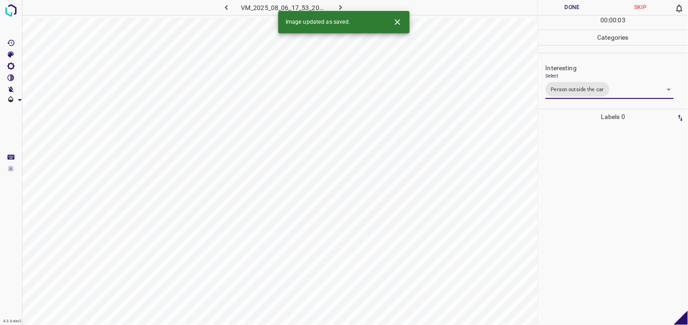
click at [579, 189] on div at bounding box center [613, 225] width 144 height 201
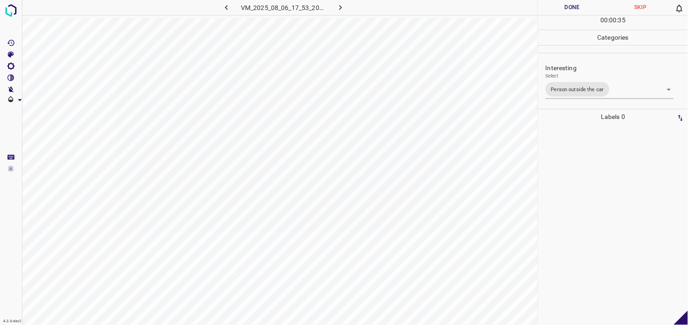
click at [593, 165] on div at bounding box center [613, 225] width 144 height 201
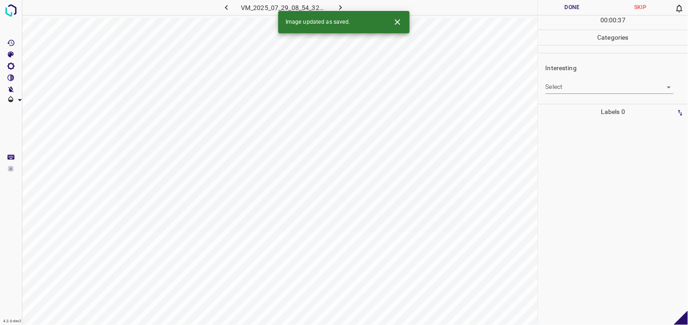
click at [569, 90] on body "4.3.6-dev2 VM_2025_07_29_08_54_32_701_06.gif Done Skip 0 00 : 00 : 37 Categorie…" at bounding box center [344, 162] width 688 height 325
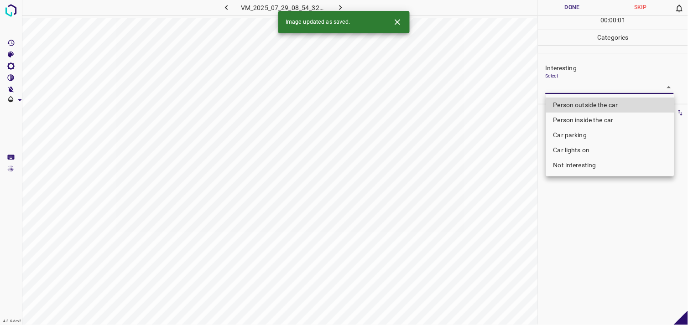
click at [586, 118] on li "Person inside the car" at bounding box center [610, 120] width 128 height 15
click at [587, 106] on li "Person outside the car" at bounding box center [610, 105] width 128 height 15
type input "Person outside the car"
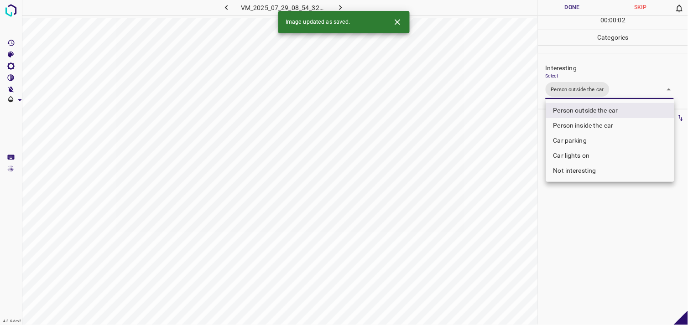
click at [601, 201] on div at bounding box center [344, 162] width 688 height 325
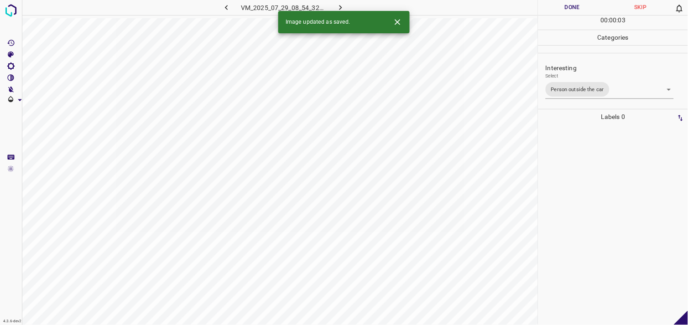
click at [594, 175] on div at bounding box center [613, 225] width 144 height 201
click at [586, 88] on body "4.3.6-dev2 VM_2025_08_10_18_46_24_586_00.gif Done Skip 0 00 : 00 : 14 Categorie…" at bounding box center [344, 162] width 688 height 325
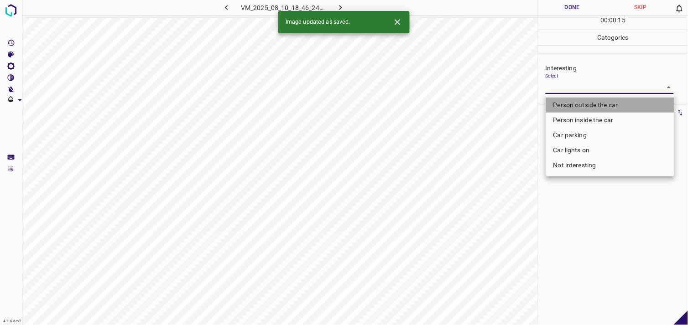
click at [599, 105] on li "Person outside the car" at bounding box center [610, 105] width 128 height 15
type input "Person outside the car"
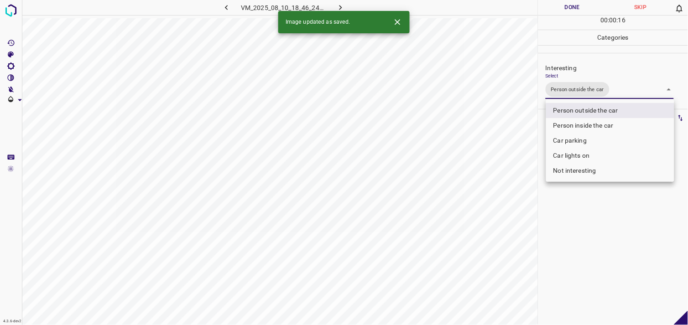
click at [620, 229] on div at bounding box center [344, 162] width 688 height 325
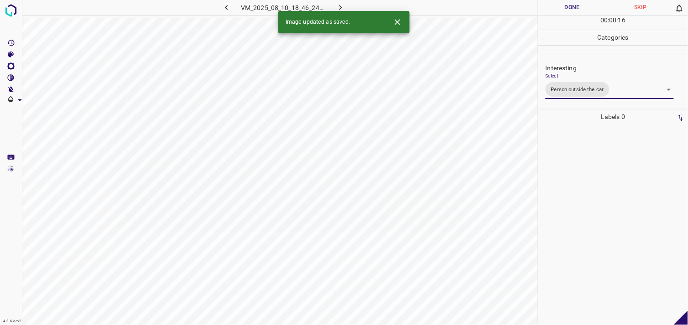
click at [623, 216] on div at bounding box center [613, 225] width 144 height 201
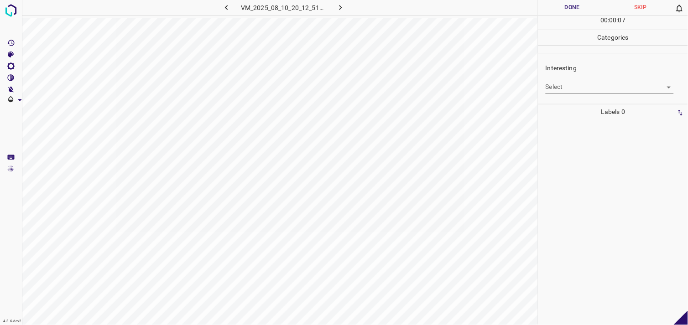
click at [585, 89] on body "4.3.6-dev2 VM_2025_08_10_20_12_51_897_01.gif Done Skip 0 00 : 00 : 07 Categorie…" at bounding box center [344, 162] width 688 height 325
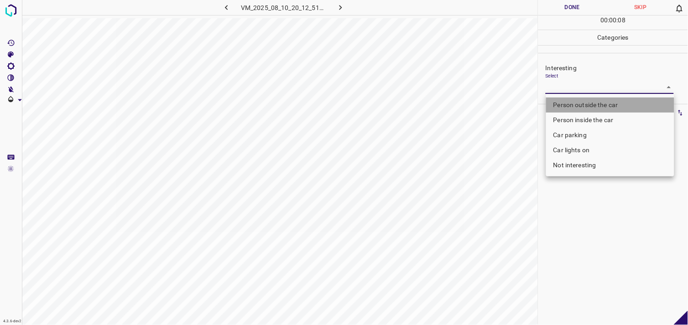
click at [596, 103] on li "Person outside the car" at bounding box center [610, 105] width 128 height 15
type input "Person outside the car"
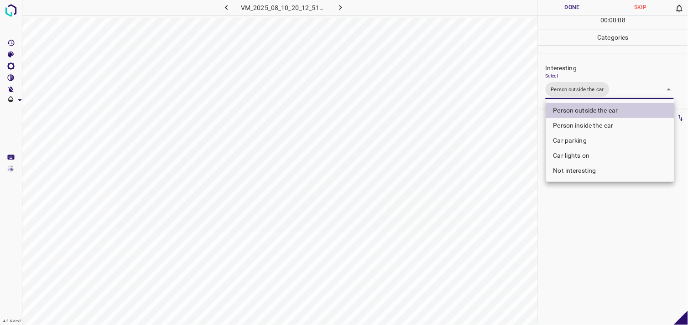
click at [598, 244] on div at bounding box center [344, 162] width 688 height 325
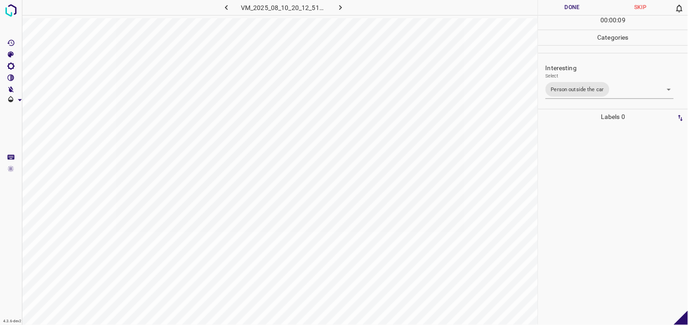
click at [597, 209] on div at bounding box center [613, 225] width 144 height 201
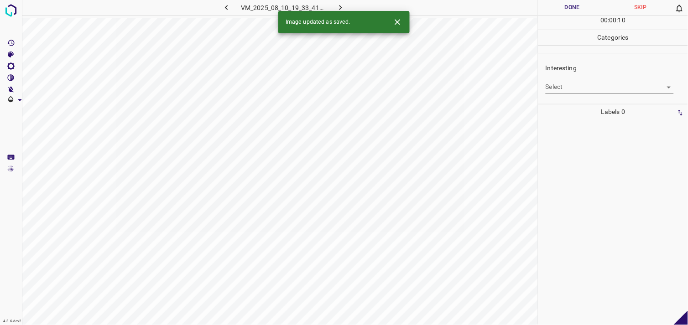
click at [565, 90] on body "4.3.6-dev2 VM_2025_08_10_19_33_41_247_05.gif Done Skip 0 00 : 00 : 10 Categorie…" at bounding box center [344, 162] width 688 height 325
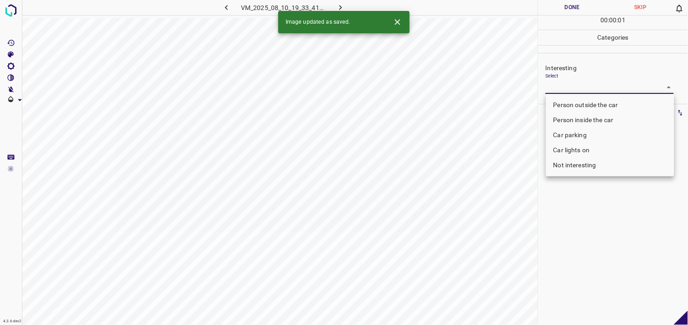
click at [583, 102] on li "Person outside the car" at bounding box center [610, 105] width 128 height 15
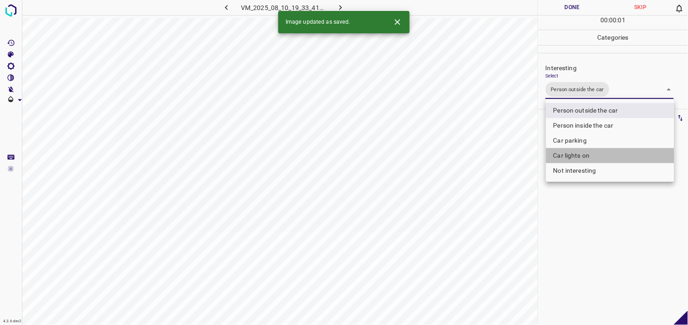
click at [583, 153] on li "Car lights on" at bounding box center [610, 155] width 128 height 15
type input "Person outside the car,Car lights on"
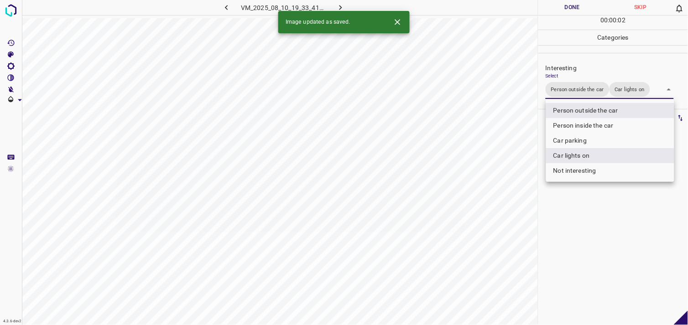
click at [598, 215] on div at bounding box center [344, 162] width 688 height 325
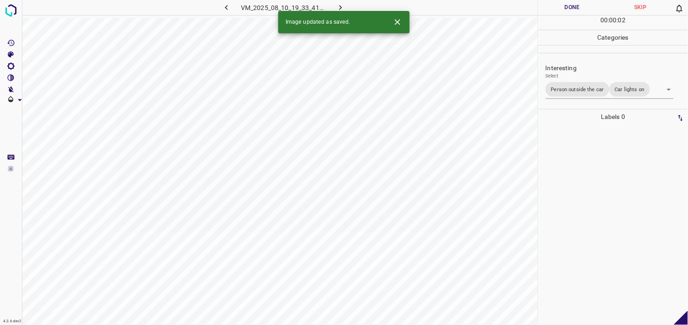
click at [587, 181] on div at bounding box center [613, 225] width 144 height 201
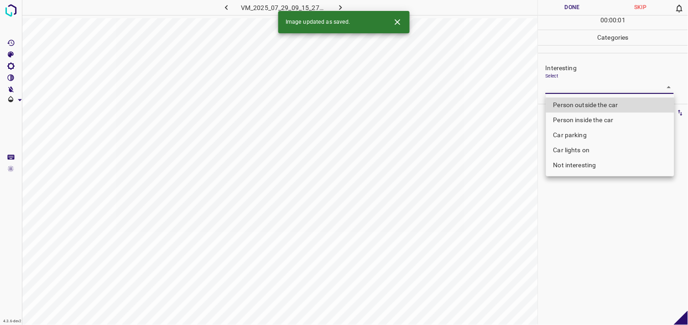
click at [577, 89] on body "4.3.6-dev2 VM_2025_07_29_09_15_27_554_10.gif Done Skip 0 00 : 00 : 01 Categorie…" at bounding box center [344, 162] width 688 height 325
click at [591, 101] on li "Person outside the car" at bounding box center [610, 105] width 128 height 15
click at [591, 101] on ul "Person outside the car Person inside the car Car parking Car lights on Not inte…" at bounding box center [610, 135] width 128 height 83
type input "Person outside the car"
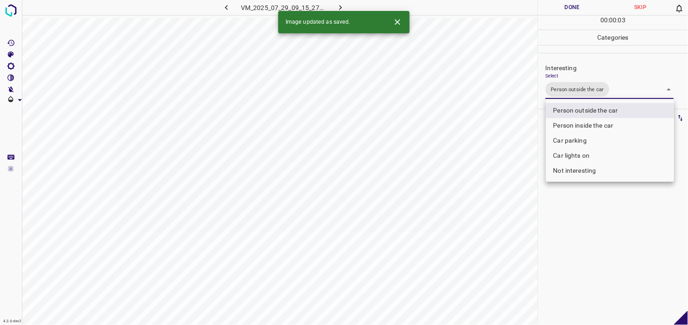
click at [581, 226] on div at bounding box center [344, 162] width 688 height 325
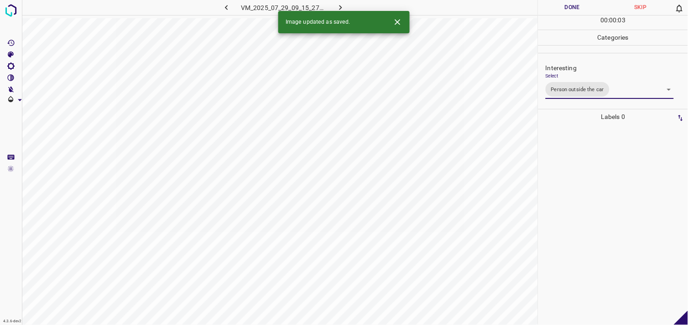
click at [584, 186] on div at bounding box center [613, 225] width 144 height 201
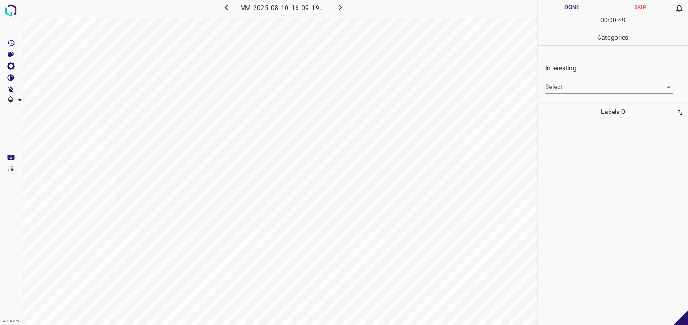
click at [570, 92] on body "4.3.6-dev2 VM_2025_08_10_16_09_19_811_09.gif Done Skip 0 00 : 00 : 49 Categorie…" at bounding box center [344, 162] width 688 height 325
click at [579, 90] on body "4.3.6-dev2 VM_2025_08_10_16_09_19_811_09.gif Done Skip 0 00 : 00 : 50 Categorie…" at bounding box center [344, 162] width 688 height 325
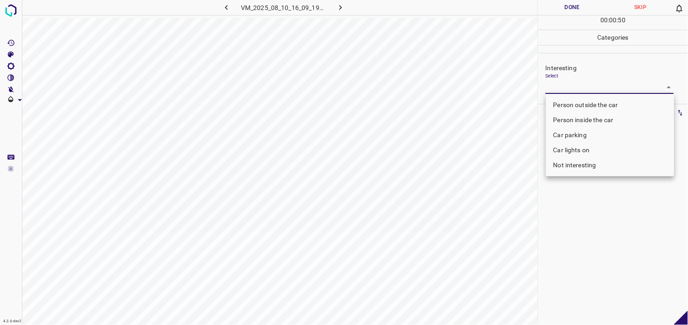
click at [581, 165] on li "Not interesting" at bounding box center [610, 165] width 128 height 15
type input "Not interesting"
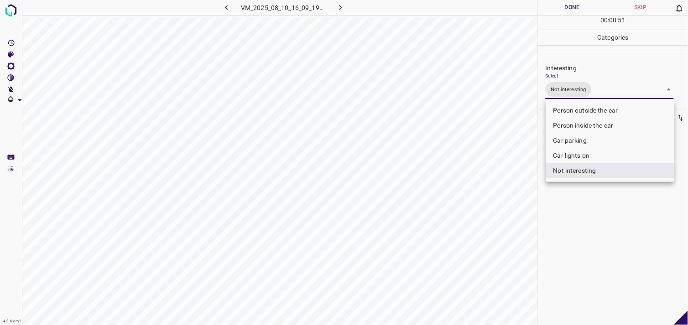
drag, startPoint x: 610, startPoint y: 225, endPoint x: 609, endPoint y: 206, distance: 19.2
click at [610, 225] on div at bounding box center [344, 162] width 688 height 325
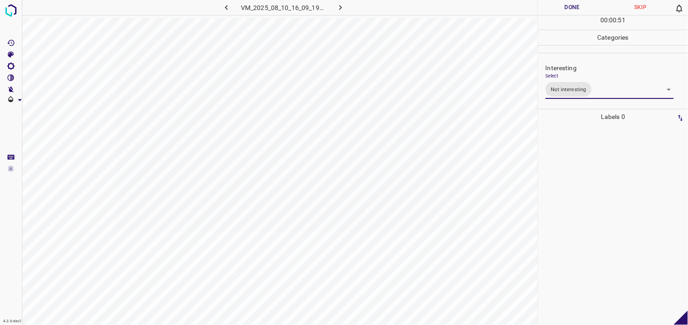
click at [599, 169] on div at bounding box center [613, 225] width 144 height 201
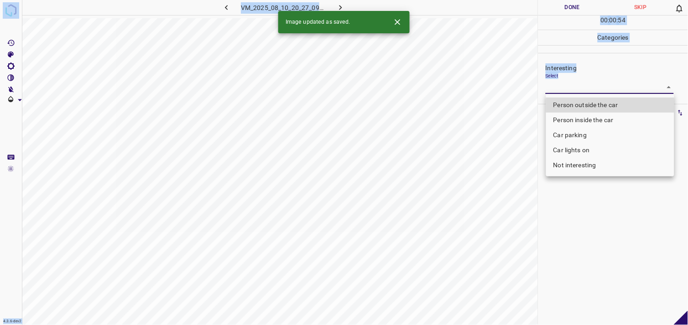
click at [569, 84] on body "4.3.6-dev2 VM_2025_08_10_20_27_09_043_03.gif Done Skip 0 00 : 00 : 54 Categorie…" at bounding box center [344, 162] width 688 height 325
click at [584, 105] on li "Person outside the car" at bounding box center [610, 105] width 128 height 15
type input "Person outside the car"
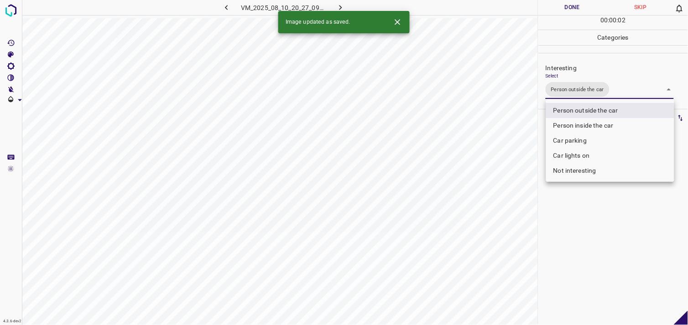
click at [610, 222] on div at bounding box center [344, 162] width 688 height 325
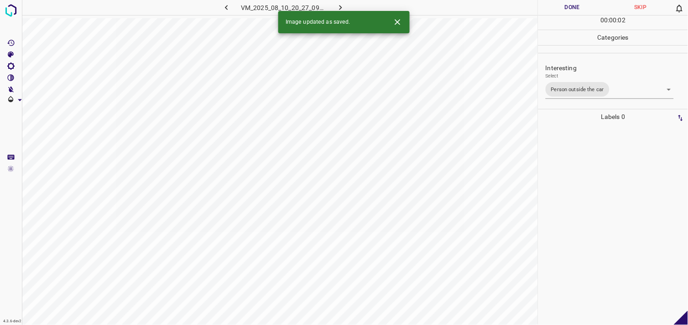
click at [600, 201] on div at bounding box center [613, 225] width 144 height 201
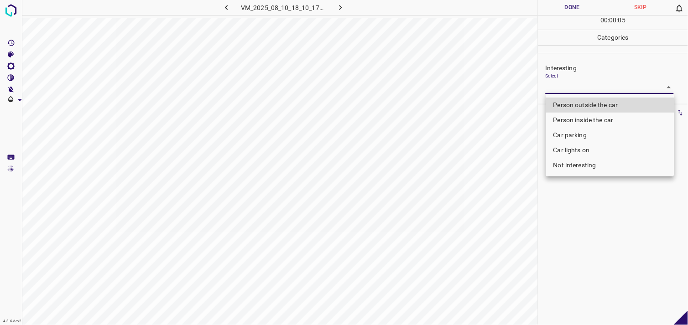
click at [587, 88] on body "4.3.6-dev2 VM_2025_08_10_18_10_17_085_04.gif Done Skip 0 00 : 00 : 05 Categorie…" at bounding box center [344, 162] width 688 height 325
drag, startPoint x: 587, startPoint y: 88, endPoint x: 591, endPoint y: 96, distance: 9.6
click at [587, 88] on div at bounding box center [344, 162] width 688 height 325
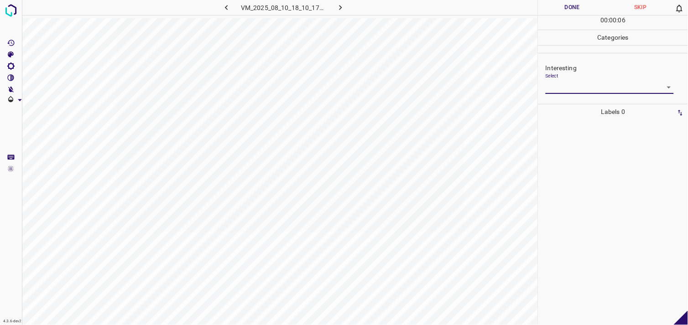
click at [591, 89] on body "4.3.6-dev2 VM_2025_08_10_18_10_17_085_04.gif Done Skip 0 00 : 00 : 06 Categorie…" at bounding box center [344, 162] width 688 height 325
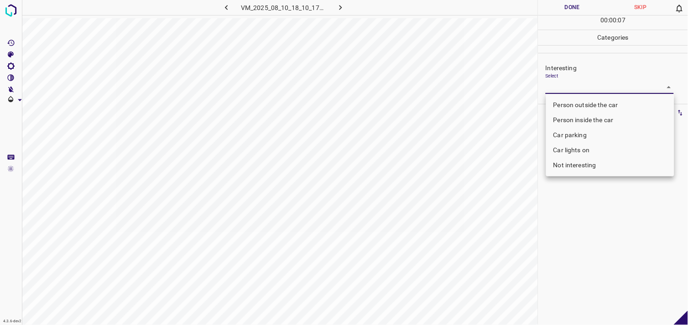
click at [593, 92] on body "4.3.6-dev2 VM_2025_08_10_18_10_17_085_04.gif Done Skip 0 00 : 00 : 07 Categorie…" at bounding box center [344, 162] width 688 height 325
click at [593, 92] on div at bounding box center [344, 162] width 688 height 325
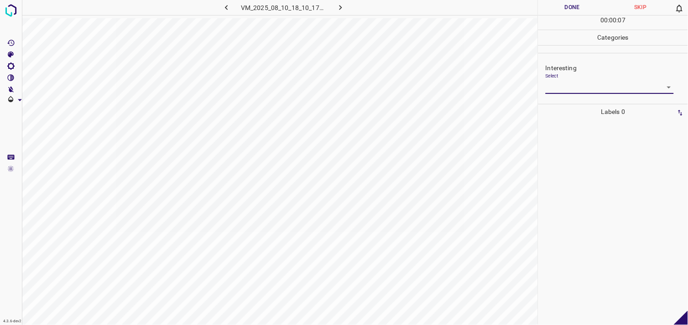
click at [592, 88] on body "4.3.6-dev2 VM_2025_08_10_18_10_17_085_04.gif Done Skip 0 00 : 00 : 07 Categorie…" at bounding box center [344, 162] width 688 height 325
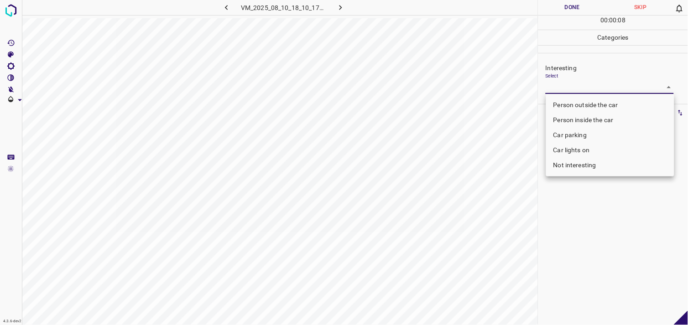
click at [593, 103] on li "Person outside the car" at bounding box center [610, 105] width 128 height 15
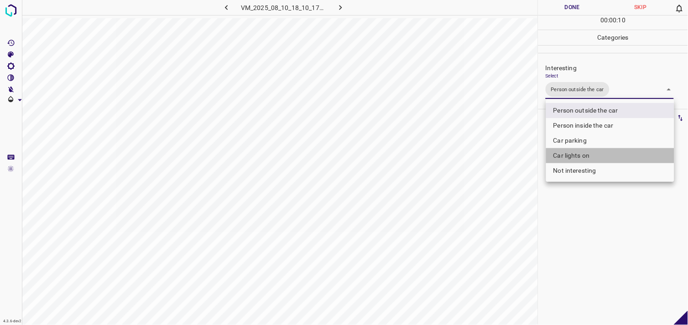
click at [583, 157] on li "Car lights on" at bounding box center [610, 155] width 128 height 15
type input "Person outside the car,Car lights on"
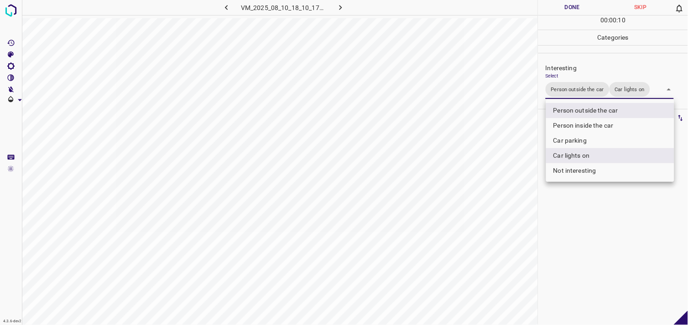
click at [598, 225] on div at bounding box center [344, 162] width 688 height 325
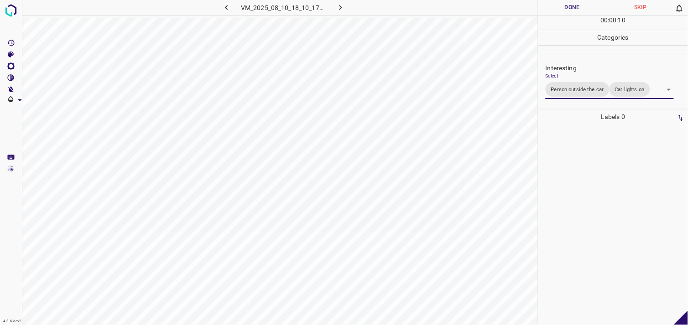
click at [595, 186] on div at bounding box center [613, 225] width 144 height 201
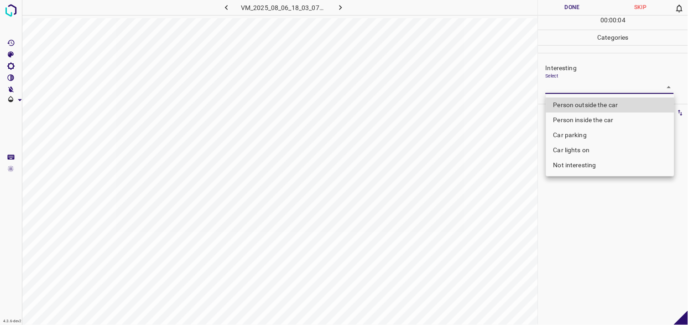
click at [581, 88] on body "4.3.6-dev2 VM_2025_08_06_18_03_07_071_13.gif Done Skip 0 00 : 00 : 04 Categorie…" at bounding box center [344, 162] width 688 height 325
click at [591, 165] on li "Not interesting" at bounding box center [610, 165] width 128 height 15
type input "Not interesting"
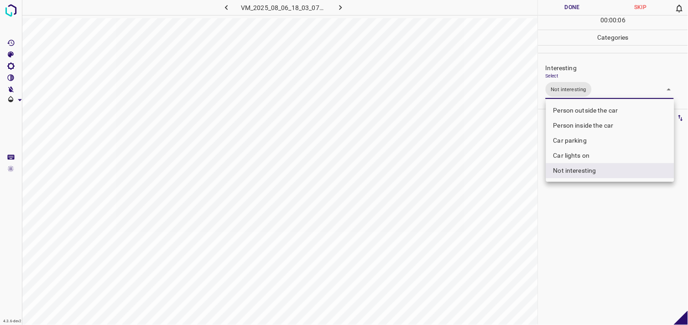
click at [583, 220] on div at bounding box center [344, 162] width 688 height 325
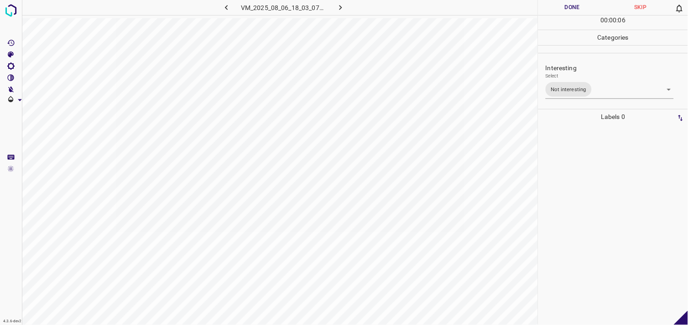
click at [582, 179] on div at bounding box center [613, 225] width 144 height 201
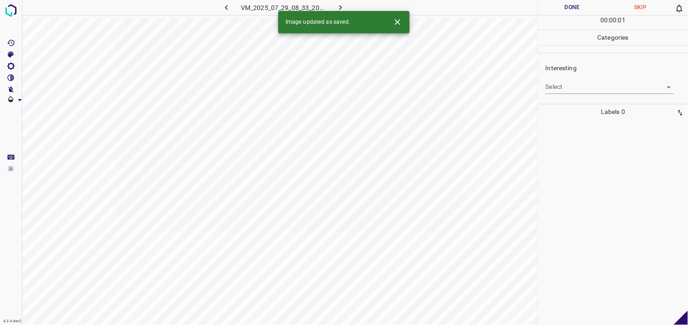
click at [593, 92] on body "4.3.6-dev2 VM_2025_07_29_08_33_20_636_10.gif Done Skip 0 00 : 00 : 01 Categorie…" at bounding box center [344, 162] width 688 height 325
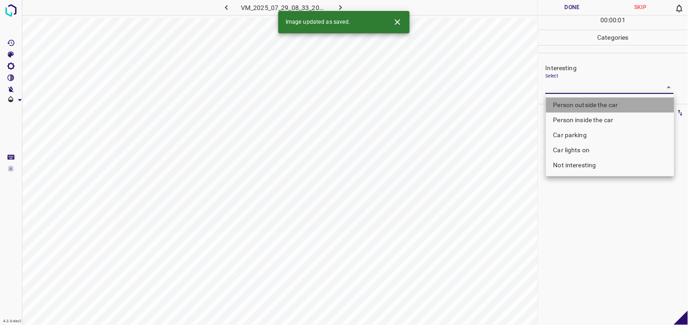
click at [595, 102] on li "Person outside the car" at bounding box center [610, 105] width 128 height 15
type input "Person outside the car"
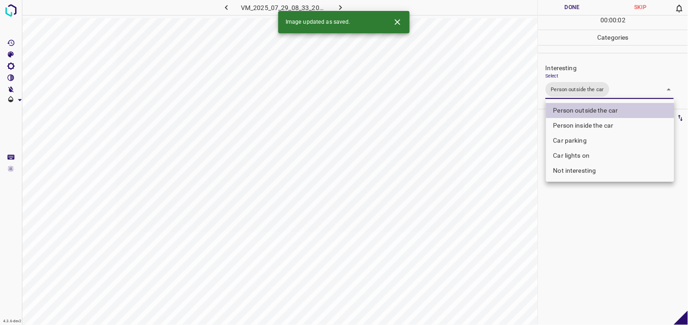
drag, startPoint x: 559, startPoint y: 254, endPoint x: 560, endPoint y: 245, distance: 8.7
click at [559, 254] on div at bounding box center [344, 162] width 688 height 325
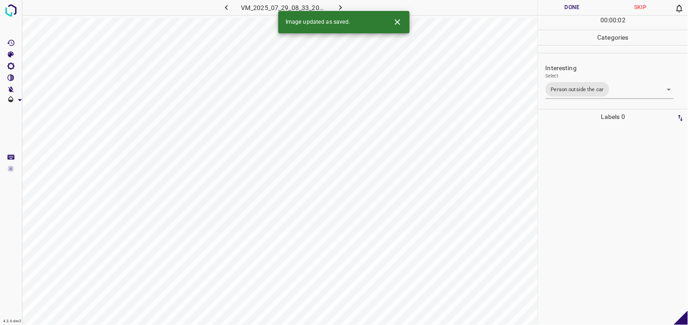
click at [580, 190] on div at bounding box center [613, 225] width 144 height 201
click at [585, 87] on body "4.3.6-dev2 VM_2025_08_10_22_07_22_882_06.gif Done Skip 0 00 : 00 : 01 Categorie…" at bounding box center [344, 162] width 688 height 325
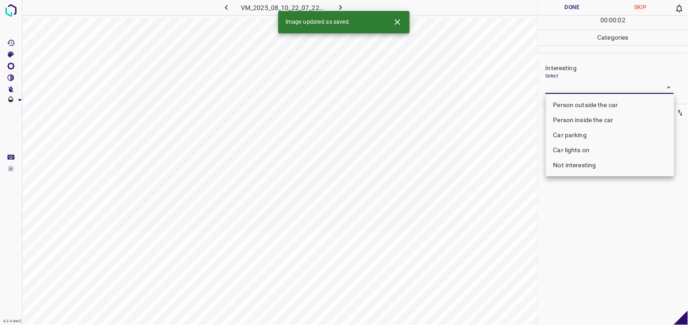
click at [585, 166] on li "Not interesting" at bounding box center [610, 165] width 128 height 15
type input "Not interesting"
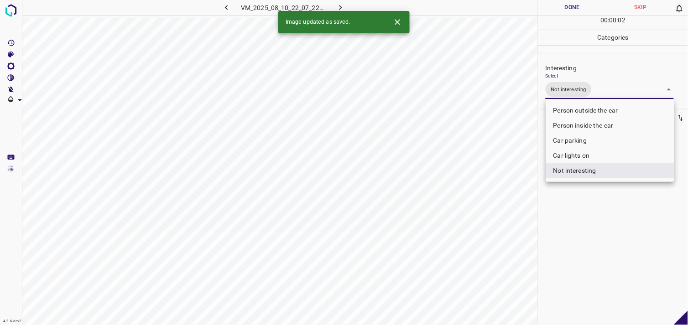
click at [584, 210] on div at bounding box center [344, 162] width 688 height 325
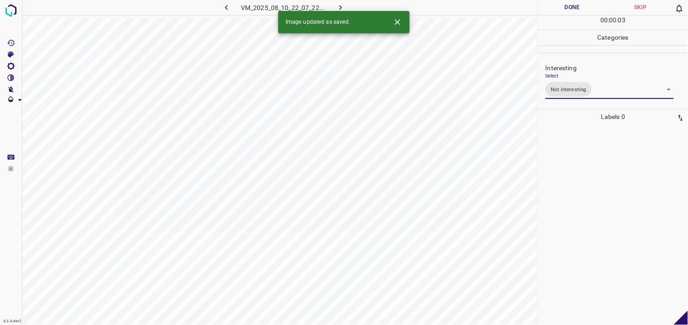
click at [576, 176] on div at bounding box center [613, 225] width 144 height 201
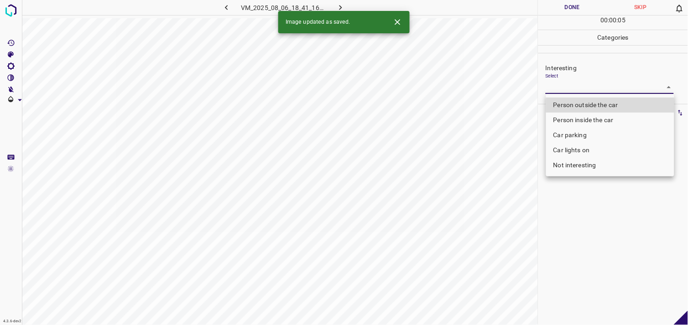
click at [581, 90] on body "4.3.6-dev2 VM_2025_08_06_18_41_16_758_10.gif Done Skip 0 00 : 00 : 05 Categorie…" at bounding box center [344, 162] width 688 height 325
click at [585, 104] on li "Person outside the car" at bounding box center [610, 105] width 128 height 15
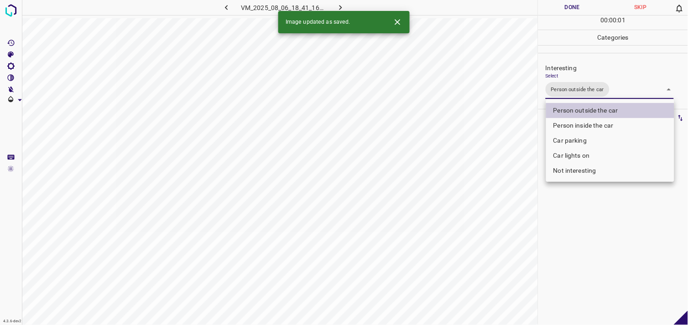
click at [576, 156] on li "Car lights on" at bounding box center [610, 155] width 128 height 15
type input "Person outside the car,Car lights on"
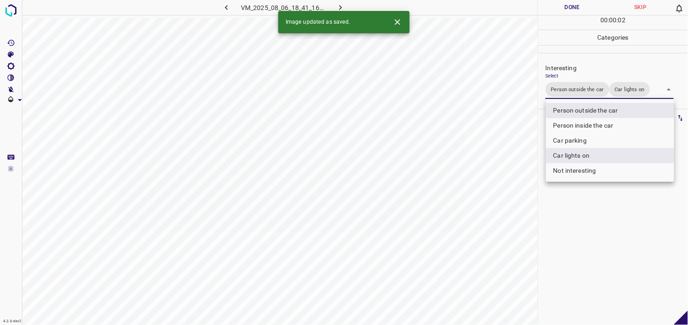
click at [589, 231] on div at bounding box center [344, 162] width 688 height 325
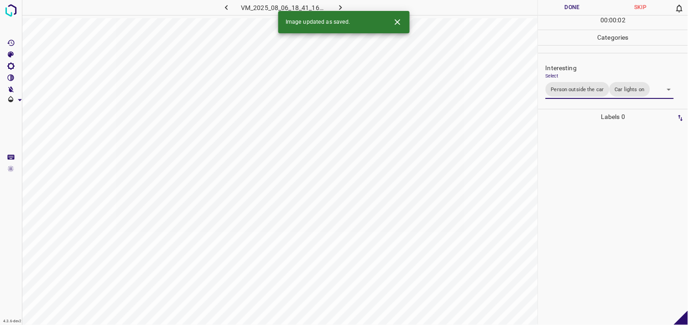
click at [588, 179] on div at bounding box center [613, 225] width 144 height 201
click at [568, 86] on body "4.3.6-dev2 VM_2025_07_29_09_18_33_980_00.gif Done Skip 0 00 : 00 : 06 Categorie…" at bounding box center [344, 162] width 688 height 325
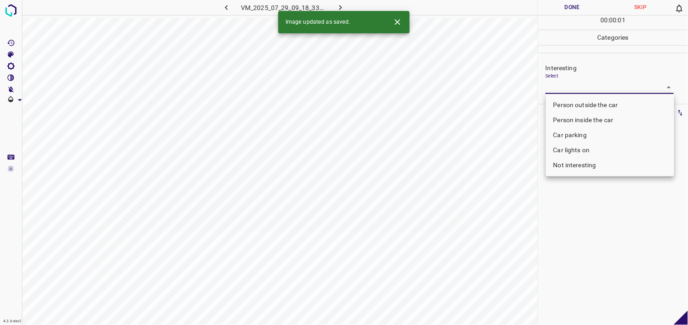
click at [577, 119] on li "Person inside the car" at bounding box center [610, 120] width 128 height 15
type input "Person inside the car"
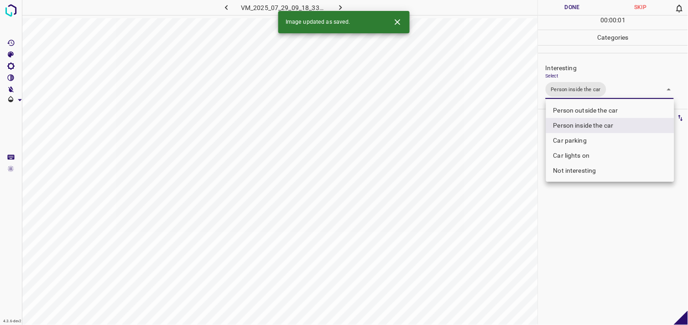
click at [591, 237] on div at bounding box center [344, 162] width 688 height 325
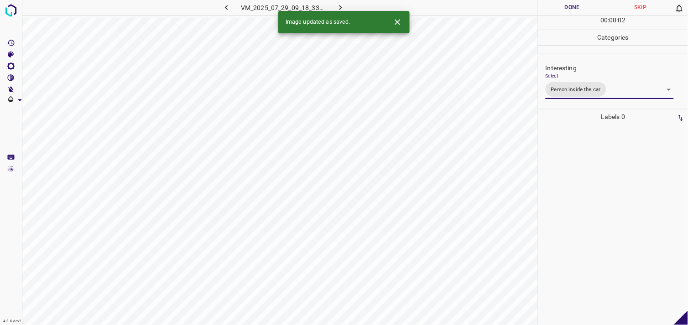
click at [583, 182] on div at bounding box center [613, 225] width 144 height 201
click at [606, 89] on body "4.3.6-dev2 VM_2025_08_10_18_53_45_651_08.gif Done Skip 0 00 : 00 : 04 Categorie…" at bounding box center [344, 162] width 688 height 325
click at [604, 90] on body "4.3.6-dev2 VM_2025_08_10_18_53_45_651_08.gif Done Skip 0 00 : 00 : 01 Categorie…" at bounding box center [344, 162] width 688 height 325
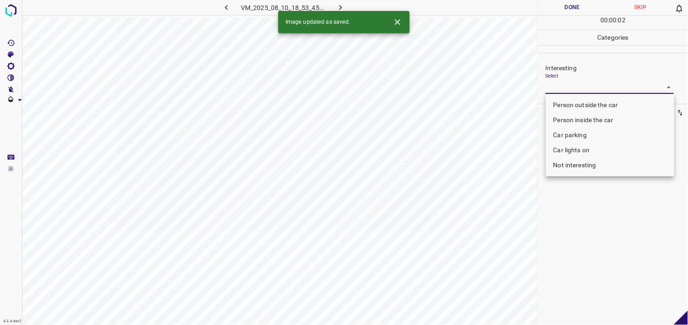
click at [605, 99] on li "Person outside the car" at bounding box center [610, 105] width 128 height 15
type input "Person outside the car"
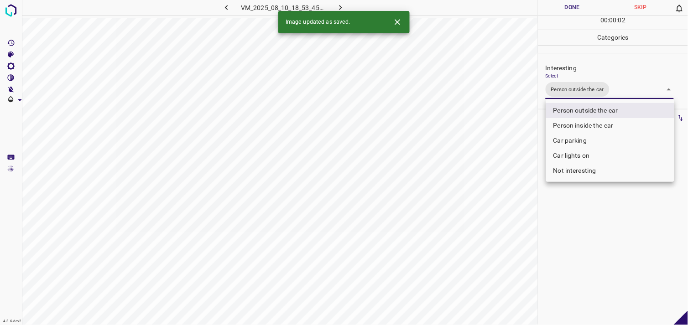
click at [594, 194] on div at bounding box center [344, 162] width 688 height 325
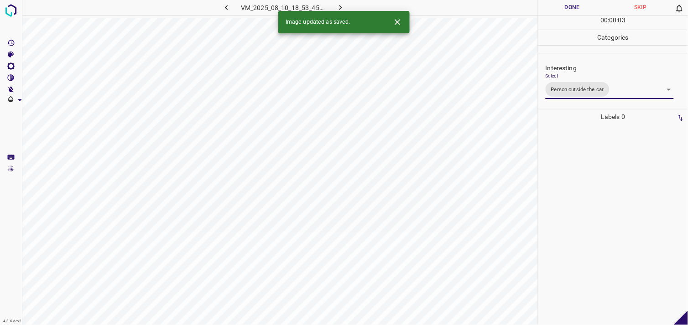
click at [594, 179] on div at bounding box center [613, 225] width 144 height 201
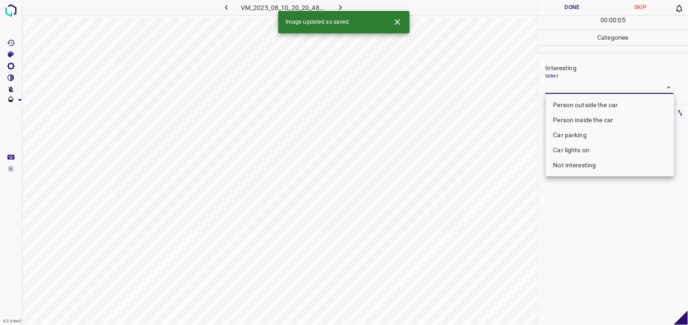
click at [570, 90] on body "4.3.6-dev2 VM_2025_08_10_20_20_48_701_02.gif Done Skip 0 00 : 00 : 05 Categorie…" at bounding box center [344, 162] width 688 height 325
click at [579, 105] on li "Person outside the car" at bounding box center [610, 105] width 128 height 15
click at [583, 240] on div at bounding box center [344, 162] width 688 height 325
click at [582, 89] on body "4.3.6-dev2 VM_2025_08_10_20_20_48_701_02.gif Done Skip 0 00 : 00 : 02 Categorie…" at bounding box center [344, 162] width 688 height 325
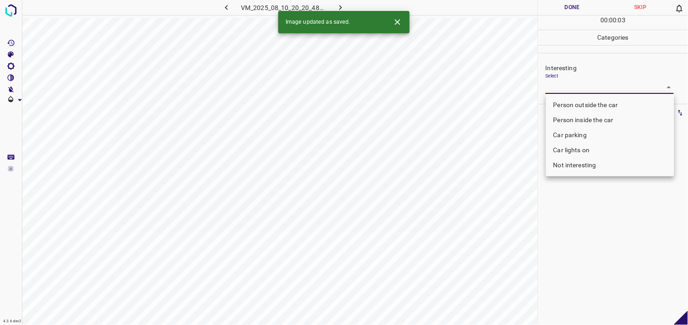
click at [585, 101] on li "Person outside the car" at bounding box center [610, 105] width 128 height 15
type input "Person outside the car"
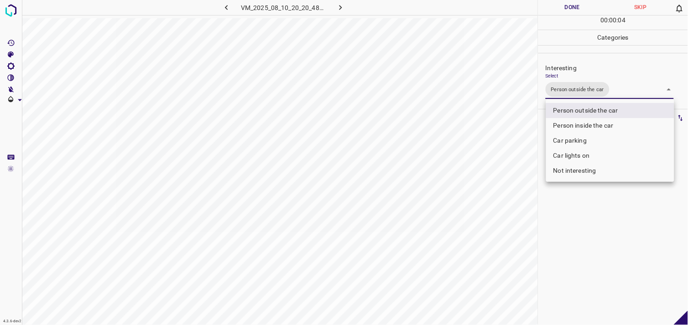
drag, startPoint x: 591, startPoint y: 212, endPoint x: 585, endPoint y: 183, distance: 29.5
click at [591, 212] on div at bounding box center [344, 162] width 688 height 325
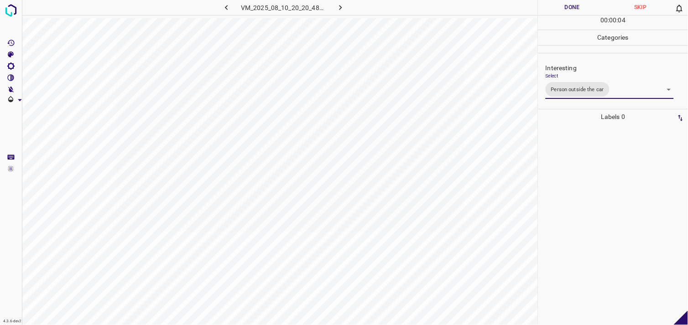
click at [585, 173] on div at bounding box center [613, 225] width 144 height 201
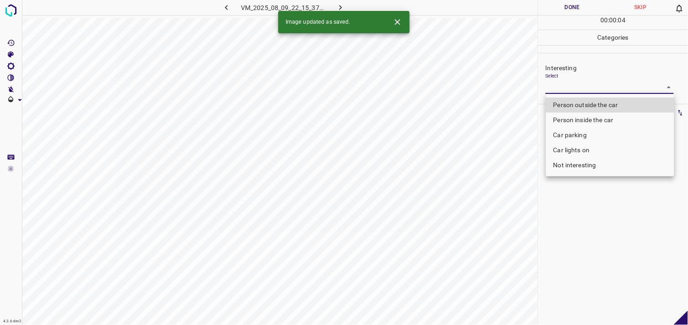
click at [604, 94] on body "4.3.6-dev2 VM_2025_08_09_22_15_37_187_07.gif Done Skip 0 00 : 00 : 04 Categorie…" at bounding box center [344, 162] width 688 height 325
click at [604, 94] on ul "Person outside the car Person inside the car Car parking Car lights on Not inte…" at bounding box center [610, 135] width 128 height 83
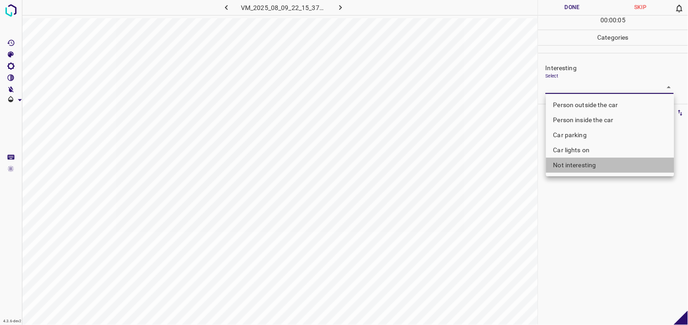
click at [586, 166] on li "Not interesting" at bounding box center [610, 165] width 128 height 15
type input "Not interesting"
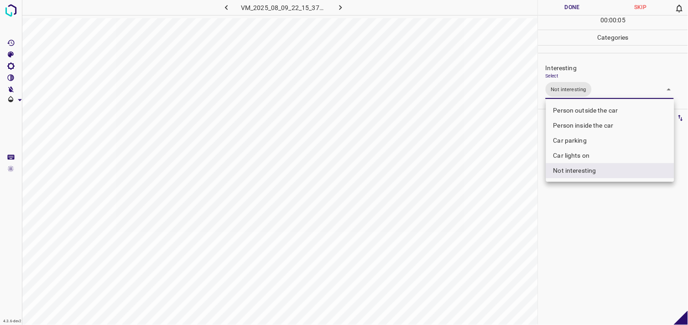
click at [591, 233] on div at bounding box center [344, 162] width 688 height 325
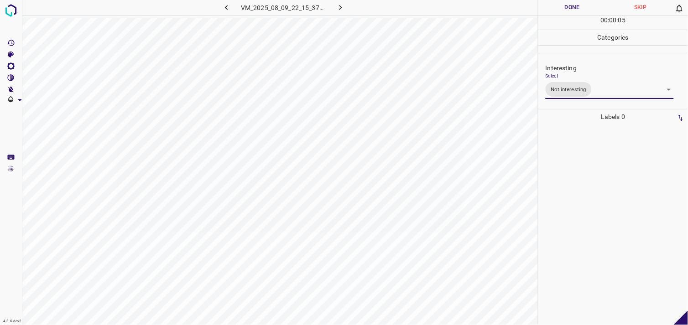
click at [591, 212] on div at bounding box center [613, 225] width 144 height 201
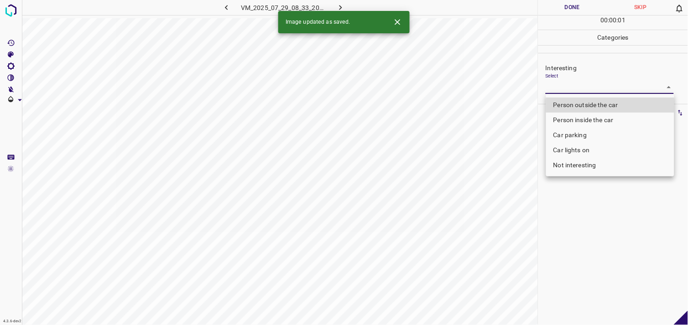
click at [587, 93] on body "4.3.6-dev2 VM_2025_07_29_08_33_20_636_03.gif Done Skip 0 00 : 00 : 01 Categorie…" at bounding box center [344, 162] width 688 height 325
click at [587, 93] on div at bounding box center [344, 162] width 688 height 325
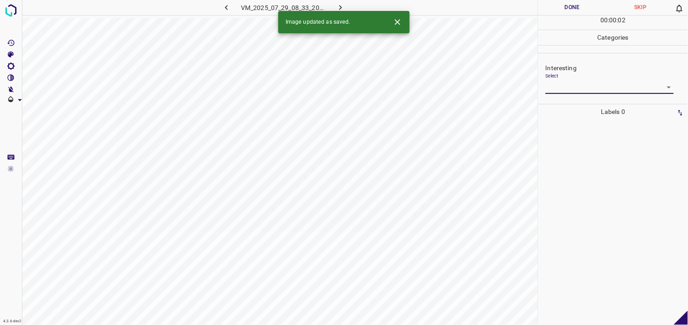
click at [586, 94] on body "4.3.6-dev2 VM_2025_07_29_08_33_20_636_03.gif Done Skip 0 00 : 00 : 02 Categorie…" at bounding box center [344, 162] width 688 height 325
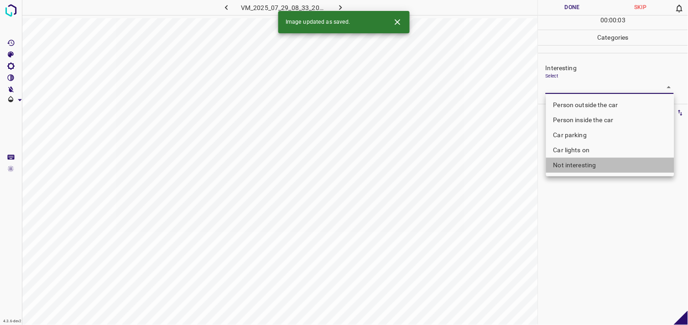
click at [581, 167] on li "Not interesting" at bounding box center [610, 165] width 128 height 15
type input "Not interesting"
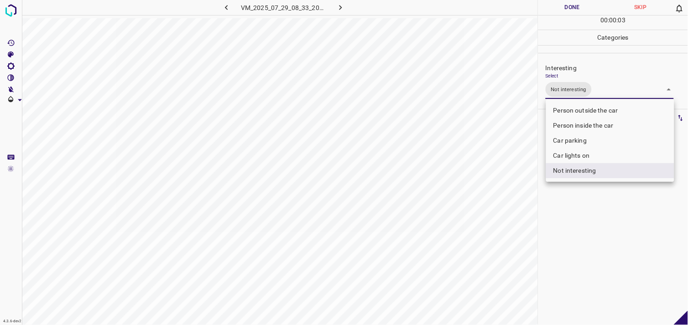
click at [581, 216] on div at bounding box center [344, 162] width 688 height 325
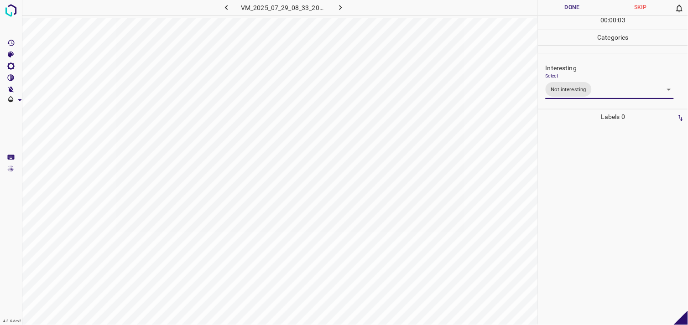
click at [577, 209] on div at bounding box center [613, 225] width 144 height 201
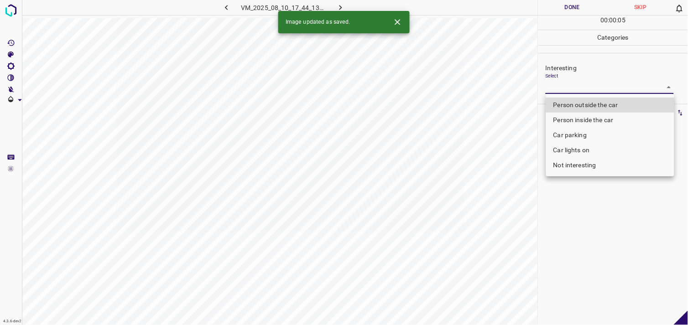
click at [587, 85] on body "4.3.6-dev2 VM_2025_08_10_17_44_13_411_03.gif Done Skip 0 00 : 00 : 05 Categorie…" at bounding box center [344, 162] width 688 height 325
click at [578, 167] on li "Not interesting" at bounding box center [610, 165] width 128 height 15
type input "Not interesting"
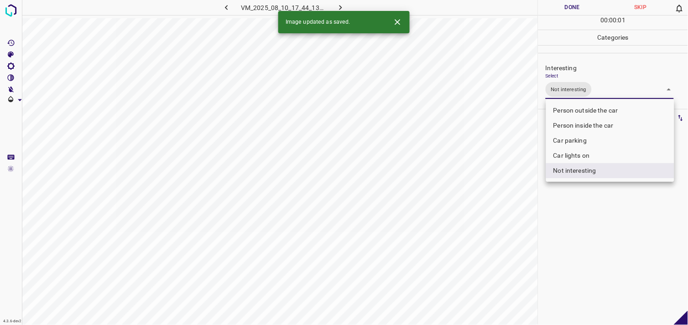
click at [594, 225] on div at bounding box center [344, 162] width 688 height 325
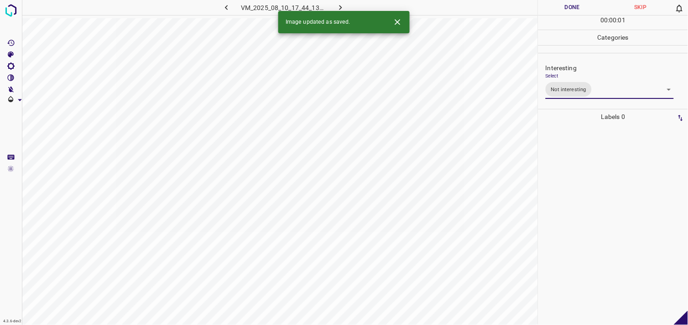
click at [592, 222] on div at bounding box center [613, 225] width 144 height 201
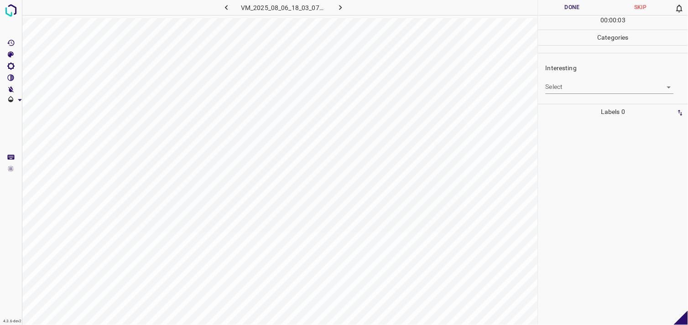
click at [571, 84] on body "4.3.6-dev2 VM_2025_08_06_18_03_07_071_03.gif Done Skip 0 00 : 00 : 03 Categorie…" at bounding box center [344, 162] width 688 height 325
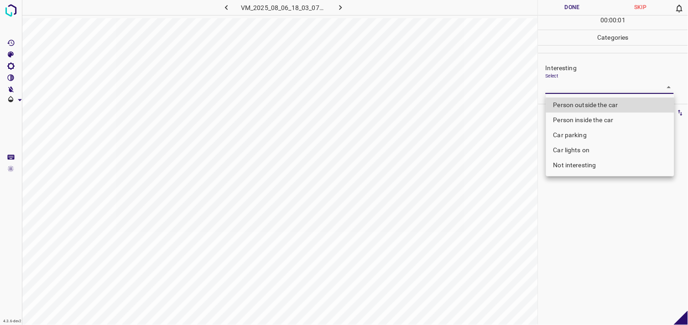
click at [583, 105] on li "Person outside the car" at bounding box center [610, 105] width 128 height 15
type input "Person outside the car"
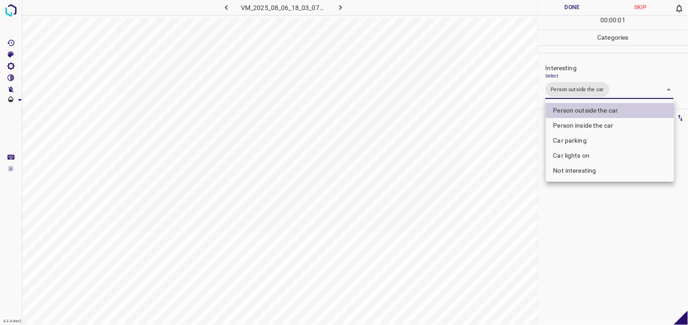
click at [595, 236] on div at bounding box center [344, 162] width 688 height 325
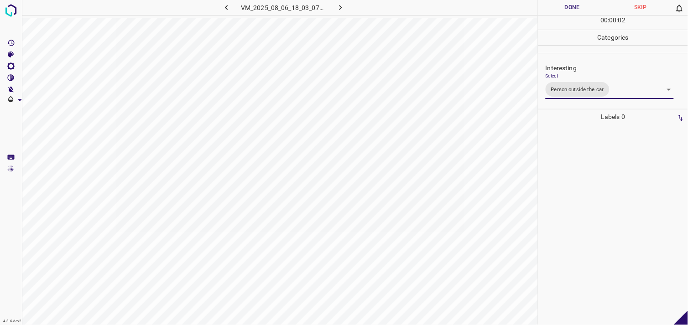
click at [601, 192] on div at bounding box center [613, 225] width 144 height 201
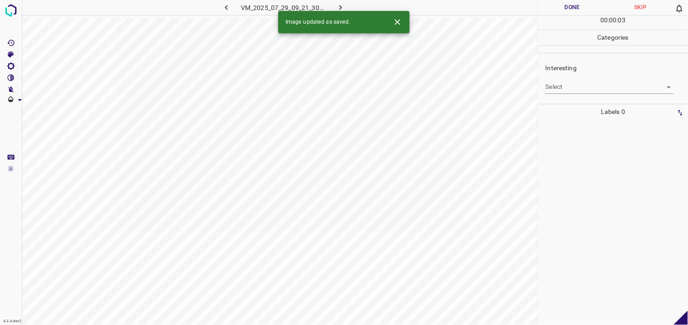
click at [581, 92] on body "4.3.6-dev2 VM_2025_07_29_09_21_30_799_05.gif Done Skip 0 00 : 00 : 03 Categorie…" at bounding box center [344, 162] width 688 height 325
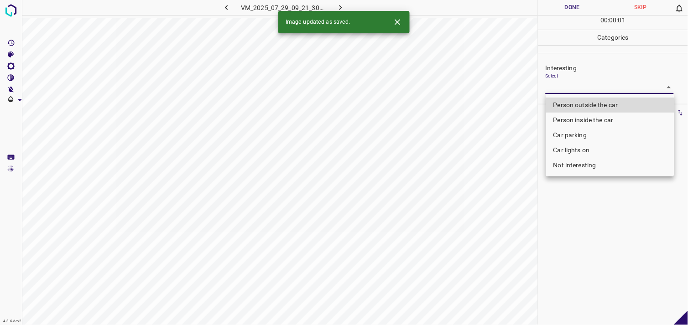
click at [586, 104] on li "Person outside the car" at bounding box center [610, 105] width 128 height 15
click at [582, 105] on li "Person outside the car" at bounding box center [610, 105] width 128 height 15
type input "Person outside the car"
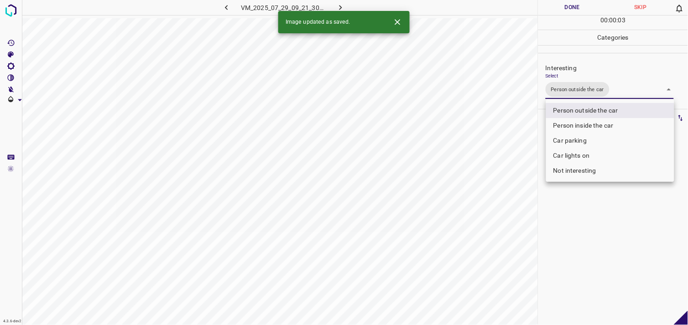
click at [588, 222] on div at bounding box center [344, 162] width 688 height 325
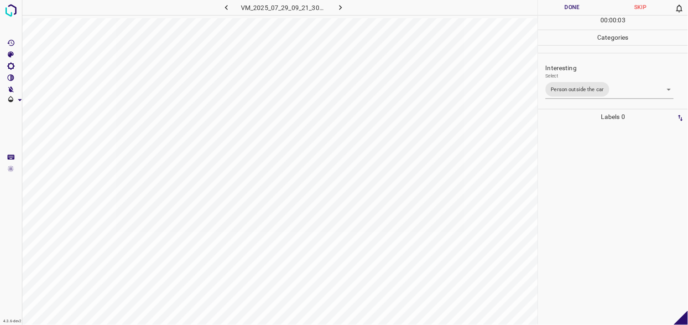
click at [589, 194] on div at bounding box center [613, 225] width 144 height 201
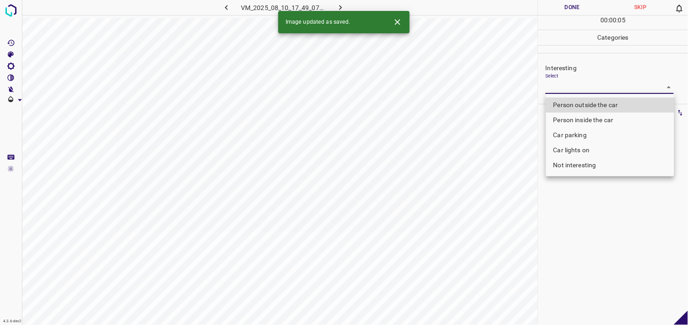
click at [567, 86] on body "4.3.6-dev2 VM_2025_08_10_17_49_07_754_05.gif Done Skip 0 00 : 00 : 05 Categorie…" at bounding box center [344, 162] width 688 height 325
click at [574, 147] on li "Car lights on" at bounding box center [610, 150] width 128 height 15
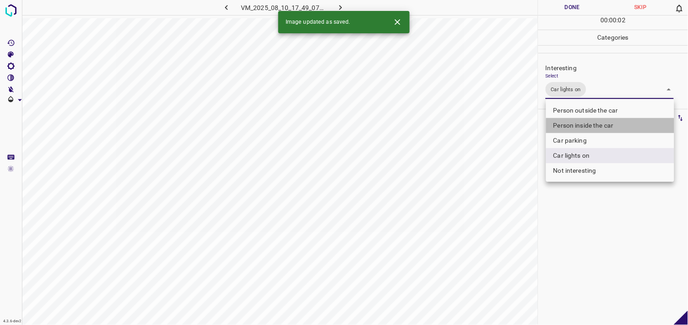
click at [586, 125] on li "Person inside the car" at bounding box center [610, 125] width 128 height 15
type input "Car lights on,Person inside the car"
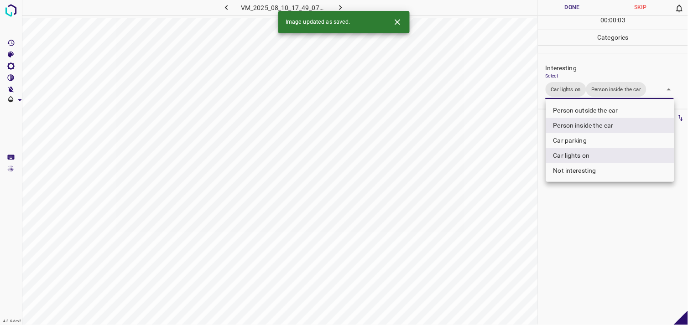
click at [588, 240] on div at bounding box center [344, 162] width 688 height 325
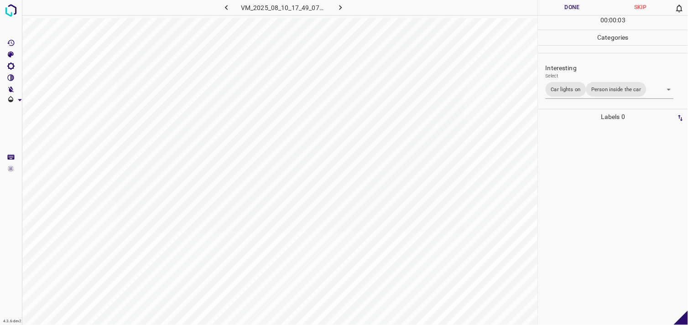
click at [585, 197] on div at bounding box center [613, 225] width 144 height 201
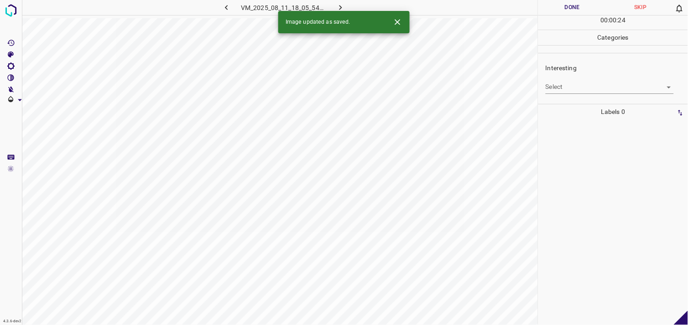
click at [583, 91] on body "4.3.6-dev2 VM_2025_08_11_18_05_54_338_05.gif Done Skip 0 00 : 00 : 24 Categorie…" at bounding box center [344, 162] width 688 height 325
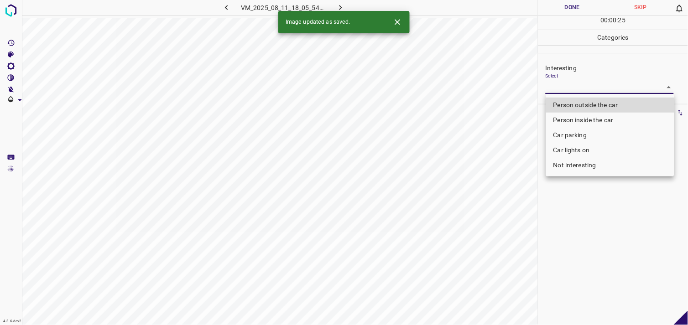
click at [583, 91] on div at bounding box center [344, 162] width 688 height 325
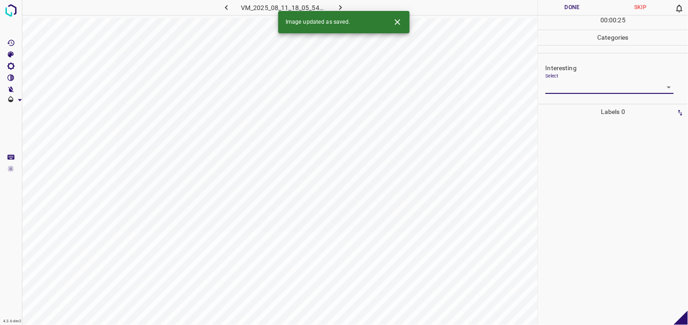
click at [584, 94] on div "Interesting Select ​" at bounding box center [614, 78] width 150 height 43
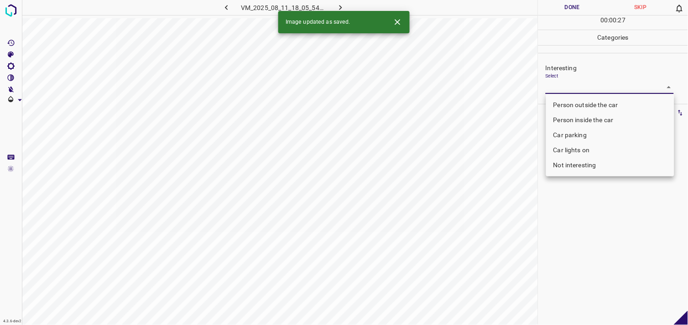
click at [589, 94] on body "4.3.6-dev2 VM_2025_08_11_18_05_54_338_05.gif Done Skip 0 00 : 00 : 27 Categorie…" at bounding box center [344, 162] width 688 height 325
click at [589, 94] on ul "Person outside the car Person inside the car Car parking Car lights on Not inte…" at bounding box center [610, 135] width 128 height 83
click at [578, 166] on li "Not interesting" at bounding box center [610, 165] width 128 height 15
type input "Not interesting"
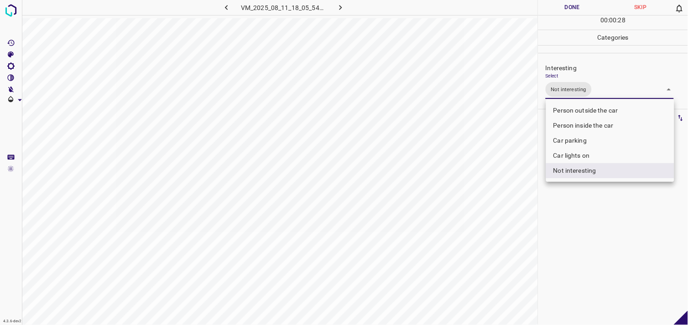
click at [574, 225] on div at bounding box center [344, 162] width 688 height 325
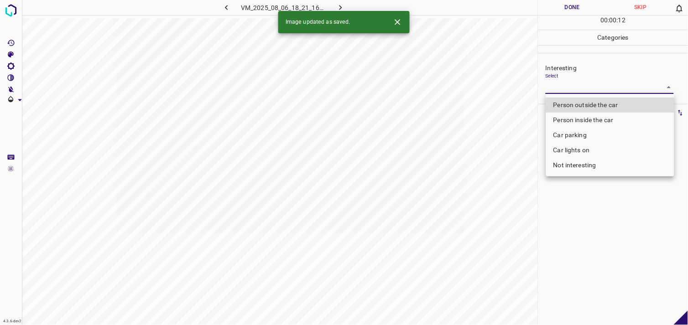
click at [577, 85] on body "4.3.6-dev2 VM_2025_08_06_18_21_16_553_00.gif Done Skip 0 00 : 00 : 12 Categorie…" at bounding box center [344, 162] width 688 height 325
click at [596, 106] on li "Person outside the car" at bounding box center [610, 105] width 128 height 15
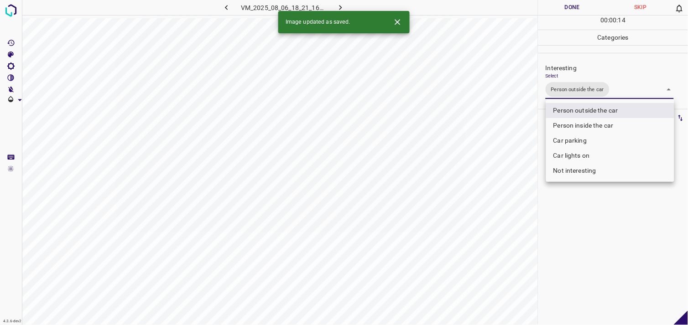
type input "Person outside the car"
click at [571, 230] on div at bounding box center [344, 162] width 688 height 325
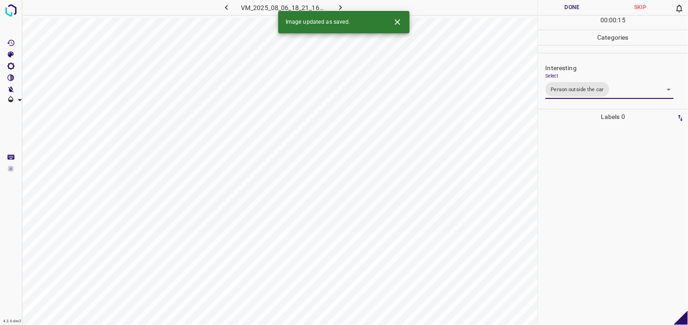
click at [568, 195] on div at bounding box center [613, 225] width 144 height 201
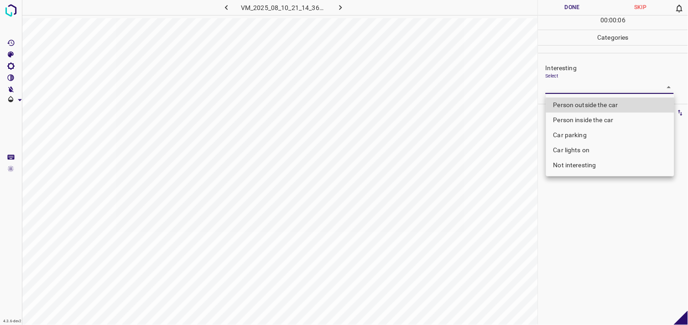
click at [608, 93] on body "4.3.6-dev2 VM_2025_08_10_21_14_36_602_12.gif Done Skip 0 00 : 00 : 06 Categorie…" at bounding box center [344, 162] width 688 height 325
click at [605, 165] on li "Not interesting" at bounding box center [610, 165] width 128 height 15
type input "Not interesting"
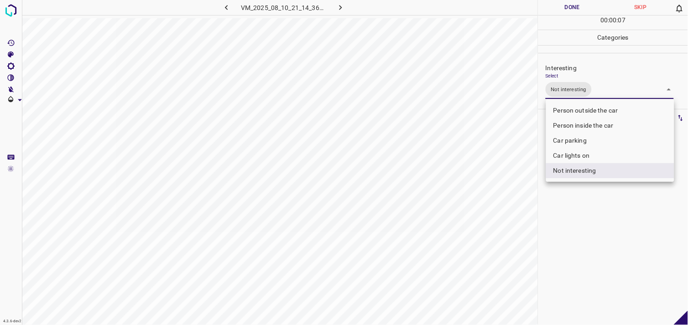
click at [591, 220] on div at bounding box center [344, 162] width 688 height 325
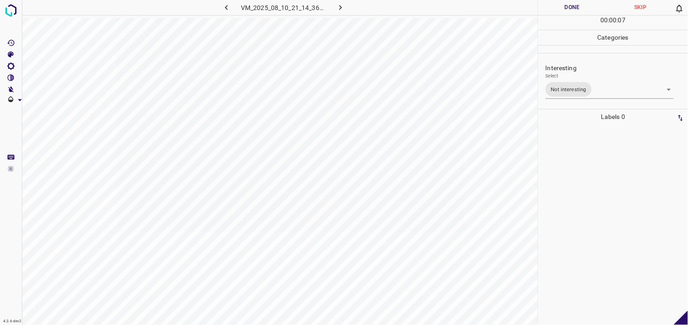
click at [590, 189] on div at bounding box center [613, 225] width 144 height 201
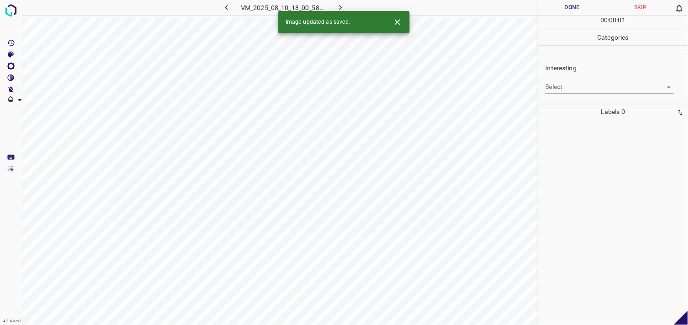
click at [568, 90] on body "4.3.6-dev2 VM_2025_08_10_18_00_58_469_04.gif Done Skip 0 00 : 00 : 01 Categorie…" at bounding box center [344, 162] width 688 height 325
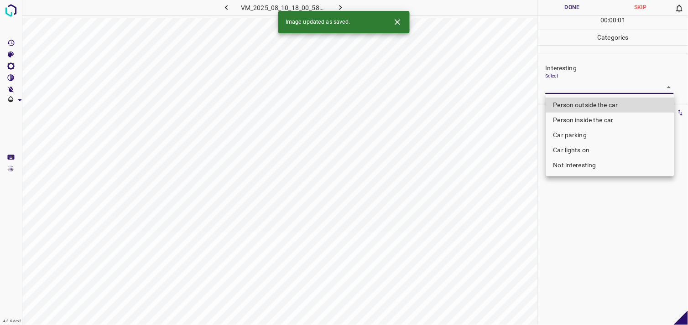
click at [586, 105] on li "Person outside the car" at bounding box center [610, 105] width 128 height 15
type input "Person outside the car"
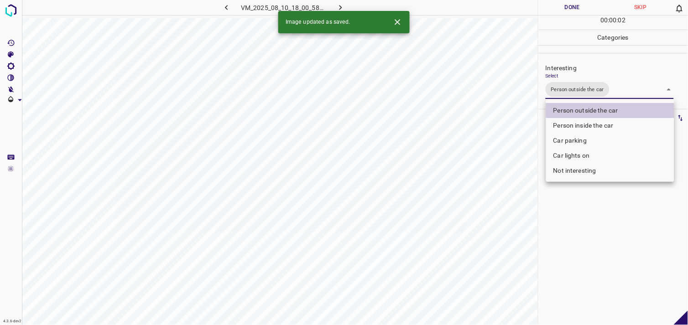
click at [585, 235] on div at bounding box center [344, 162] width 688 height 325
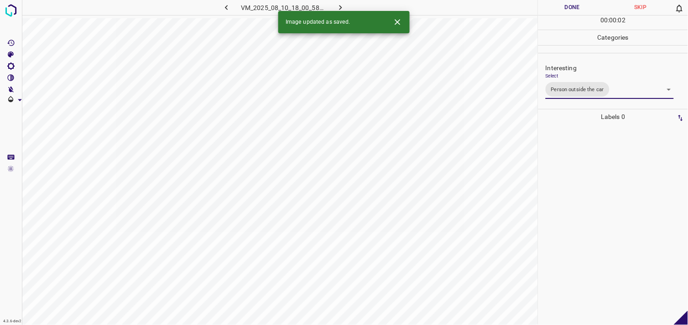
click at [589, 194] on div at bounding box center [613, 225] width 144 height 201
click at [572, 89] on body "4.3.6-dev2 VM_2025_08_10_14_04_42_289_06.gif Done Skip 0 00 : 00 : 01 Categorie…" at bounding box center [344, 162] width 688 height 325
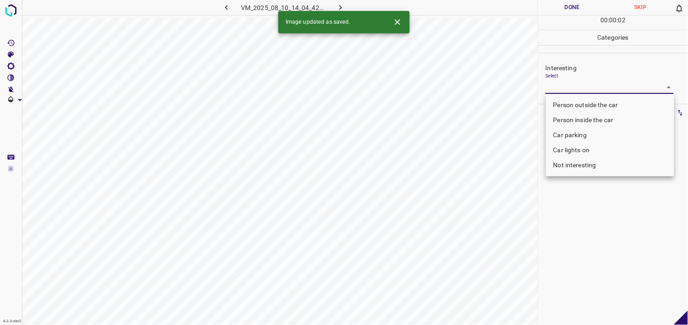
click at [583, 166] on li "Not interesting" at bounding box center [610, 165] width 128 height 15
type input "Not interesting"
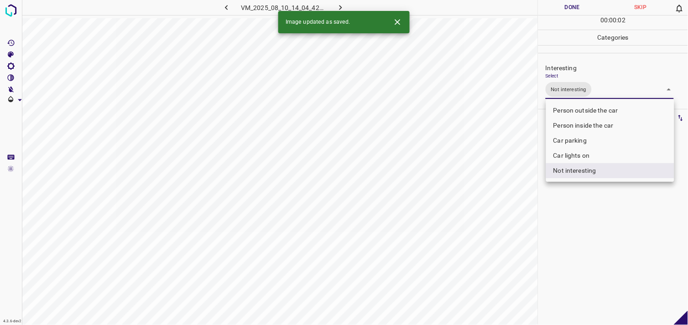
click at [586, 230] on div at bounding box center [344, 162] width 688 height 325
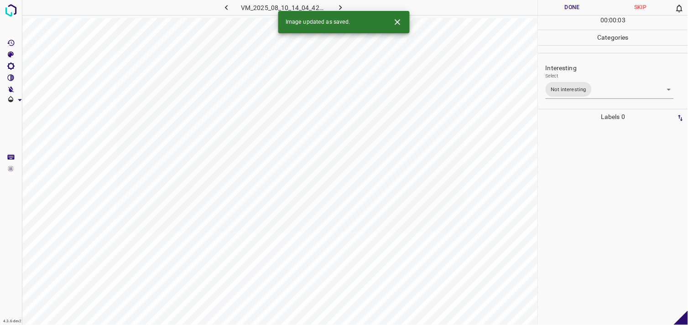
click at [575, 197] on div at bounding box center [613, 225] width 144 height 201
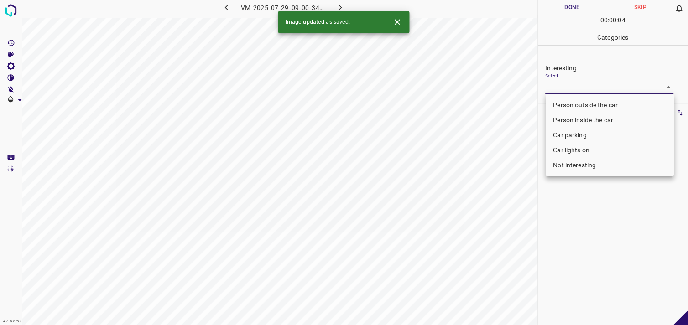
click at [558, 89] on body "4.3.6-dev2 VM_2025_07_29_09_00_34_856_06.gif Done Skip 0 00 : 00 : 04 Categorie…" at bounding box center [344, 162] width 688 height 325
click at [586, 130] on li "Car parking" at bounding box center [610, 135] width 128 height 15
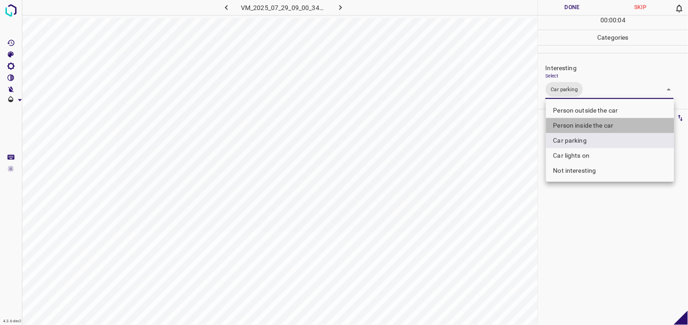
click at [590, 125] on li "Person inside the car" at bounding box center [610, 125] width 128 height 15
type input "Car parking,Person inside the car"
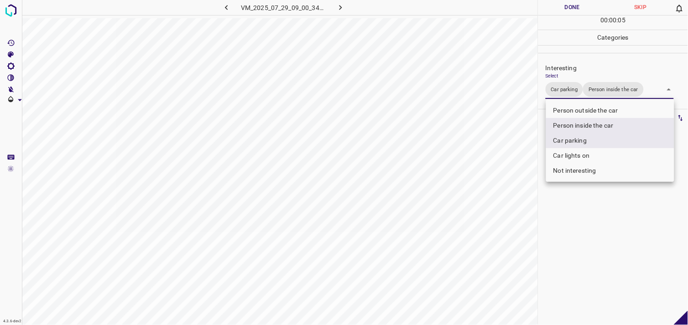
click at [609, 235] on div at bounding box center [344, 162] width 688 height 325
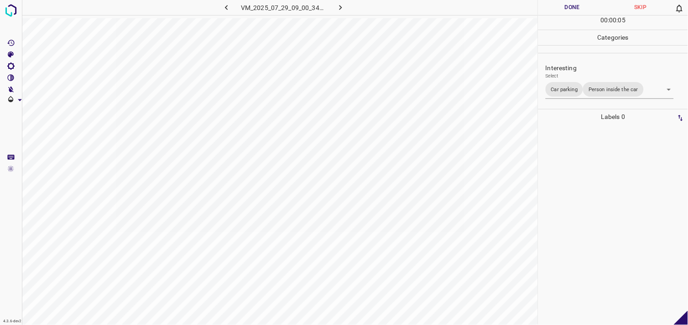
click at [612, 194] on div at bounding box center [613, 225] width 144 height 201
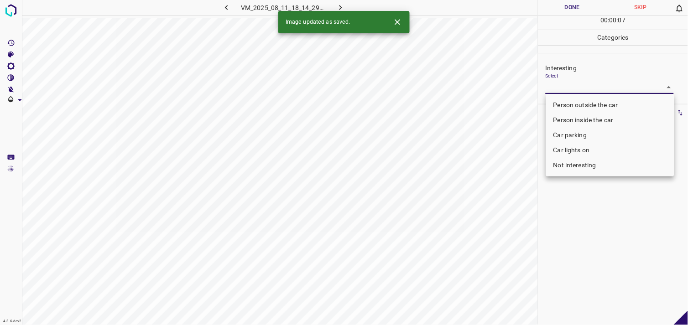
click at [574, 91] on body "4.3.6-dev2 VM_2025_08_11_18_14_29_552_00.gif Done Skip 0 00 : 00 : 07 Categorie…" at bounding box center [344, 162] width 688 height 325
click at [586, 104] on li "Person outside the car" at bounding box center [610, 105] width 128 height 15
click at [598, 109] on li "Person outside the car" at bounding box center [610, 105] width 128 height 15
type input "Person outside the car"
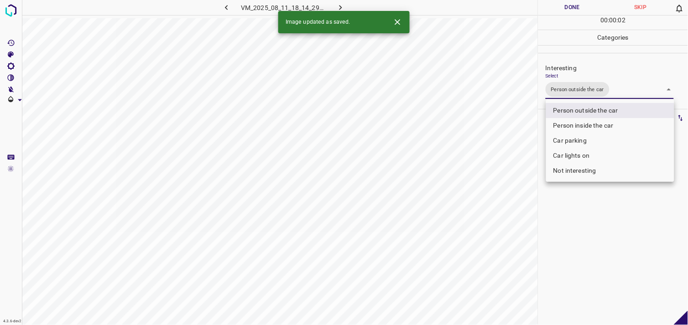
click at [601, 227] on div at bounding box center [344, 162] width 688 height 325
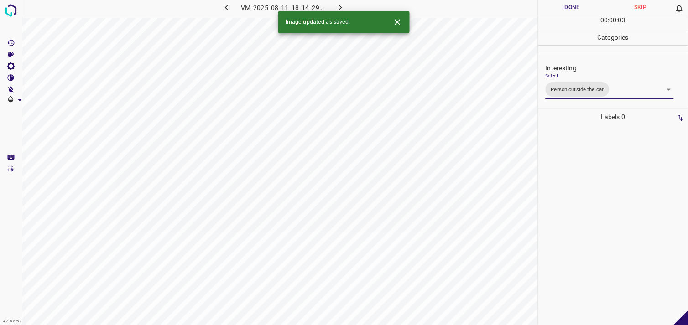
click at [599, 184] on div at bounding box center [613, 225] width 144 height 201
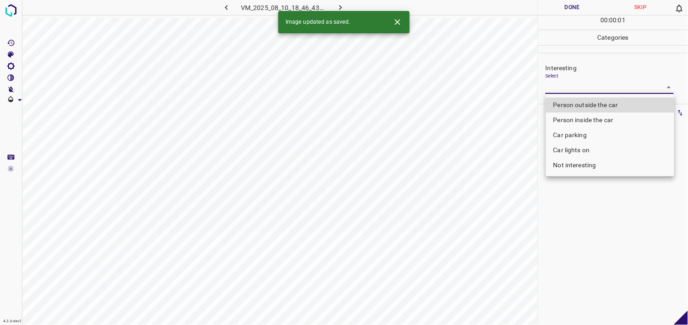
click at [566, 87] on body "4.3.6-dev2 VM_2025_08_10_18_46_43_603_07.gif Done Skip 0 00 : 00 : 01 Categorie…" at bounding box center [344, 162] width 688 height 325
click at [581, 102] on li "Person outside the car" at bounding box center [610, 105] width 128 height 15
type input "Person outside the car"
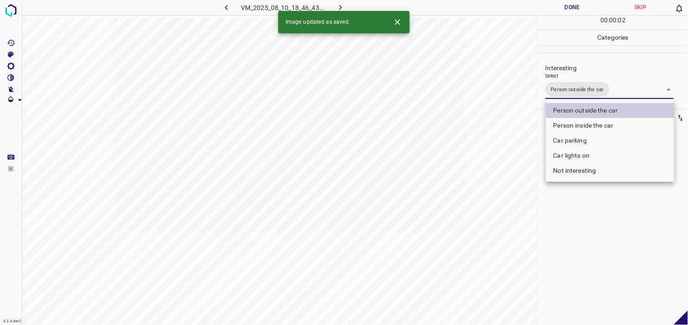
click at [592, 210] on div at bounding box center [344, 162] width 688 height 325
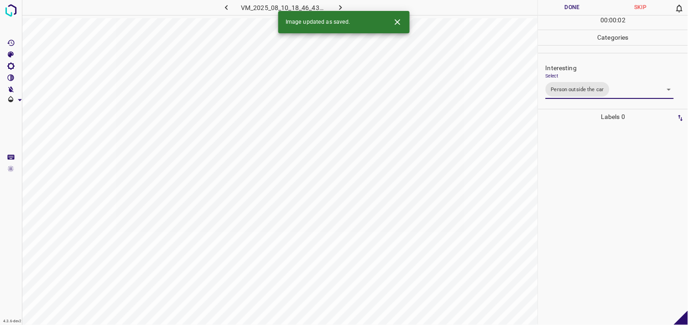
click at [591, 184] on div at bounding box center [613, 225] width 144 height 201
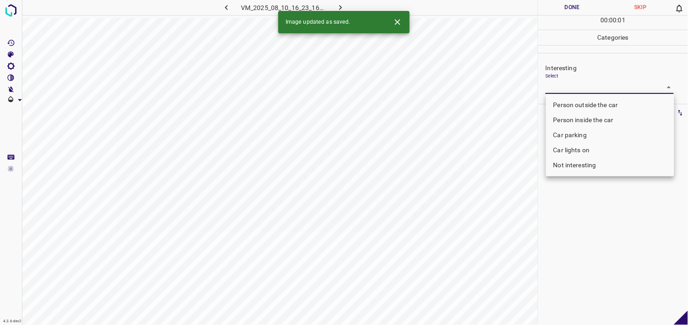
click at [581, 90] on body "4.3.6-dev2 VM_2025_08_10_16_23_16_795_02.gif Done Skip 0 00 : 00 : 01 Categorie…" at bounding box center [344, 162] width 688 height 325
click at [581, 90] on div at bounding box center [344, 162] width 688 height 325
click at [591, 88] on body "4.3.6-dev2 VM_2025_08_10_16_23_16_795_02.gif Done Skip 0 00 : 00 : 02 Categorie…" at bounding box center [344, 162] width 688 height 325
click at [589, 163] on li "Not interesting" at bounding box center [610, 165] width 128 height 15
type input "Not interesting"
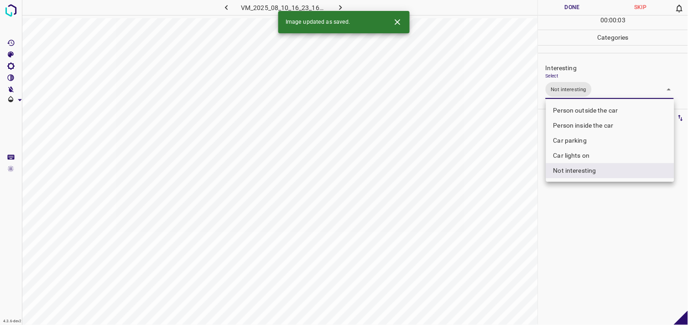
click at [598, 227] on div at bounding box center [344, 162] width 688 height 325
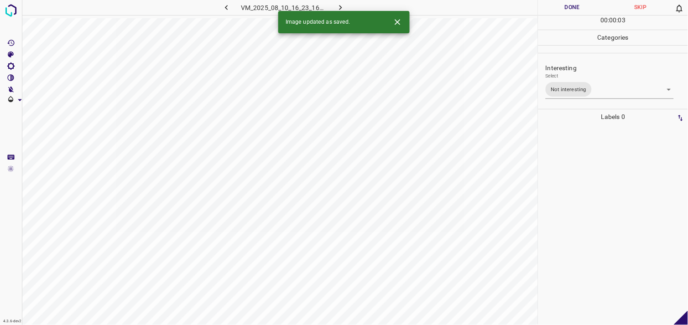
click at [583, 169] on div at bounding box center [613, 225] width 144 height 201
click at [581, 83] on body "4.3.6-dev2 VM_2025_07_29_09_01_32_327_00.gif Done Skip 0 00 : 00 : 05 Categorie…" at bounding box center [344, 162] width 688 height 325
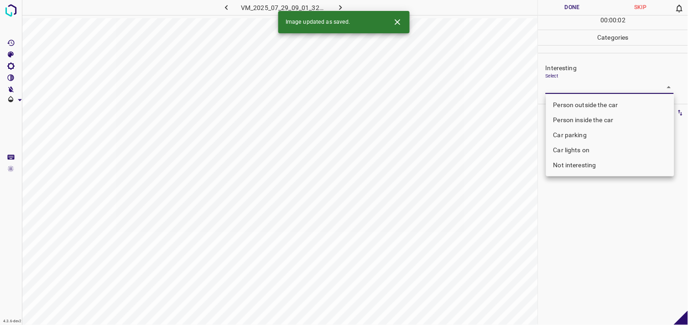
click at [584, 165] on li "Not interesting" at bounding box center [610, 165] width 128 height 15
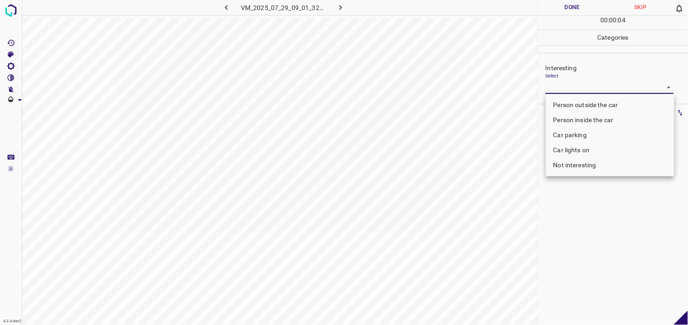
click at [581, 220] on div at bounding box center [344, 162] width 688 height 325
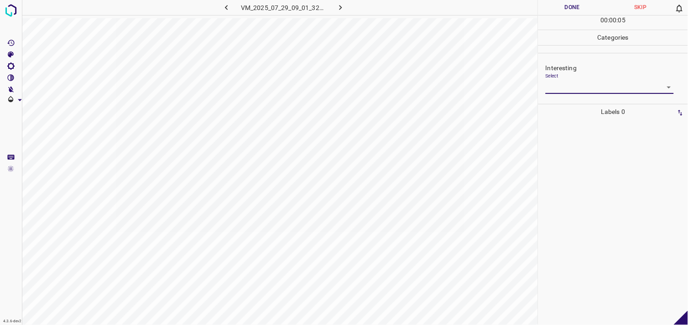
click at [577, 170] on div at bounding box center [613, 223] width 144 height 206
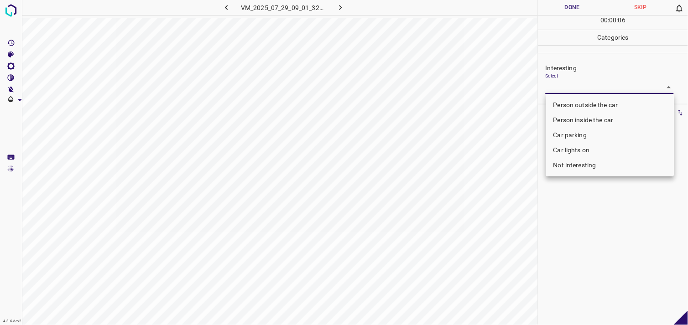
click at [576, 89] on body "4.3.6-dev2 VM_2025_07_29_09_01_32_327_00.gif Done Skip 0 00 : 00 : 06 Categorie…" at bounding box center [344, 162] width 688 height 325
click at [581, 165] on li "Not interesting" at bounding box center [610, 165] width 128 height 15
type input "Not interesting"
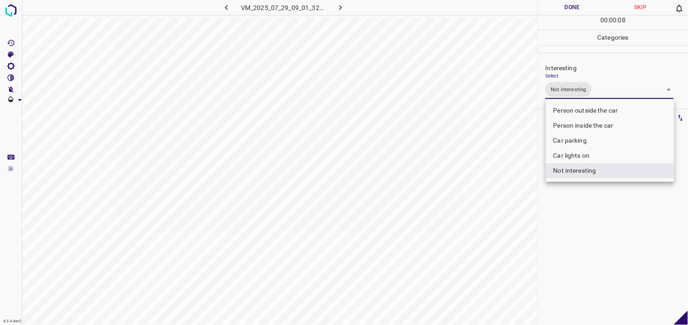
click at [594, 215] on div at bounding box center [344, 162] width 688 height 325
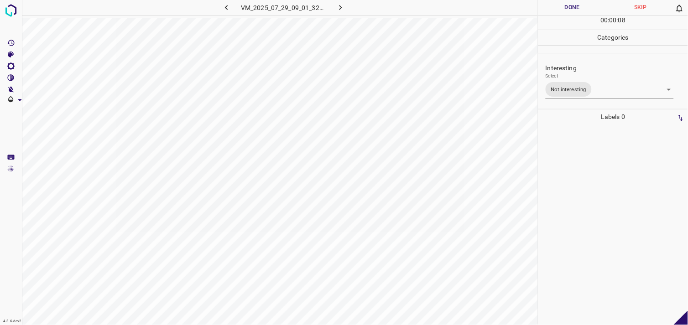
click at [590, 177] on div at bounding box center [613, 225] width 144 height 201
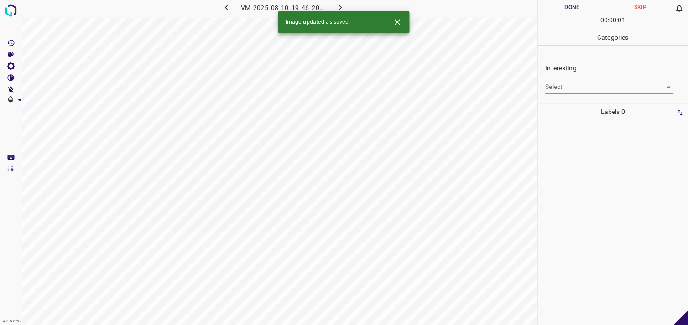
click at [585, 93] on body "4.3.6-dev2 VM_2025_08_10_19_46_20_538_06.gif Done Skip 0 00 : 00 : 01 Categorie…" at bounding box center [344, 162] width 688 height 325
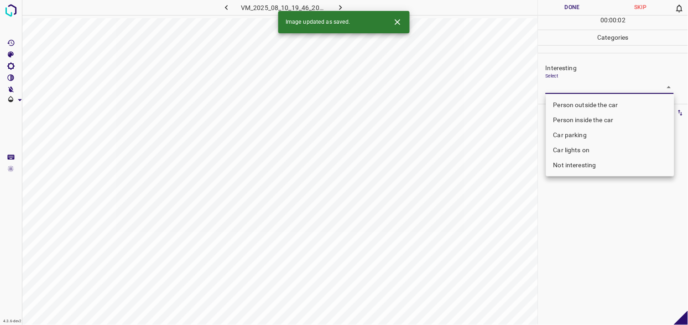
click at [583, 92] on body "4.3.6-dev2 VM_2025_08_10_19_46_20_538_06.gif Done Skip 0 00 : 00 : 02 Categorie…" at bounding box center [344, 162] width 688 height 325
click at [582, 137] on li "Car parking" at bounding box center [610, 135] width 128 height 15
type input "Car parking"
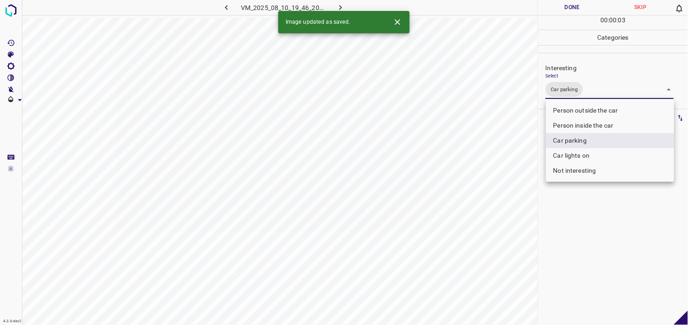
click at [581, 220] on div at bounding box center [344, 162] width 688 height 325
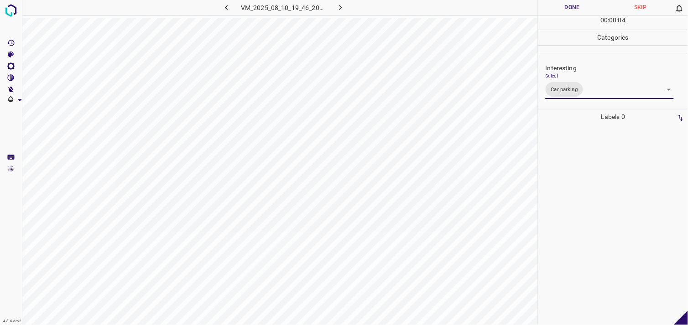
click at [585, 168] on div at bounding box center [613, 225] width 144 height 201
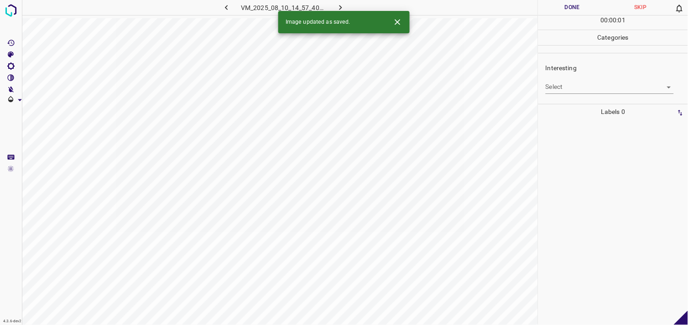
click at [565, 89] on body "4.3.6-dev2 VM_2025_08_10_14_57_40_072_08.gif Done Skip 0 00 : 00 : 01 Categorie…" at bounding box center [344, 162] width 688 height 325
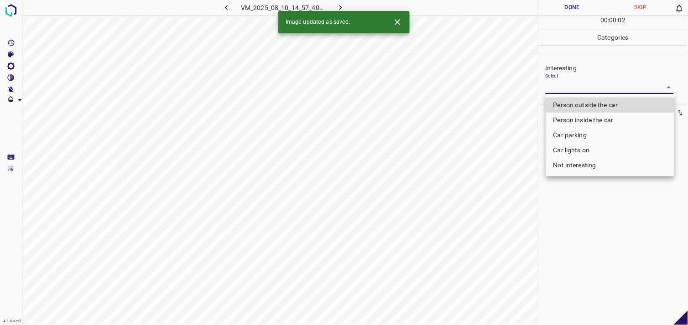
click at [580, 105] on li "Person outside the car" at bounding box center [610, 105] width 128 height 15
type input "Person outside the car"
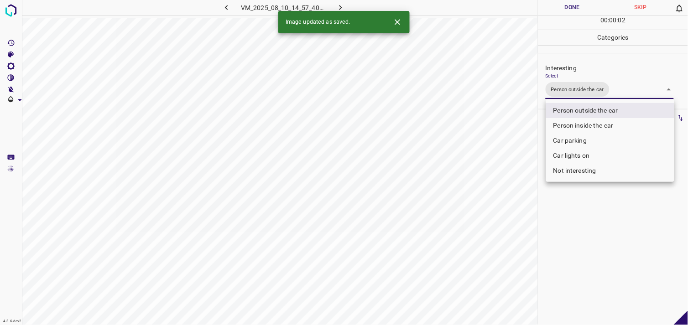
click at [584, 245] on div at bounding box center [344, 162] width 688 height 325
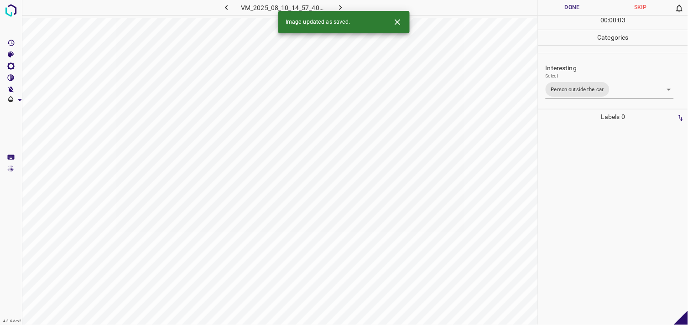
click at [577, 174] on div at bounding box center [613, 225] width 144 height 201
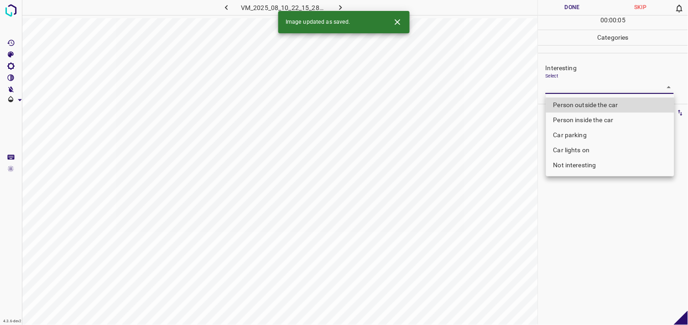
click at [580, 90] on body "4.3.6-dev2 VM_2025_08_10_22_15_28_411_00.gif Done Skip 0 00 : 00 : 05 Categorie…" at bounding box center [344, 162] width 688 height 325
click at [595, 105] on li "Person outside the car" at bounding box center [610, 105] width 128 height 15
type input "Person outside the car"
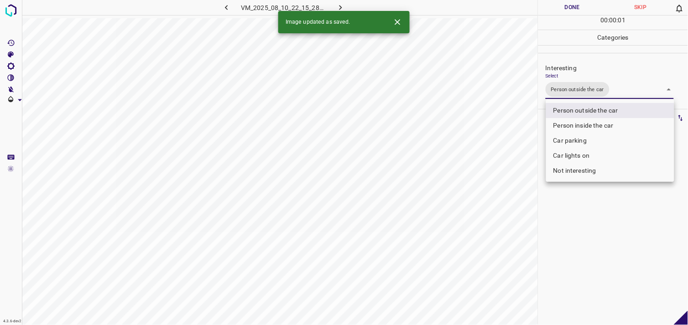
click at [590, 224] on div at bounding box center [344, 162] width 688 height 325
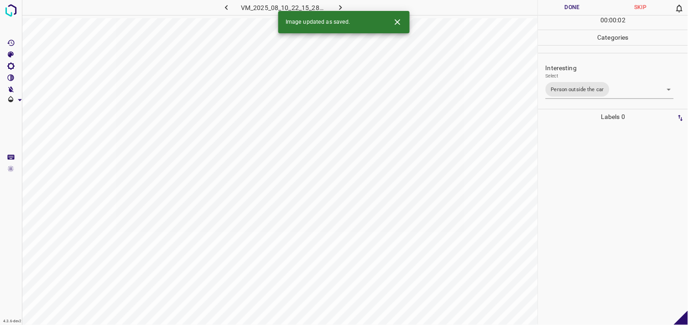
click at [585, 172] on div at bounding box center [613, 225] width 144 height 201
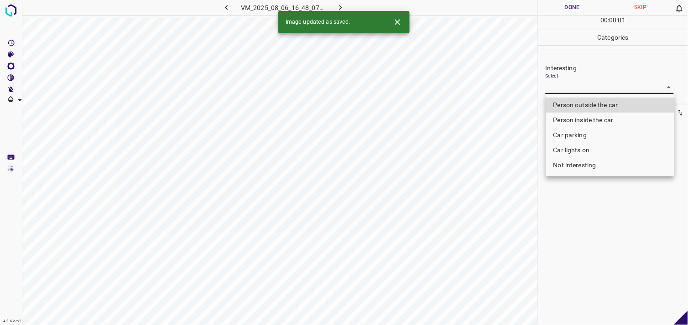
click at [585, 81] on body "4.3.6-dev2 VM_2025_08_06_16_48_07_563_03.gif Done Skip 0 00 : 00 : 01 Categorie…" at bounding box center [344, 162] width 688 height 325
click at [593, 103] on li "Person outside the car" at bounding box center [610, 105] width 128 height 15
type input "Person outside the car"
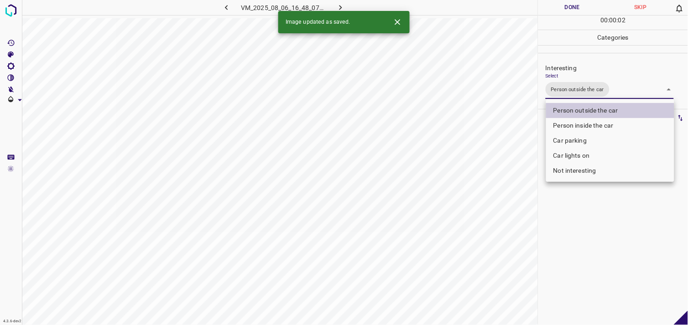
click at [603, 194] on div at bounding box center [344, 162] width 688 height 325
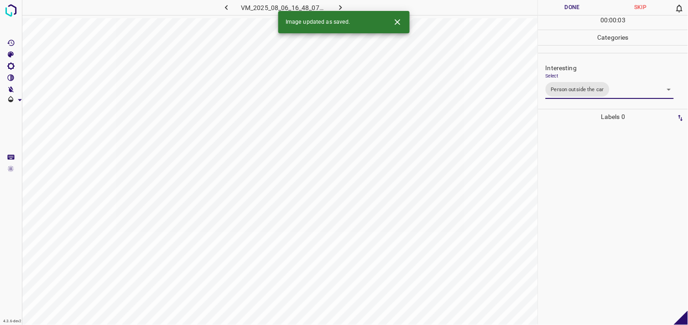
click at [601, 167] on div at bounding box center [613, 225] width 144 height 201
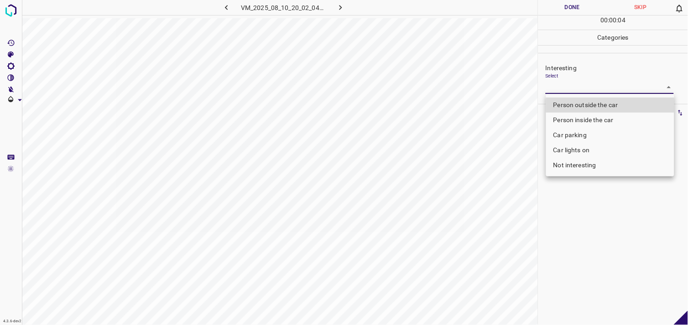
click at [582, 86] on body "4.3.6-dev2 VM_2025_08_10_20_02_04_796_02.gif Done Skip 0 00 : 00 : 04 Categorie…" at bounding box center [344, 162] width 688 height 325
click at [597, 104] on li "Person outside the car" at bounding box center [610, 105] width 128 height 15
type input "Person outside the car"
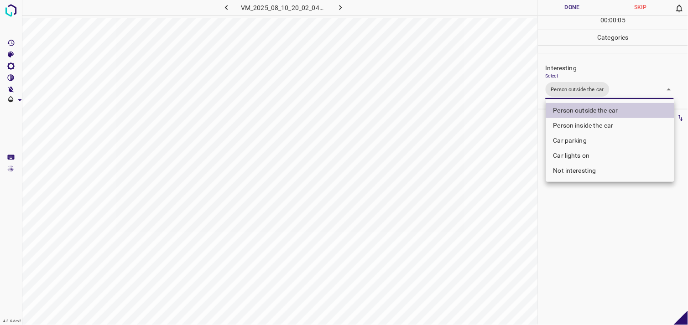
click at [589, 229] on div at bounding box center [344, 162] width 688 height 325
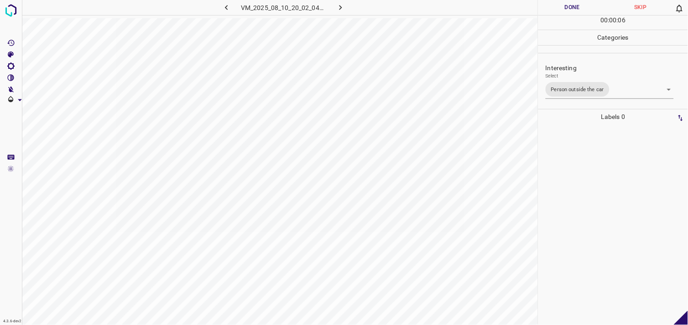
click at [596, 171] on div at bounding box center [613, 225] width 144 height 201
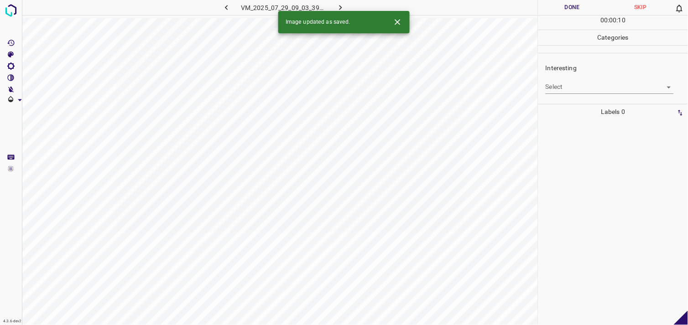
click at [578, 85] on body "4.3.6-dev2 VM_2025_07_29_09_03_39_631_02.gif Done Skip 0 00 : 00 : 10 Categorie…" at bounding box center [344, 162] width 688 height 325
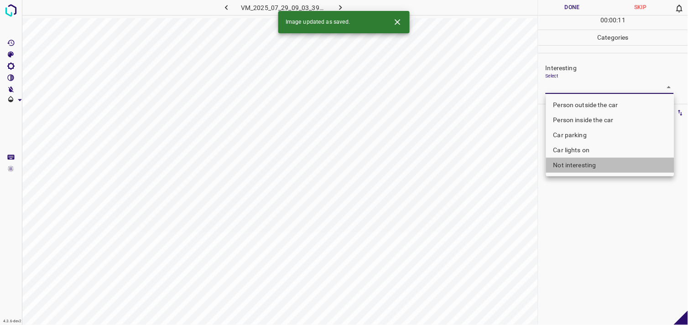
click at [583, 162] on li "Not interesting" at bounding box center [610, 165] width 128 height 15
type input "Not interesting"
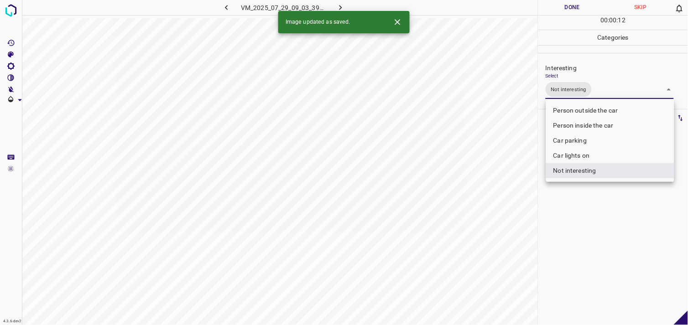
click at [590, 211] on div at bounding box center [344, 162] width 688 height 325
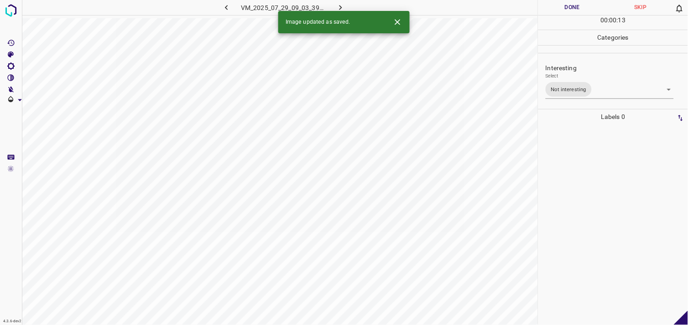
click at [591, 166] on div at bounding box center [613, 225] width 144 height 201
click at [568, 85] on body "4.3.6-dev2 VM_2025_08_10_16_13_16_004_00.gif Done Skip 0 00 : 00 : 15 Categorie…" at bounding box center [344, 162] width 688 height 325
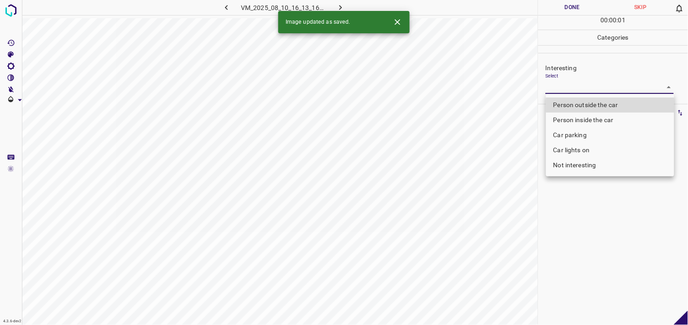
click at [588, 106] on li "Person outside the car" at bounding box center [610, 105] width 128 height 15
click at [591, 100] on li "Person outside the car" at bounding box center [610, 105] width 128 height 15
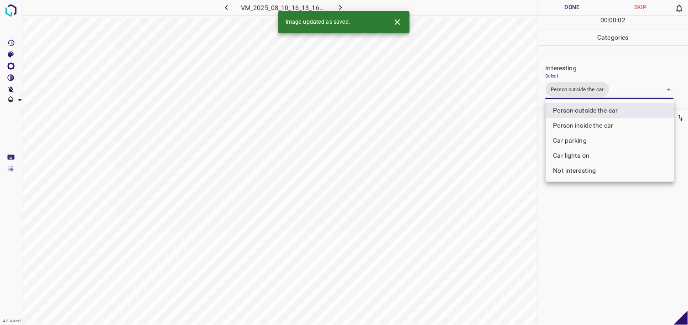
type input "Person outside the car"
click at [594, 209] on div at bounding box center [344, 162] width 688 height 325
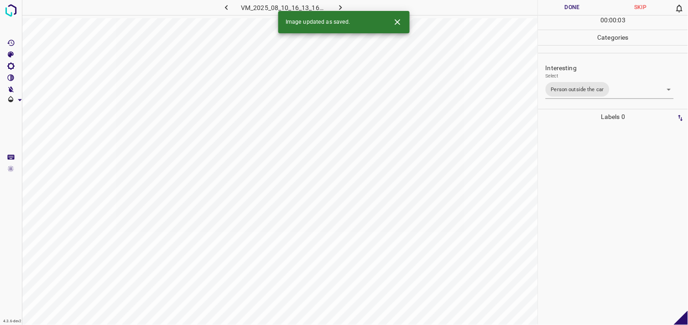
click at [594, 161] on div at bounding box center [613, 225] width 144 height 201
click at [574, 84] on body "4.3.6-dev2 VM_2025_08_11_18_08_30_759_04.gif Done Skip 0 00 : 00 : 05 Categorie…" at bounding box center [344, 162] width 688 height 325
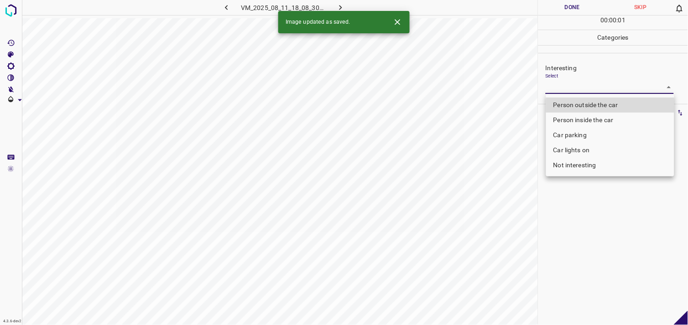
click at [576, 139] on li "Car parking" at bounding box center [610, 135] width 128 height 15
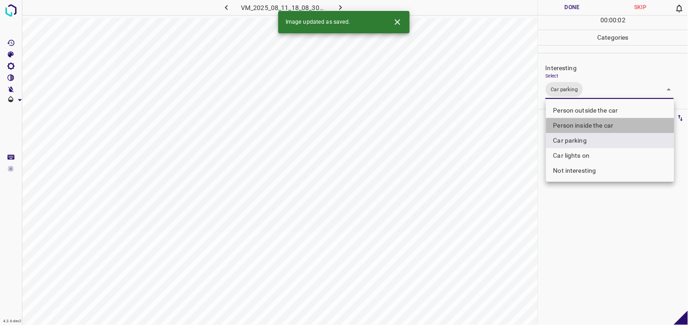
click at [598, 125] on li "Person inside the car" at bounding box center [610, 125] width 128 height 15
click at [600, 225] on div at bounding box center [344, 162] width 688 height 325
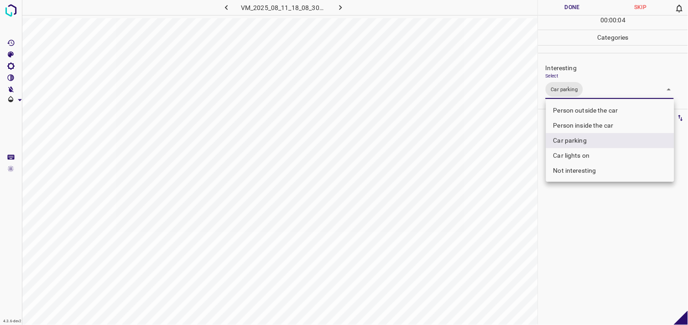
click at [585, 91] on body "4.3.6-dev2 VM_2025_08_11_18_08_30_759_04.gif Done Skip 0 00 : 00 : 04 Categorie…" at bounding box center [344, 162] width 688 height 325
click at [586, 125] on li "Person inside the car" at bounding box center [610, 125] width 128 height 15
type input "Car parking,Person inside the car"
click at [605, 213] on div at bounding box center [344, 162] width 688 height 325
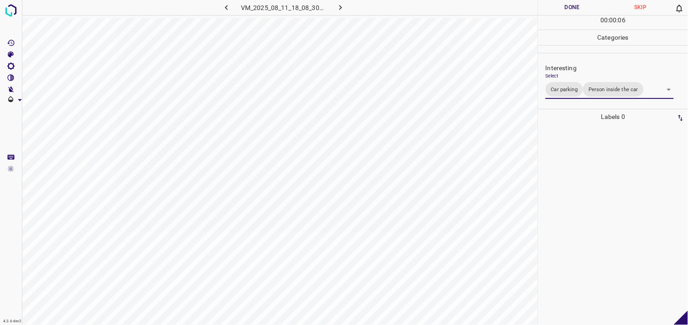
click at [590, 172] on div at bounding box center [613, 225] width 144 height 201
click at [583, 83] on body "4.3.6-dev2 VM_2025_08_06_17_55_09_445_00.gif Done Skip 0 00 : 00 : 19 Categorie…" at bounding box center [344, 162] width 688 height 325
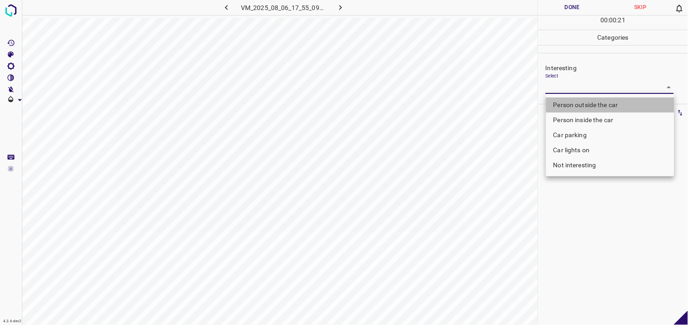
click at [596, 107] on li "Person outside the car" at bounding box center [610, 105] width 128 height 15
type input "Person outside the car"
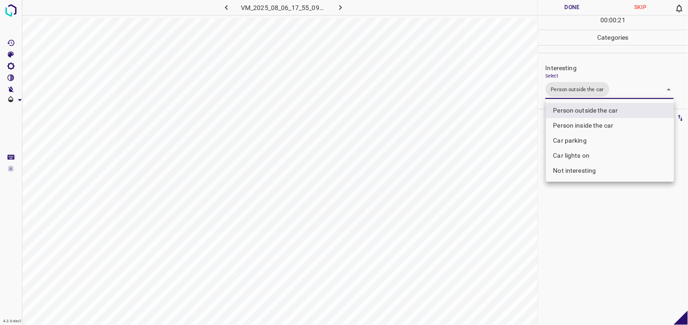
click at [616, 210] on div at bounding box center [344, 162] width 688 height 325
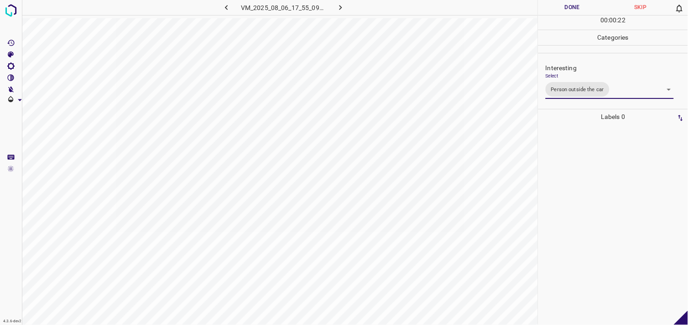
click at [610, 186] on div at bounding box center [613, 225] width 144 height 201
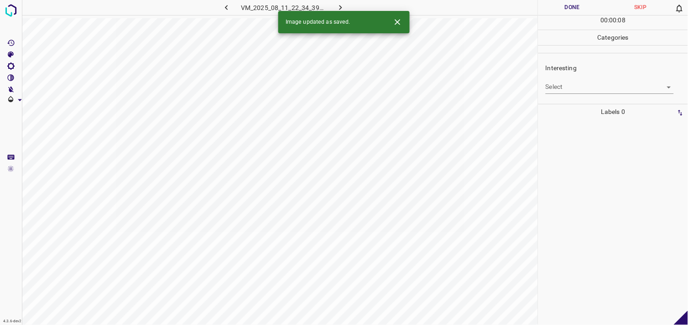
click at [575, 90] on body "4.3.6-dev2 VM_2025_08_11_22_34_39_141_06.gif Done Skip 0 00 : 00 : 08 Categorie…" at bounding box center [344, 162] width 688 height 325
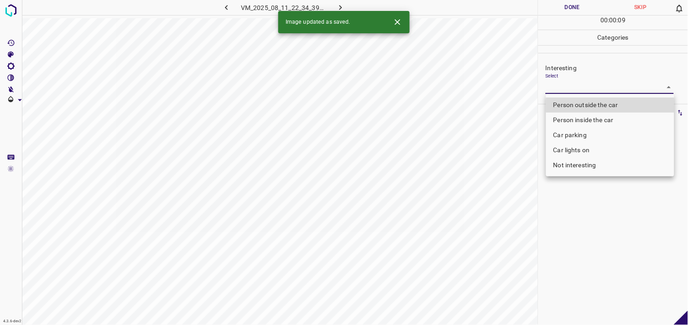
click at [601, 160] on li "Not interesting" at bounding box center [610, 165] width 128 height 15
type input "Not interesting"
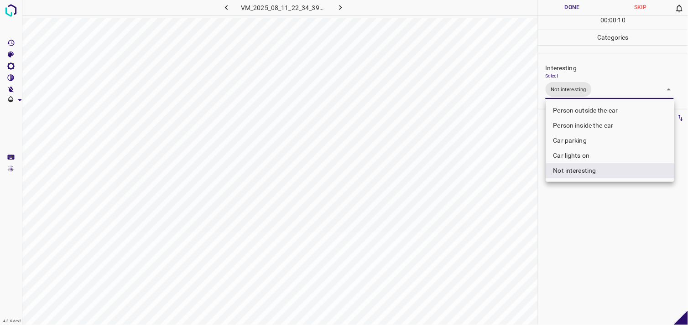
click at [598, 222] on div at bounding box center [344, 162] width 688 height 325
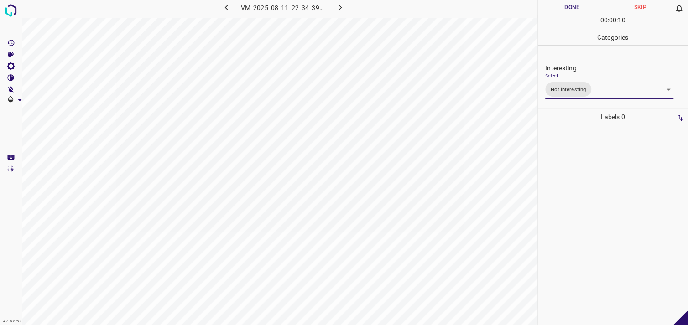
click at [590, 186] on div at bounding box center [613, 225] width 144 height 201
click at [569, 83] on body "4.3.6-dev2 VM_2025_07_29_09_06_59_502_05.gif Done Skip 0 00 : 00 : 01 Categorie…" at bounding box center [344, 162] width 688 height 325
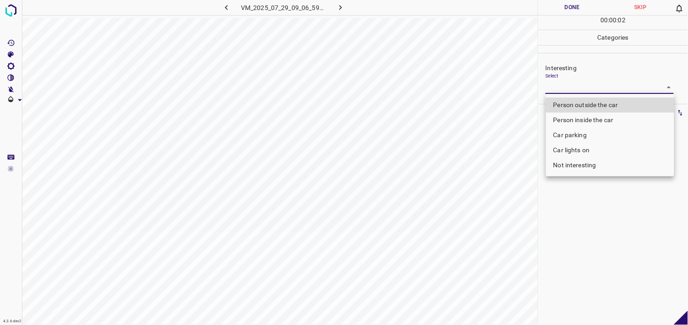
click at [581, 138] on li "Car parking" at bounding box center [610, 135] width 128 height 15
type input "Car parking"
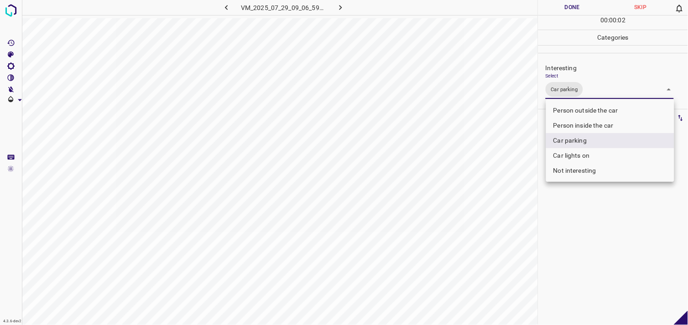
click at [573, 220] on div at bounding box center [344, 162] width 688 height 325
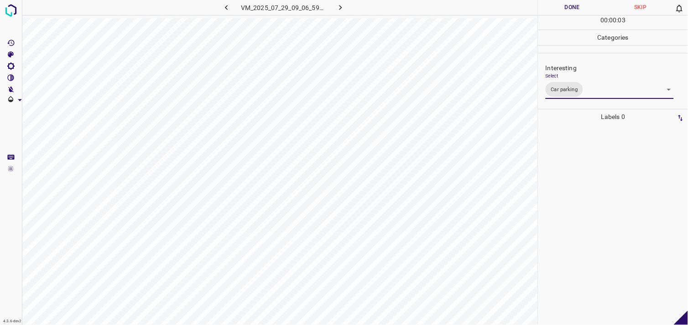
click at [577, 178] on div at bounding box center [613, 225] width 144 height 201
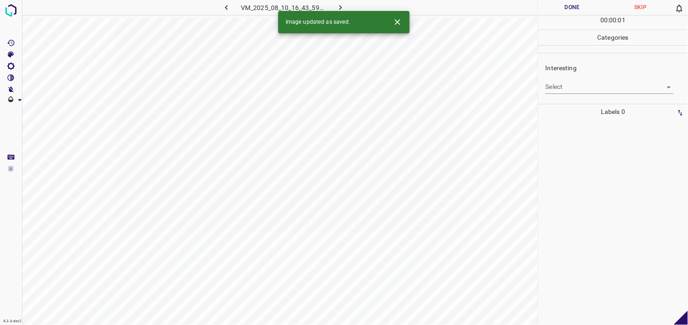
click at [586, 89] on body "4.3.6-dev2 VM_2025_08_10_16_43_59_453_00.gif Done Skip 0 00 : 00 : 01 Categorie…" at bounding box center [344, 162] width 688 height 325
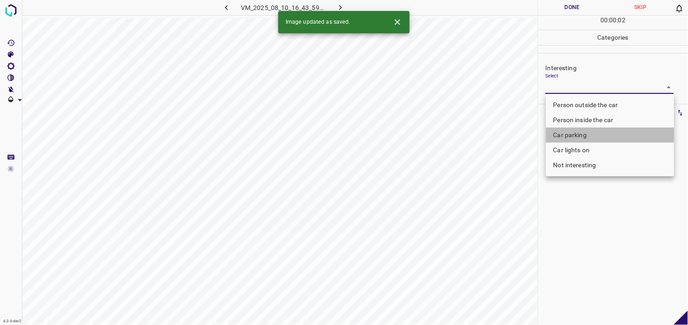
click at [583, 136] on li "Car parking" at bounding box center [610, 135] width 128 height 15
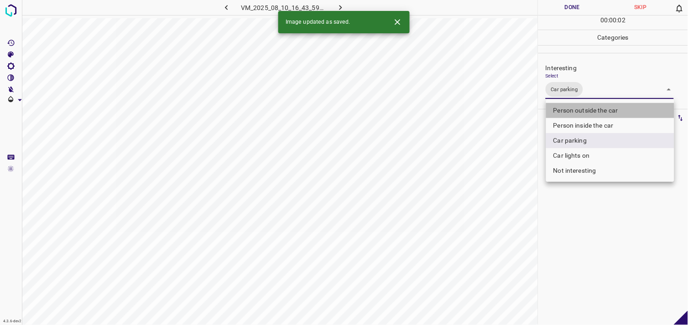
click at [594, 109] on li "Person outside the car" at bounding box center [610, 110] width 128 height 15
type input "Car parking,Person outside the car"
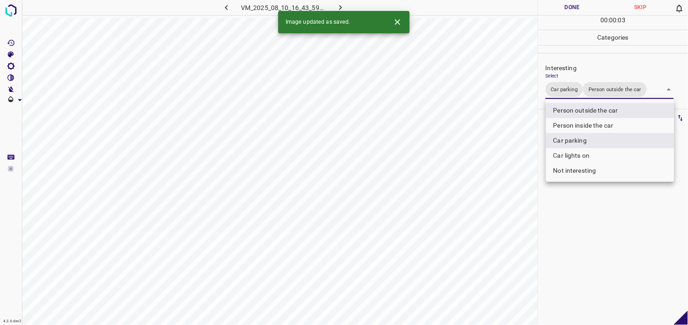
click at [609, 212] on div at bounding box center [344, 162] width 688 height 325
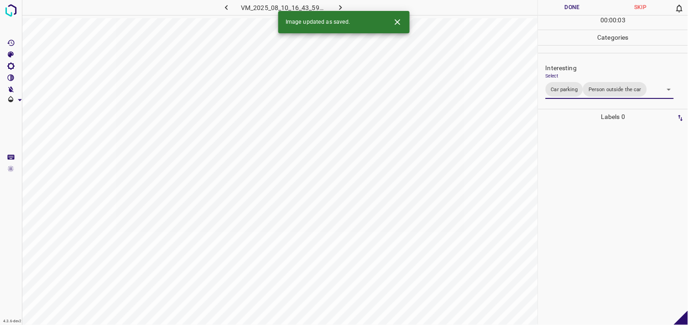
click at [603, 193] on div at bounding box center [613, 225] width 144 height 201
click at [577, 87] on body "4.3.6-dev2 VM_2025_08_06_18_45_43_482_07.gif Done Skip 0 00 : 00 : 06 Categorie…" at bounding box center [344, 162] width 688 height 325
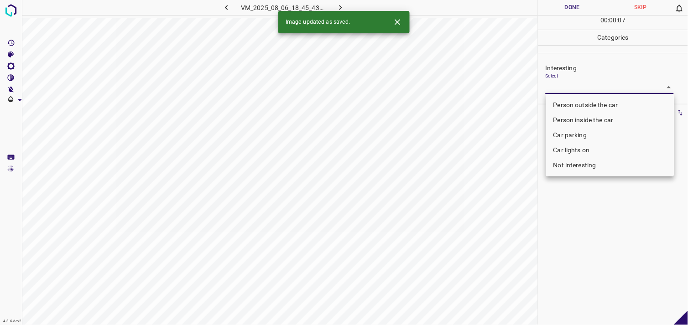
click at [589, 103] on li "Person outside the car" at bounding box center [610, 105] width 128 height 15
type input "Person outside the car"
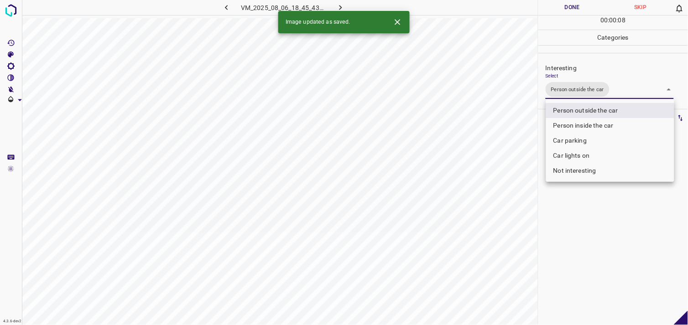
click at [583, 238] on div at bounding box center [344, 162] width 688 height 325
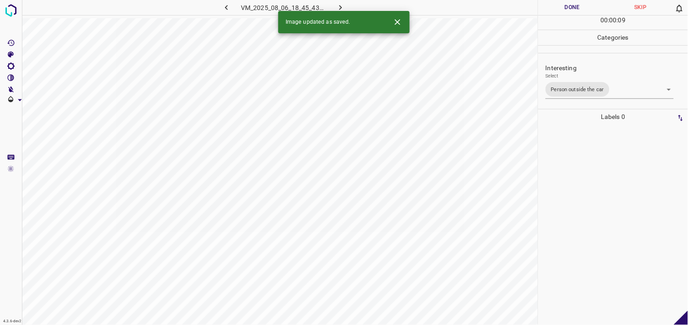
click at [583, 174] on div at bounding box center [613, 225] width 144 height 201
click at [568, 90] on body "4.3.6-dev2 VM_2025_08_01_10_02_06_325_02.gif Done Skip 0 00 : 00 : 11 Categorie…" at bounding box center [344, 162] width 688 height 325
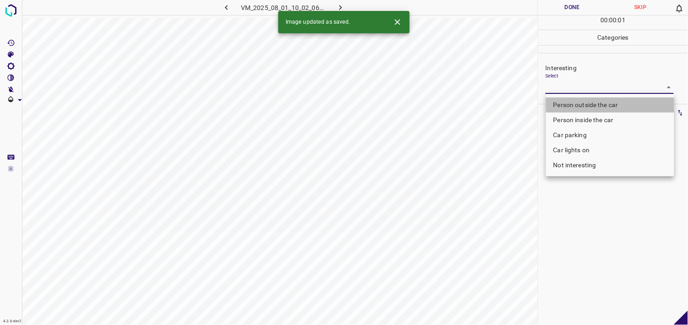
click at [582, 100] on li "Person outside the car" at bounding box center [610, 105] width 128 height 15
type input "Person outside the car"
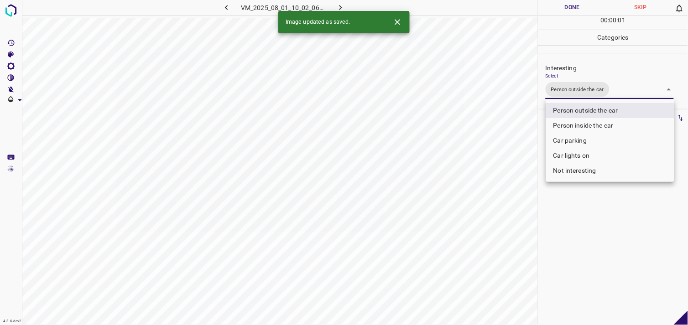
click at [602, 206] on div at bounding box center [344, 162] width 688 height 325
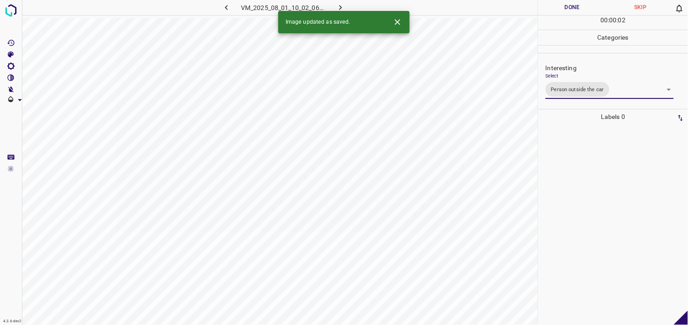
click at [598, 172] on div at bounding box center [613, 225] width 144 height 201
click at [603, 89] on body "4.3.6-dev2 VM_2025_08_10_20_48_54_570_09.gif Done Skip 0 00 : 00 : 04 Categorie…" at bounding box center [344, 162] width 688 height 325
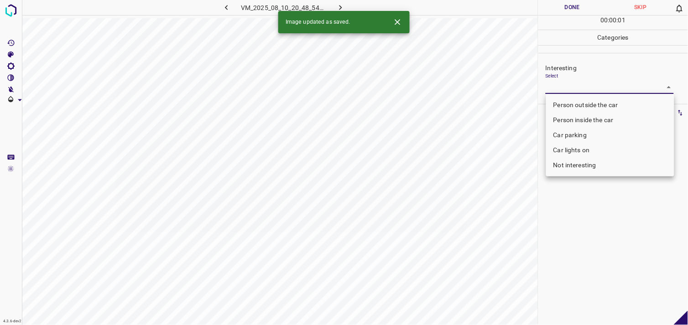
click at [592, 89] on body "4.3.6-dev2 VM_2025_08_10_20_48_54_570_09.gif Done Skip 0 00 : 00 : 01 Categorie…" at bounding box center [344, 162] width 688 height 325
click at [592, 89] on div at bounding box center [344, 162] width 688 height 325
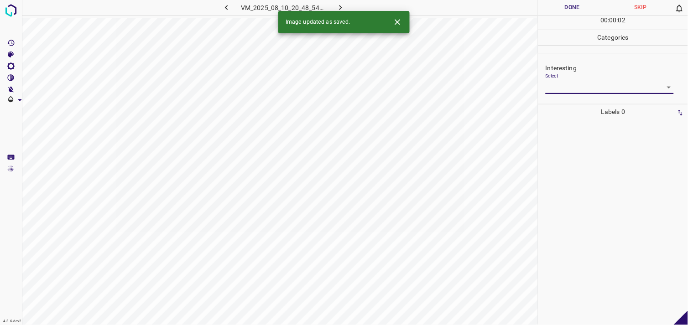
click at [573, 89] on body "4.3.6-dev2 VM_2025_08_10_20_48_54_570_09.gif Done Skip 0 00 : 00 : 02 Categorie…" at bounding box center [344, 162] width 688 height 325
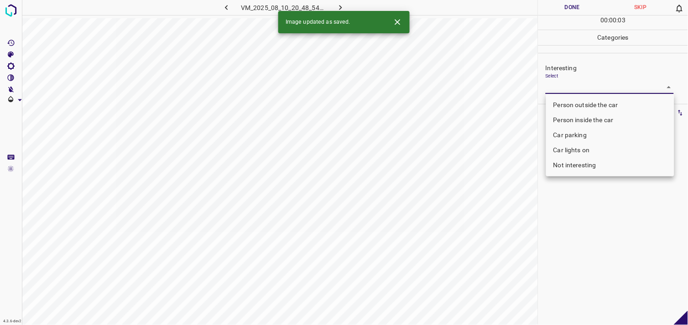
click at [576, 166] on li "Not interesting" at bounding box center [610, 165] width 128 height 15
type input "Not interesting"
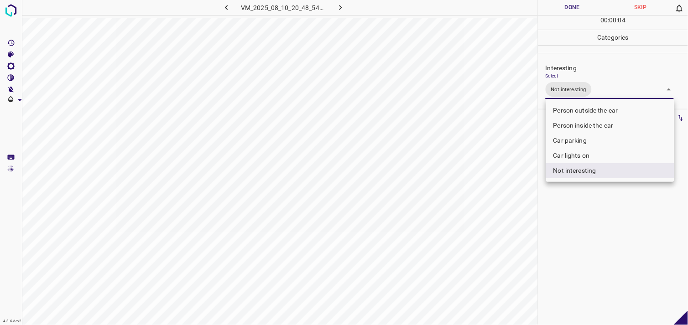
click at [582, 217] on div at bounding box center [344, 162] width 688 height 325
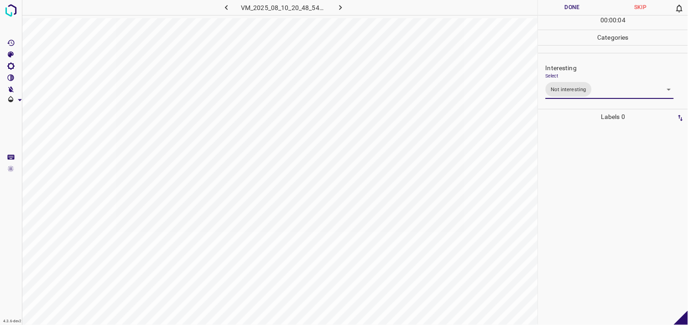
click at [579, 176] on div at bounding box center [613, 225] width 144 height 201
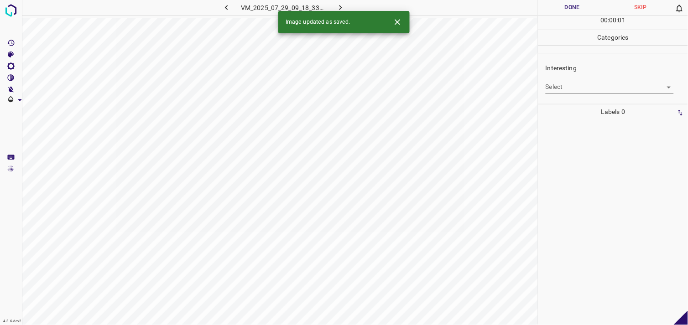
click at [576, 87] on body "4.3.6-dev2 VM_2025_07_29_09_18_33_980_06.gif Done Skip 0 00 : 00 : 01 Categorie…" at bounding box center [344, 162] width 688 height 325
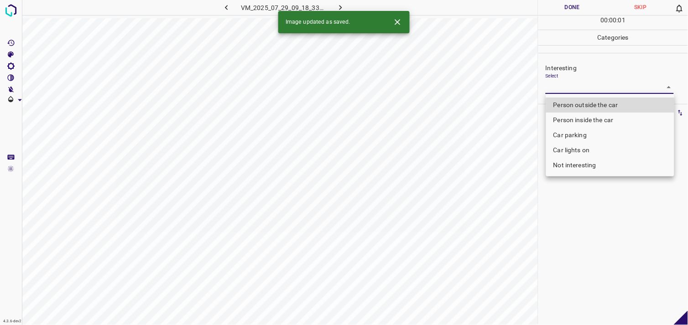
click at [589, 104] on li "Person outside the car" at bounding box center [610, 105] width 128 height 15
type input "Person outside the car"
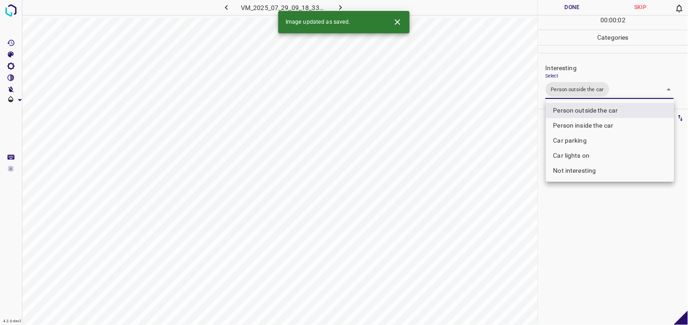
click at [574, 256] on div at bounding box center [344, 162] width 688 height 325
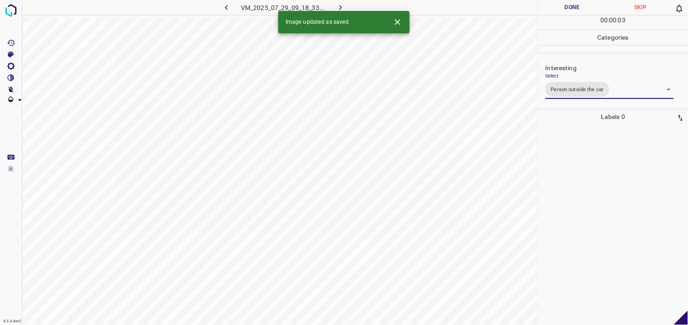
click at [576, 183] on div at bounding box center [613, 225] width 144 height 201
click at [564, 84] on body "4.3.6-dev2 VM_2025_08_11_18_15_04_061_01.gif Done Skip 0 00 : 00 : 05 Categorie…" at bounding box center [344, 162] width 688 height 325
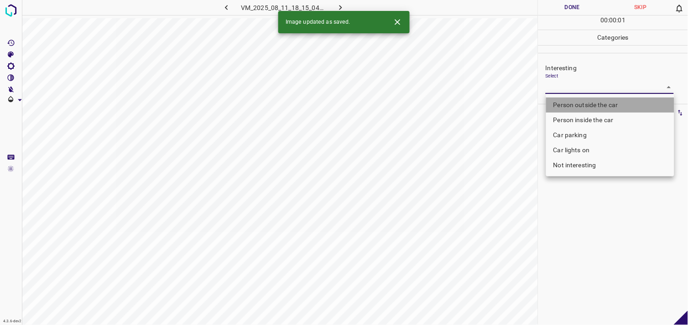
click at [584, 102] on li "Person outside the car" at bounding box center [610, 105] width 128 height 15
type input "Person outside the car"
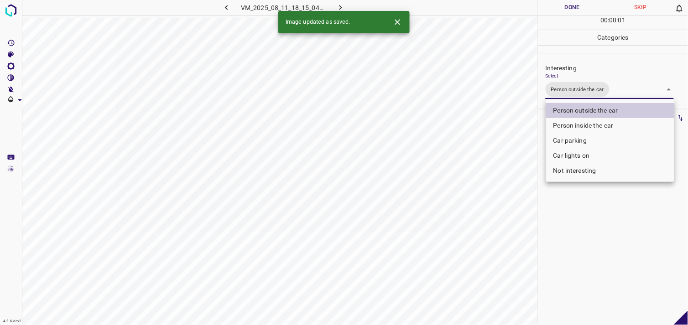
click at [574, 244] on div at bounding box center [344, 162] width 688 height 325
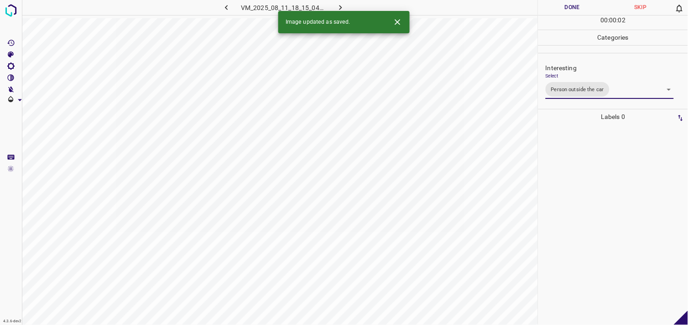
click at [580, 190] on div at bounding box center [613, 225] width 144 height 201
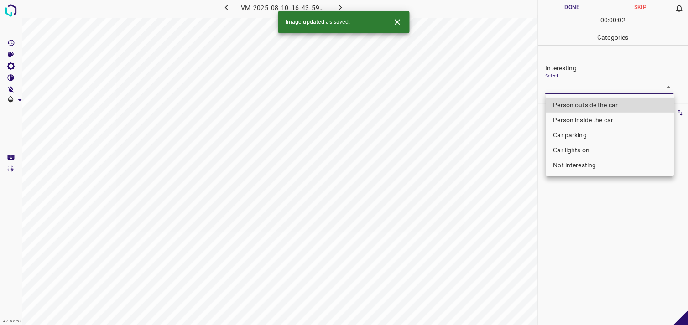
click at [568, 84] on body "4.3.6-dev2 VM_2025_08_10_16_43_59_453_02.gif Done Skip 0 00 : 00 : 02 Categorie…" at bounding box center [344, 162] width 688 height 325
click at [594, 106] on li "Person outside the car" at bounding box center [610, 105] width 128 height 15
type input "Person outside the car"
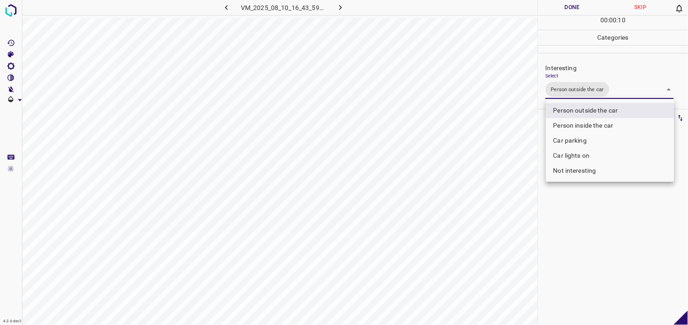
click at [631, 236] on div at bounding box center [344, 162] width 688 height 325
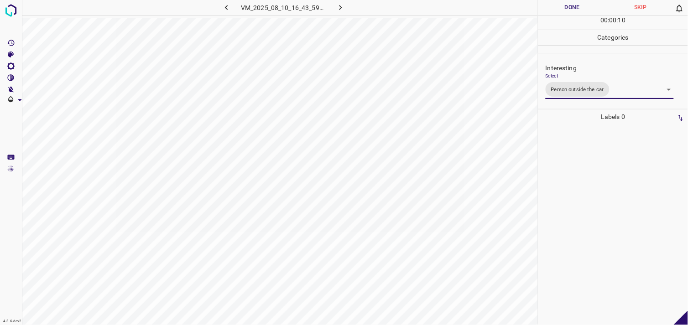
click at [622, 209] on div at bounding box center [613, 225] width 144 height 201
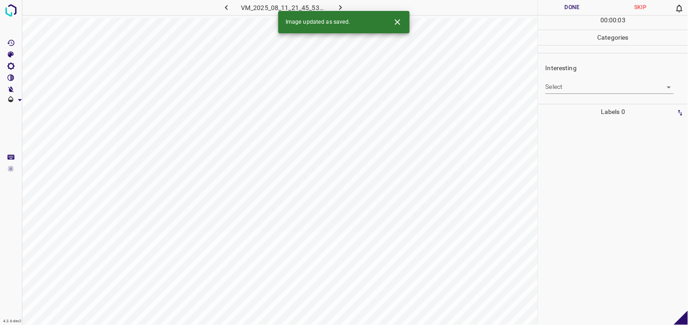
click at [574, 84] on body "4.3.6-dev2 VM_2025_08_11_21_45_53_497_08.gif Done Skip 0 00 : 00 : 03 Categorie…" at bounding box center [344, 162] width 688 height 325
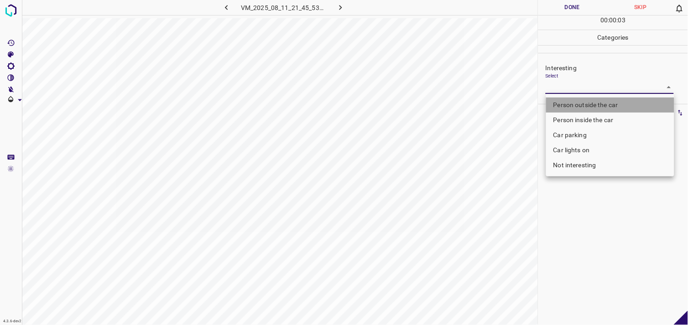
click at [590, 108] on li "Person outside the car" at bounding box center [610, 105] width 128 height 15
click at [599, 102] on li "Person outside the car" at bounding box center [610, 105] width 128 height 15
type input "Person outside the car"
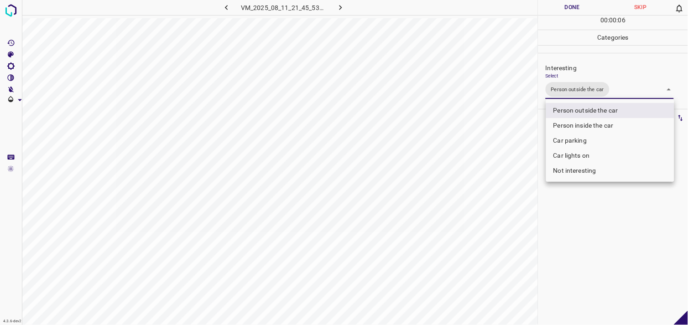
click at [597, 206] on div at bounding box center [344, 162] width 688 height 325
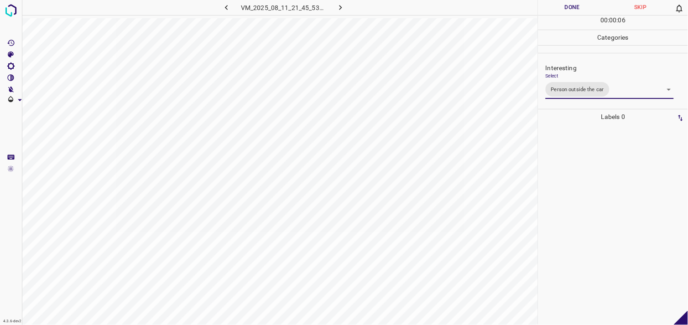
click at [593, 195] on div at bounding box center [613, 225] width 144 height 201
